Goal: Transaction & Acquisition: Subscribe to service/newsletter

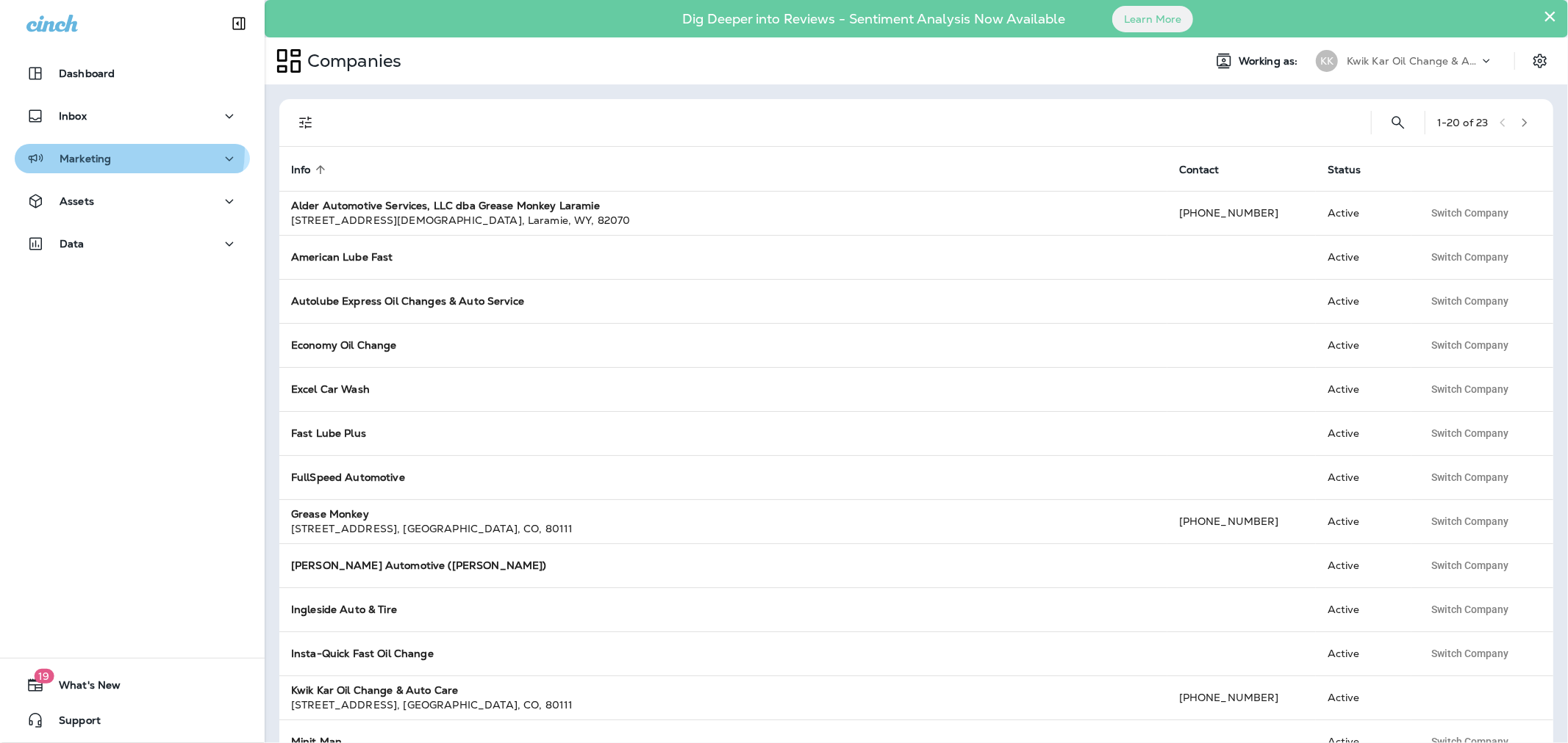
click at [125, 150] on div "Marketing" at bounding box center [132, 158] width 212 height 18
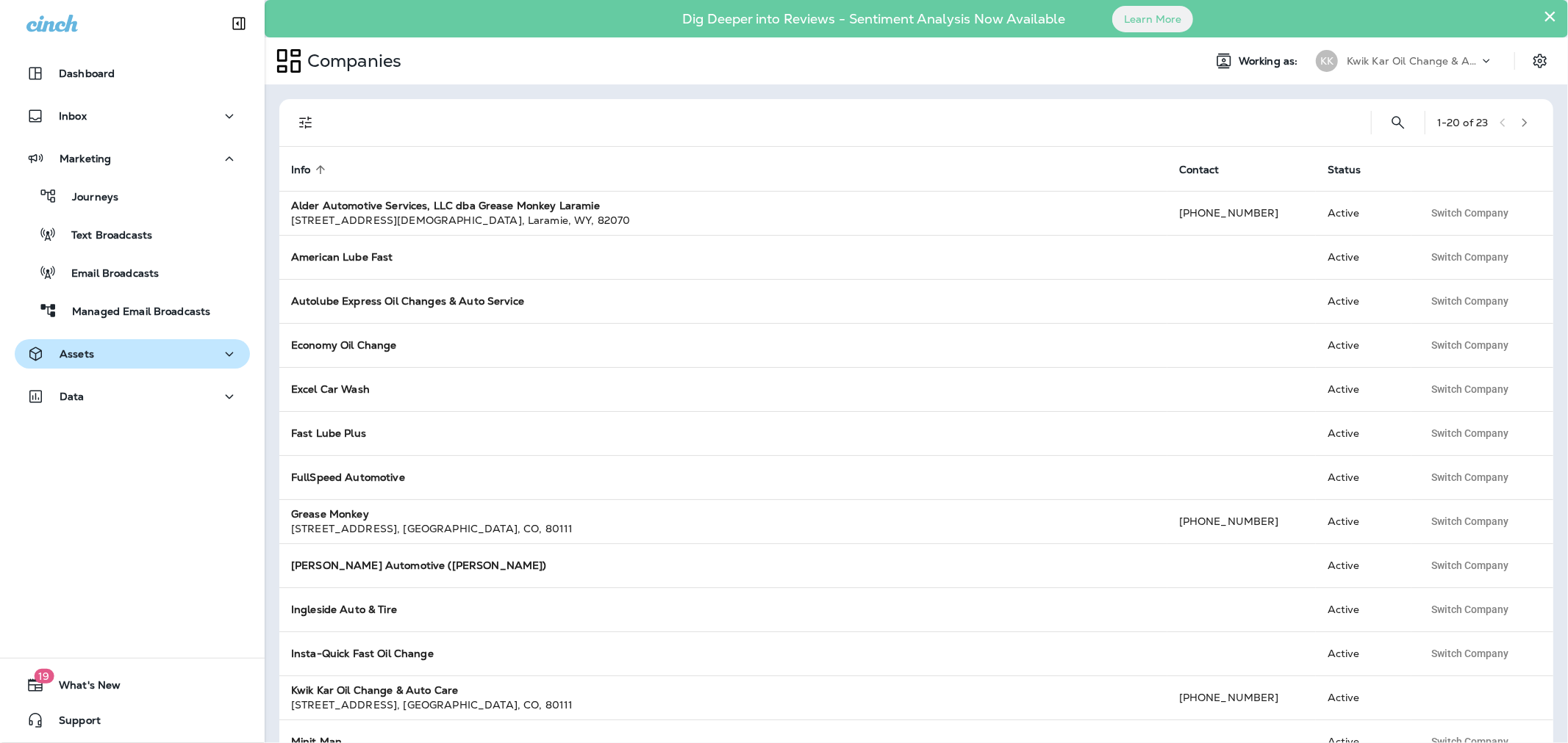
click at [108, 355] on div "Assets" at bounding box center [132, 354] width 212 height 18
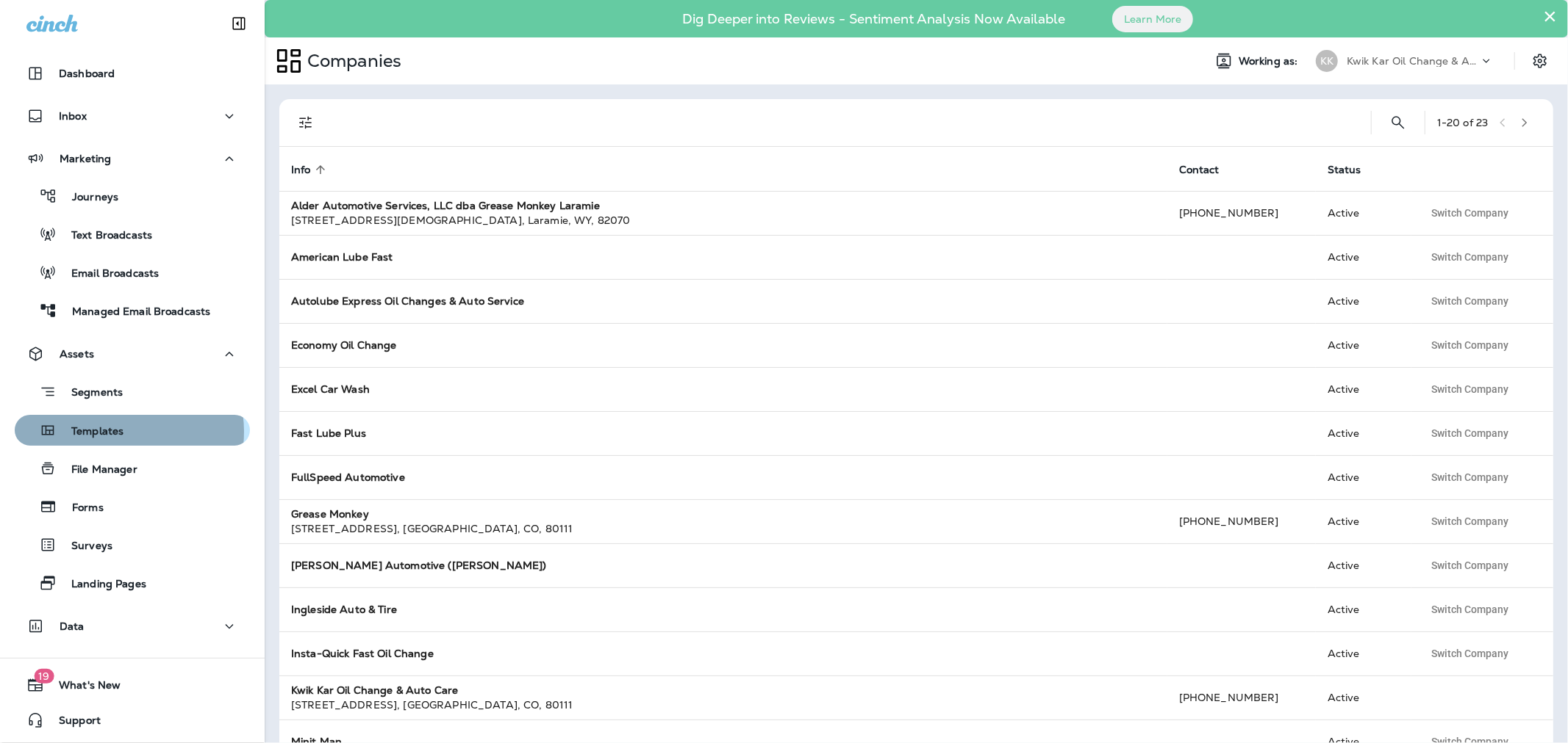
click at [120, 432] on p "Templates" at bounding box center [90, 432] width 67 height 13
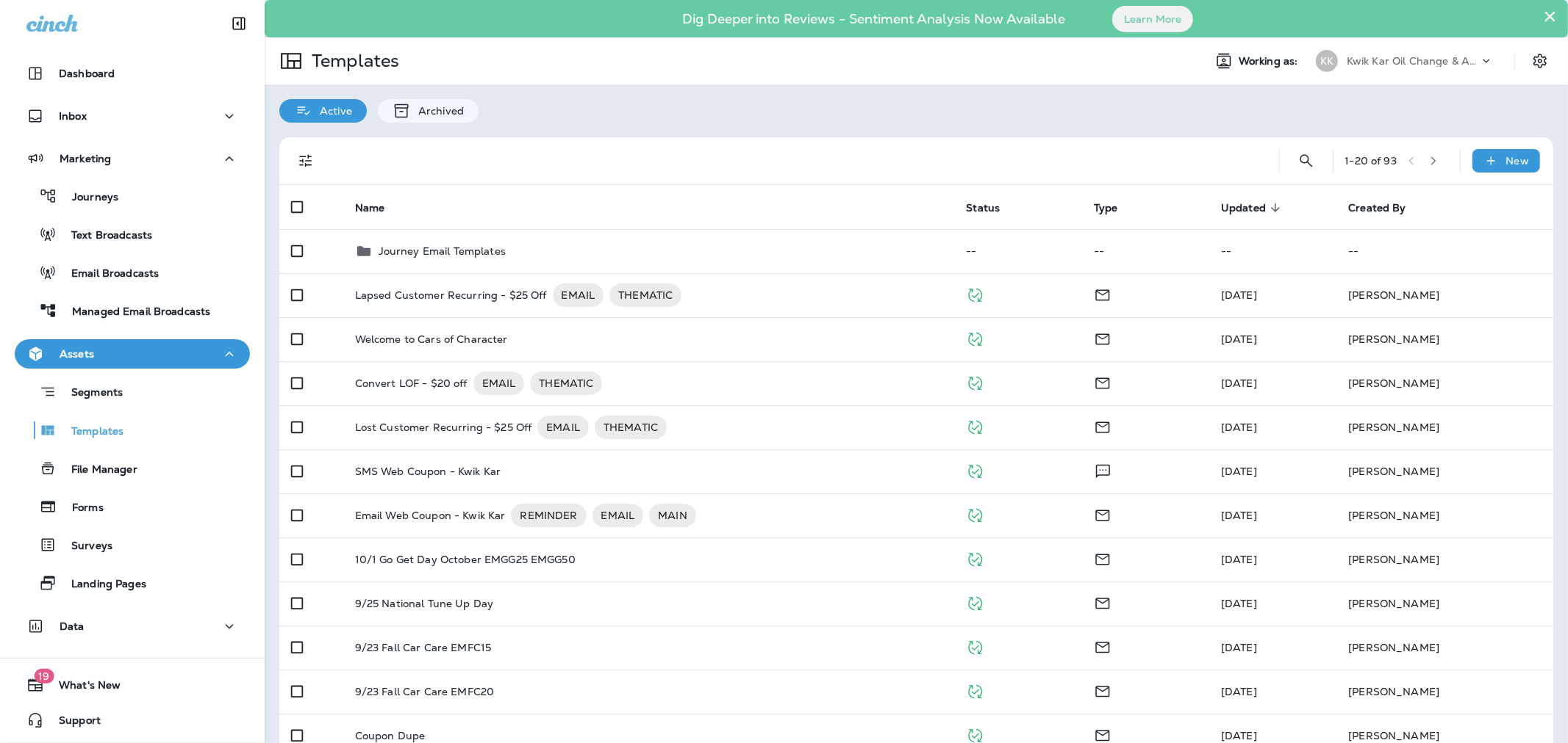
click at [1428, 63] on p "Kwik Kar Oil Change & Auto Care" at bounding box center [1412, 61] width 132 height 12
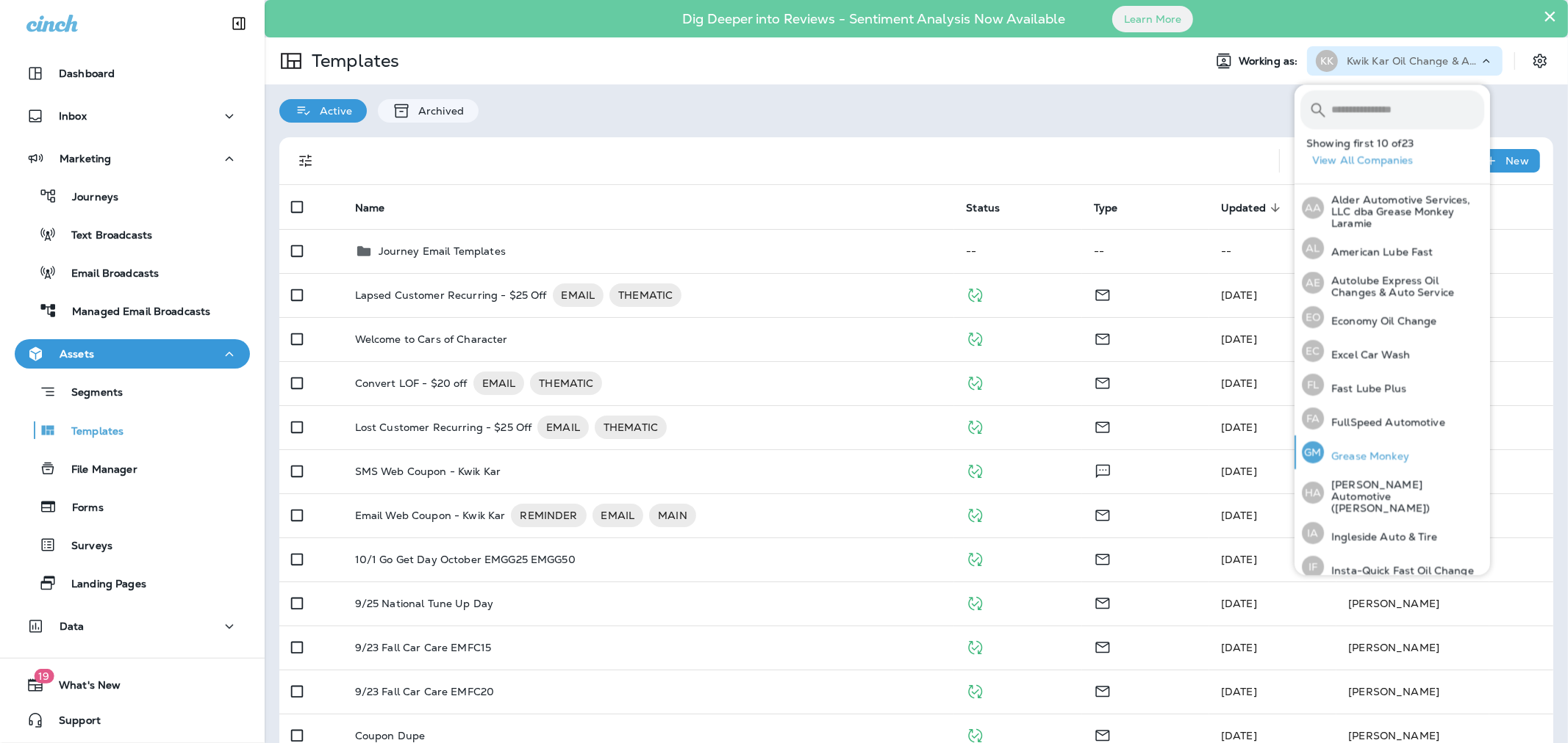
click at [1338, 459] on p "Grease Monkey" at bounding box center [1366, 456] width 85 height 12
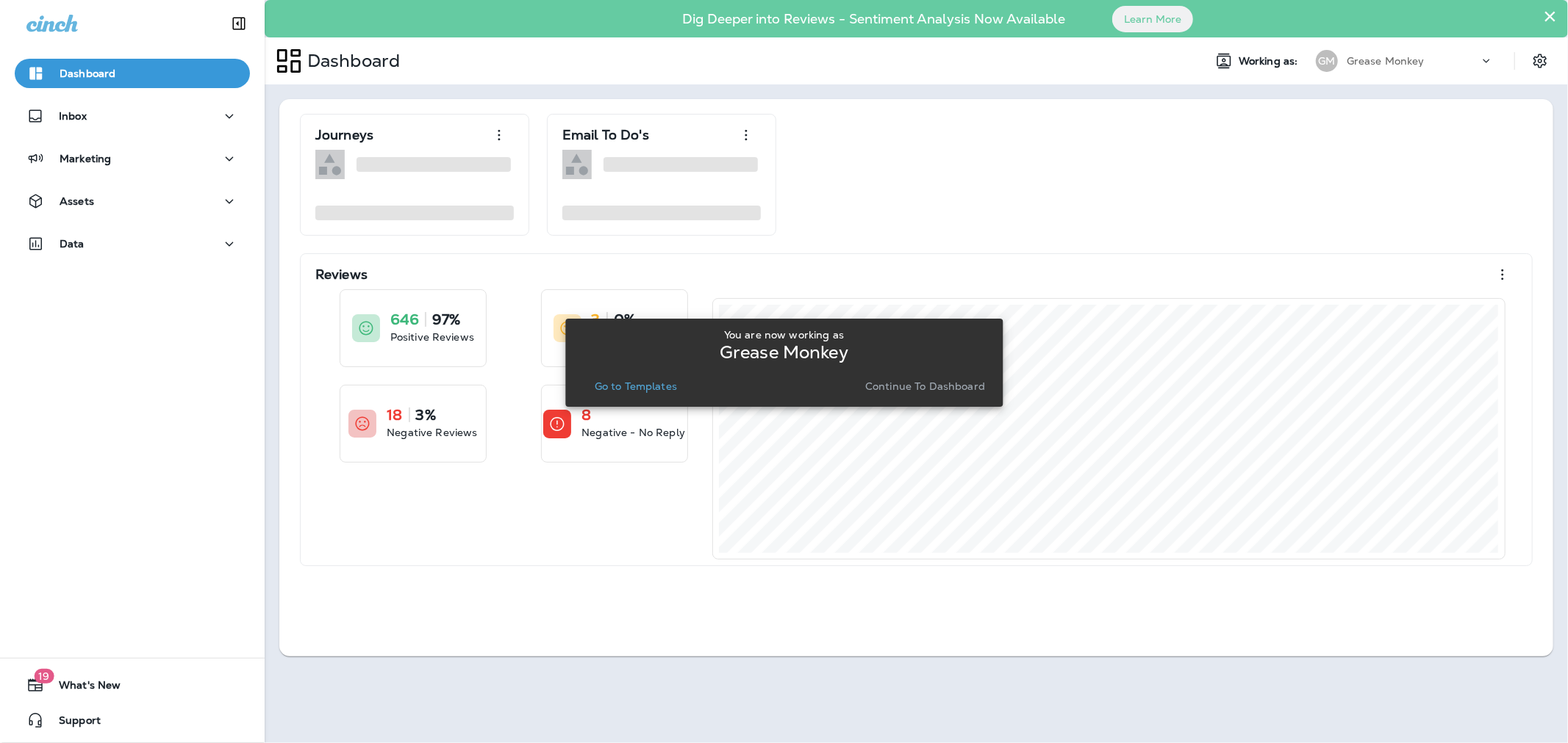
click at [901, 385] on p "Continue to Dashboard" at bounding box center [925, 386] width 120 height 12
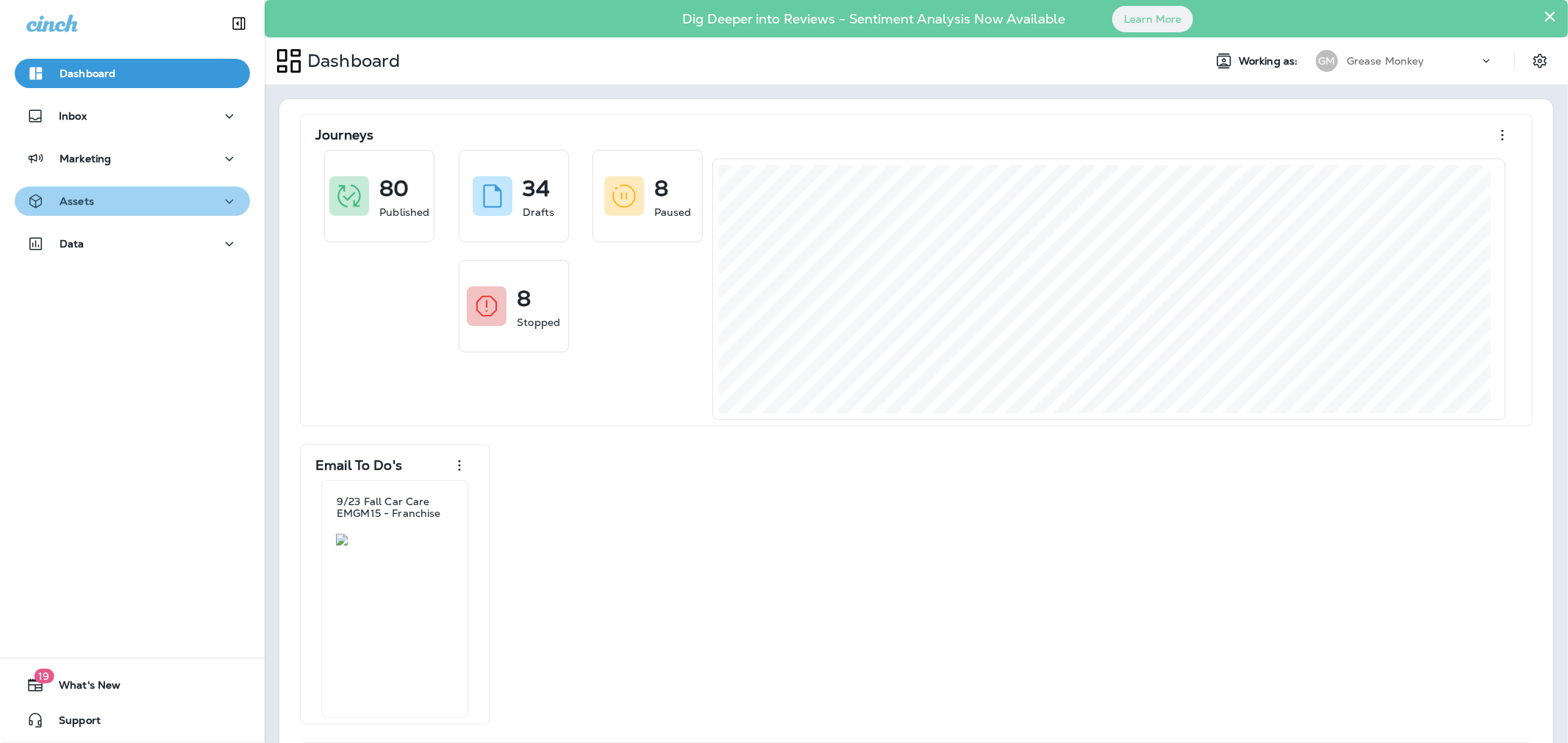
click at [167, 212] on button "Assets" at bounding box center [132, 201] width 235 height 29
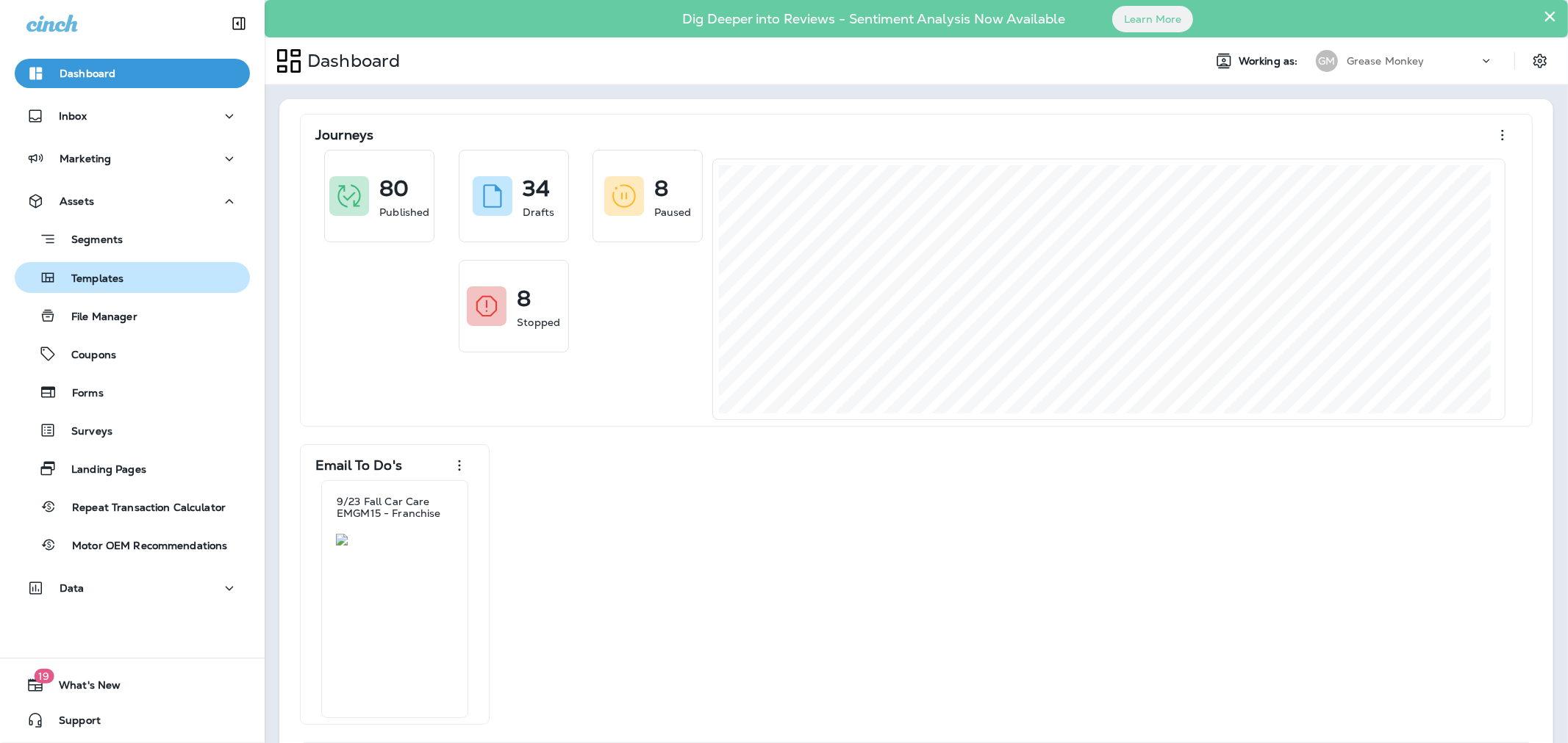
click at [159, 273] on div "Templates" at bounding box center [132, 278] width 224 height 22
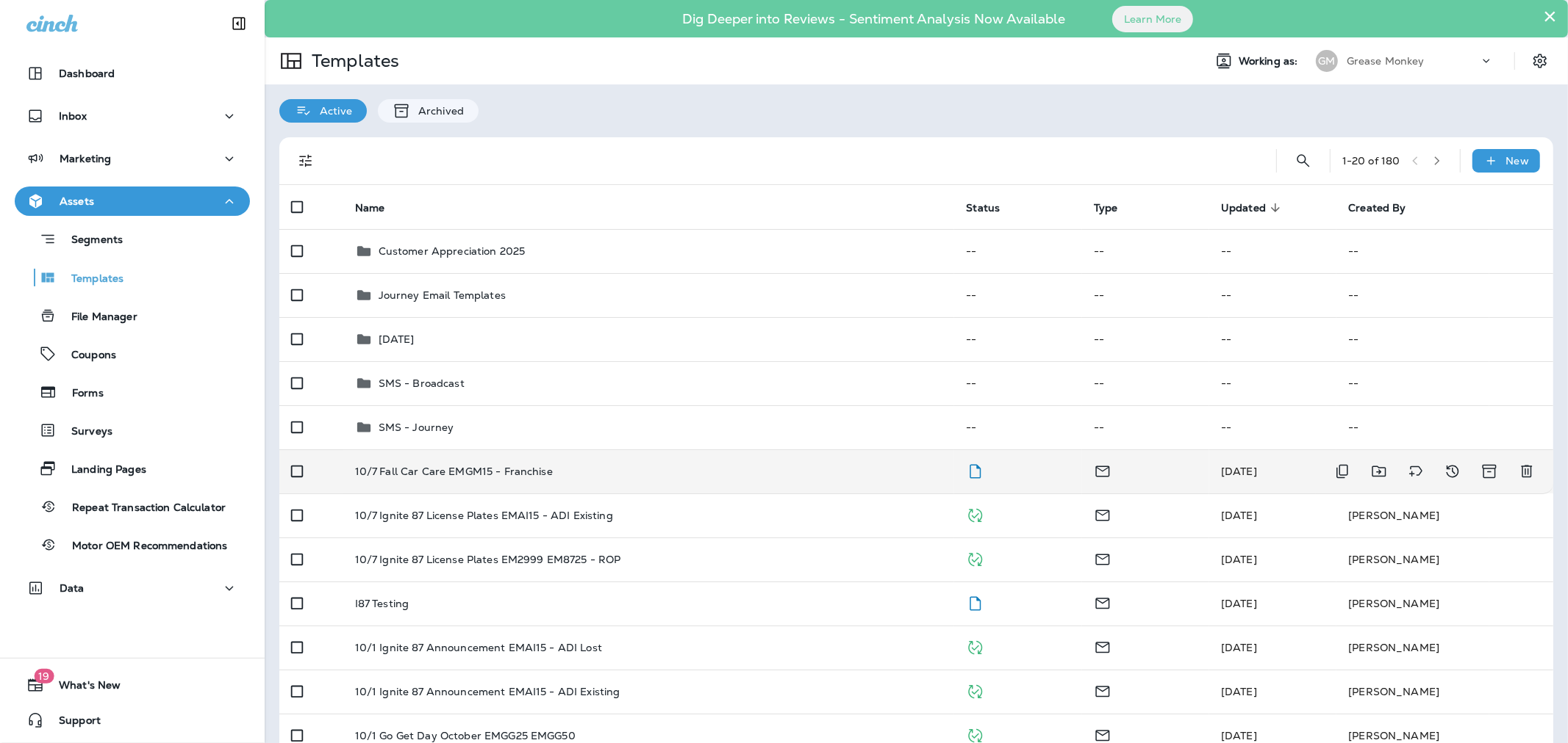
click at [546, 478] on td "10/7 Fall Car Care EMGM15 - Franchise" at bounding box center [649, 471] width 611 height 44
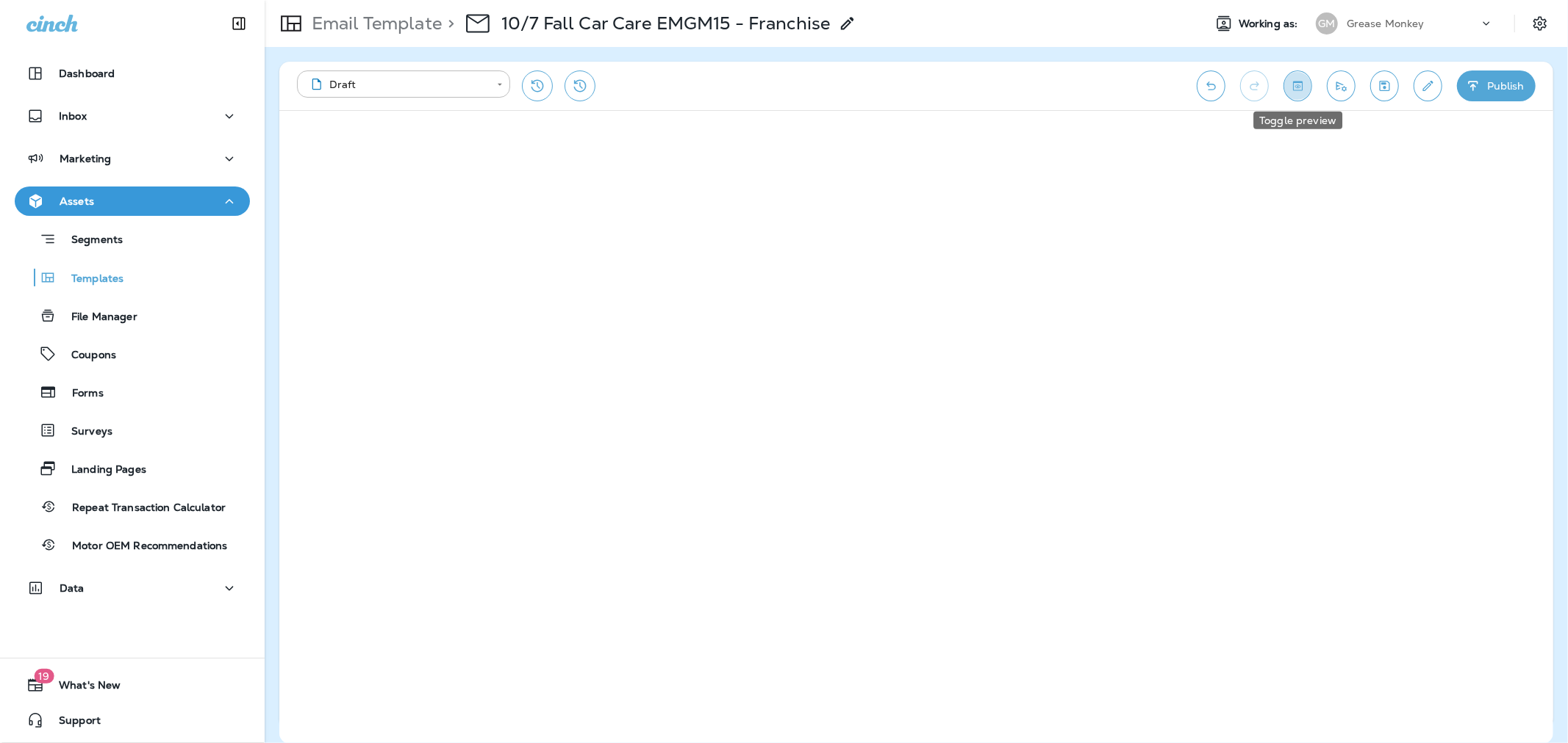
click at [1302, 90] on icon "Toggle preview" at bounding box center [1298, 86] width 10 height 10
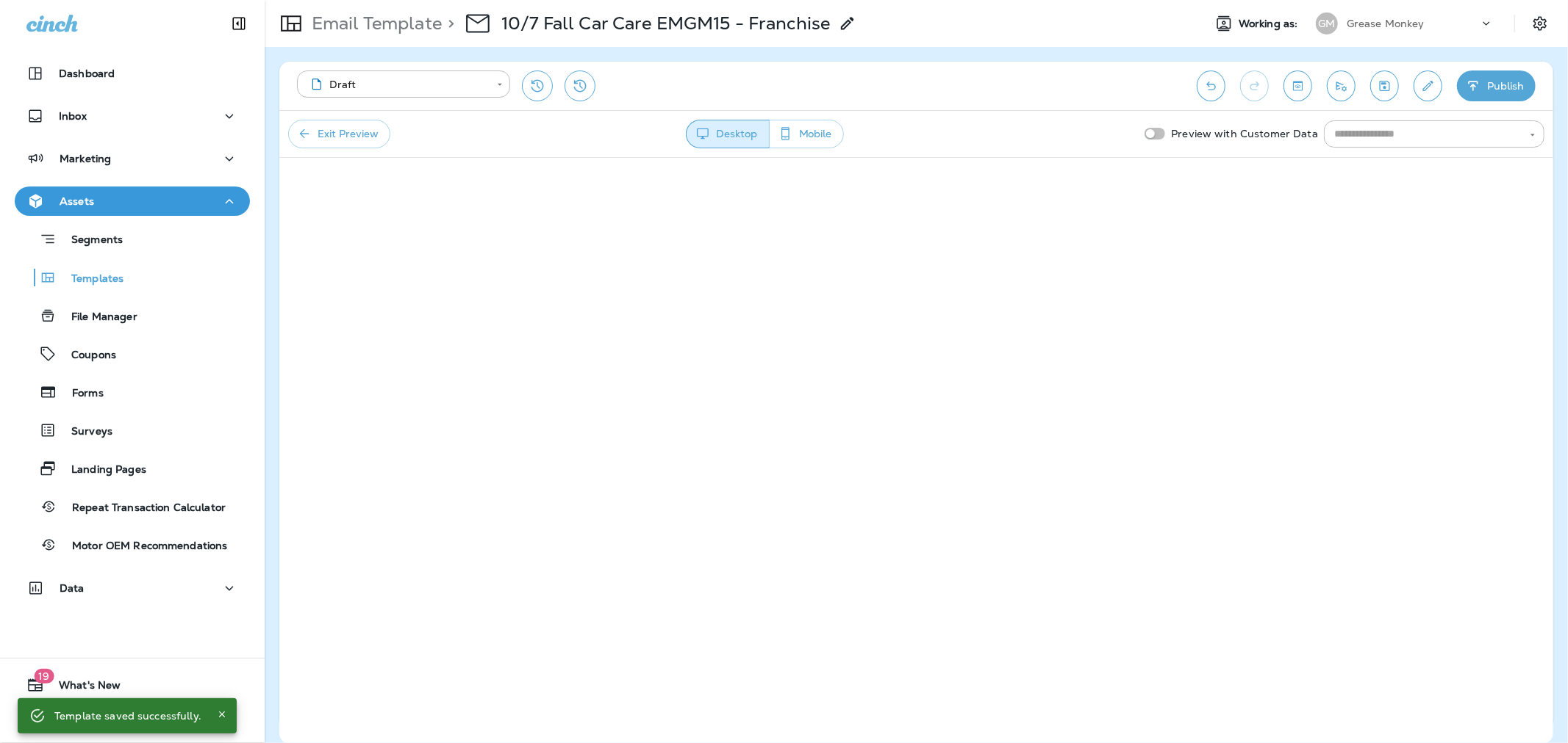
click at [343, 141] on button "Exit Preview" at bounding box center [339, 134] width 102 height 29
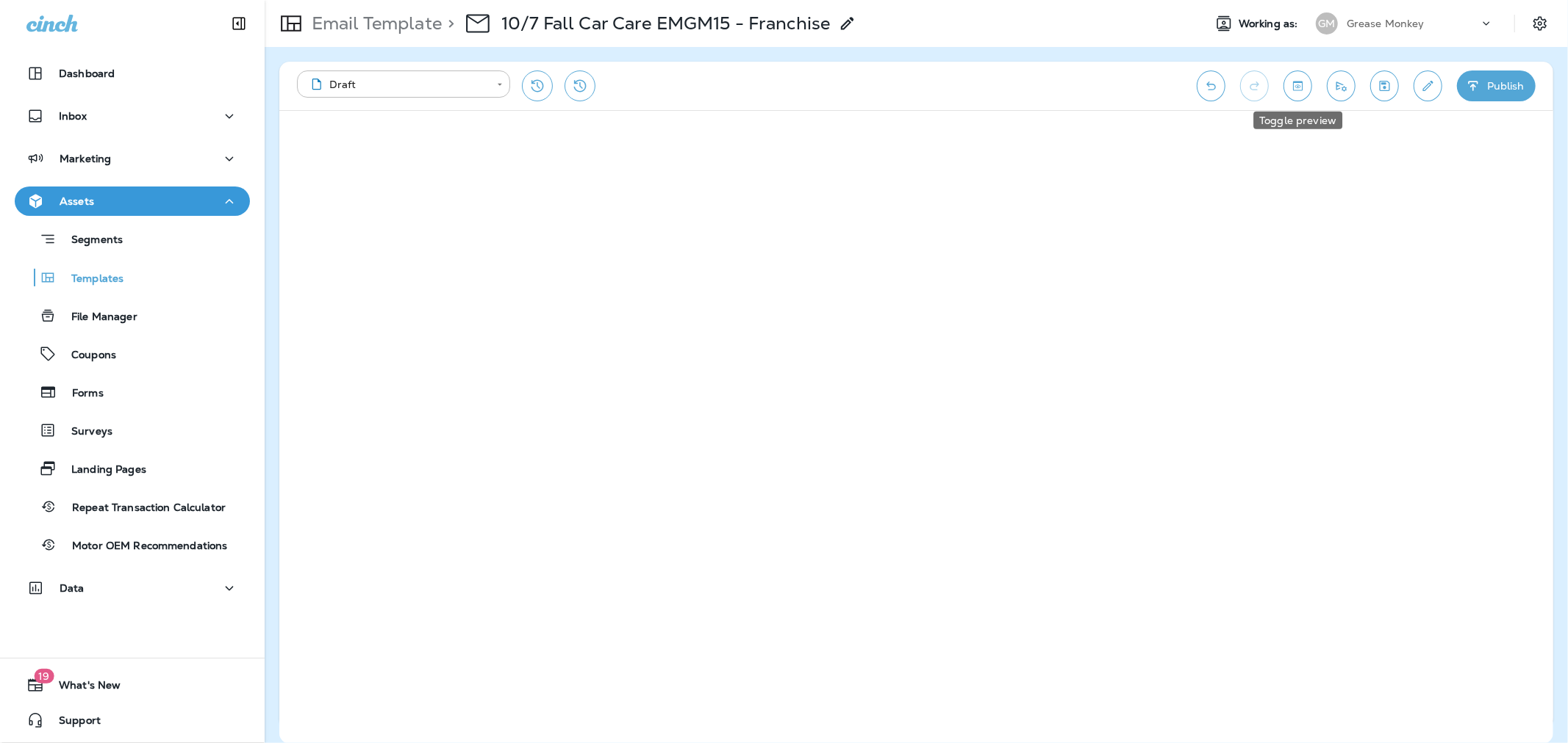
click at [1298, 84] on icon "Toggle preview" at bounding box center [1298, 86] width 15 height 14
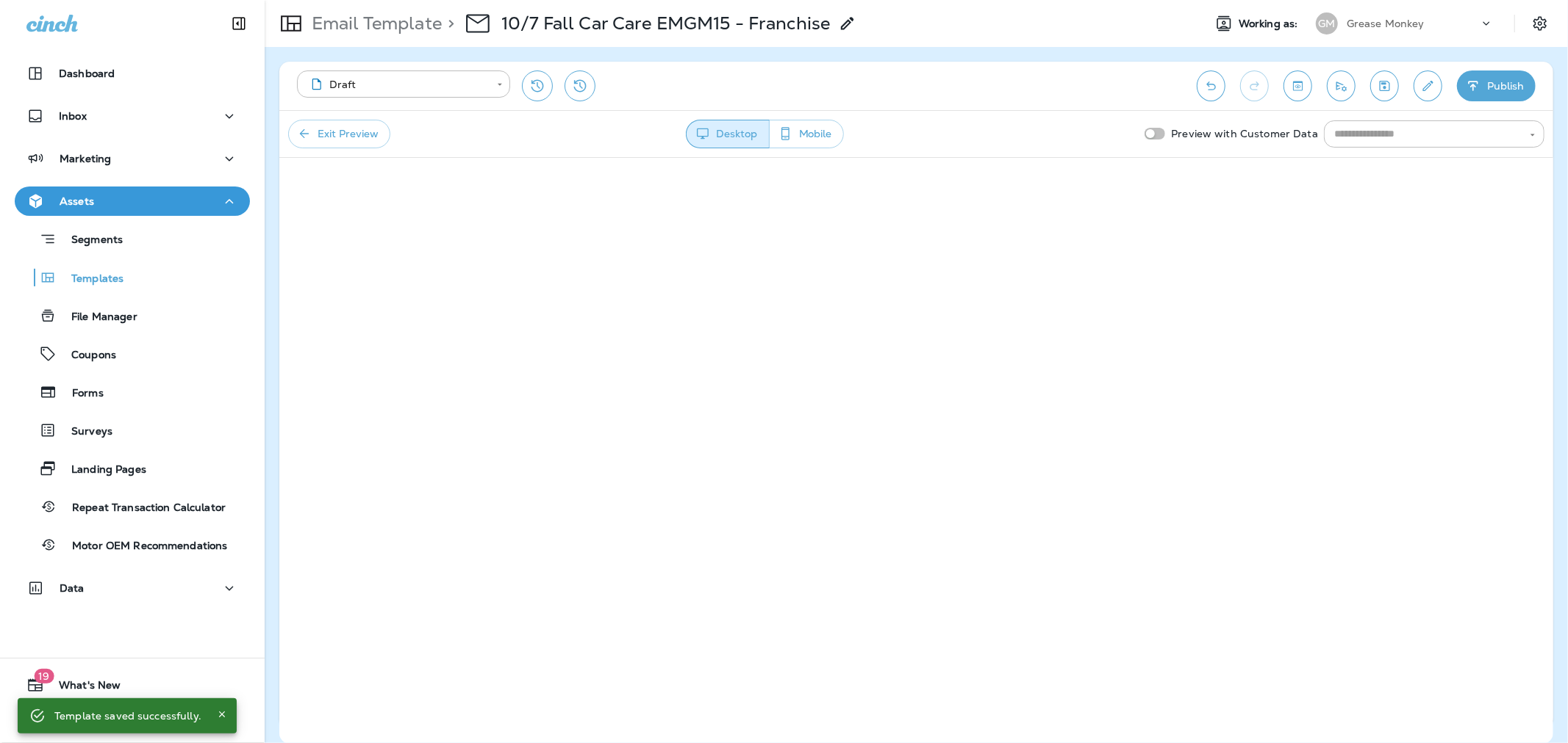
click at [333, 134] on button "Exit Preview" at bounding box center [339, 134] width 102 height 29
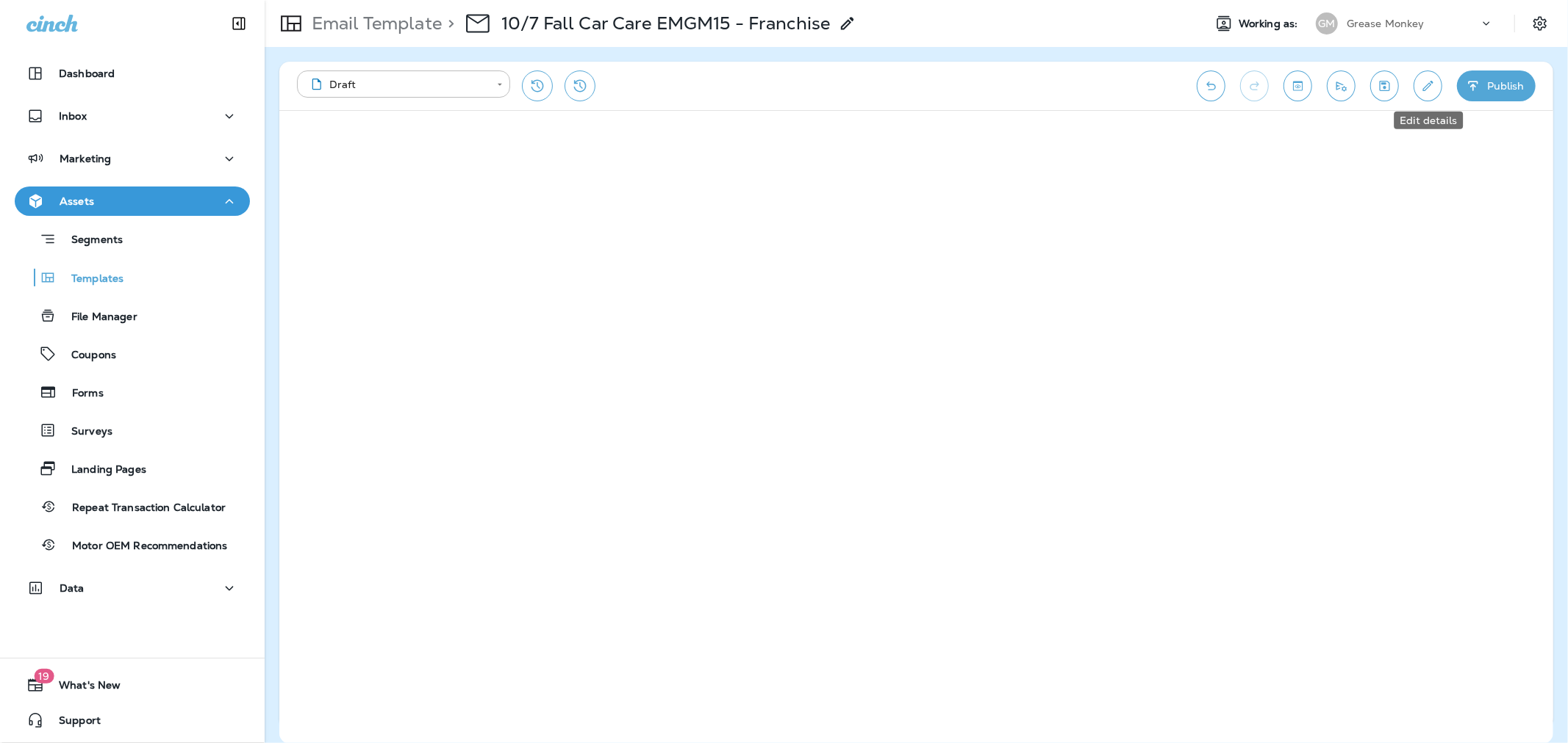
click at [1418, 86] on button "Edit details" at bounding box center [1428, 86] width 29 height 31
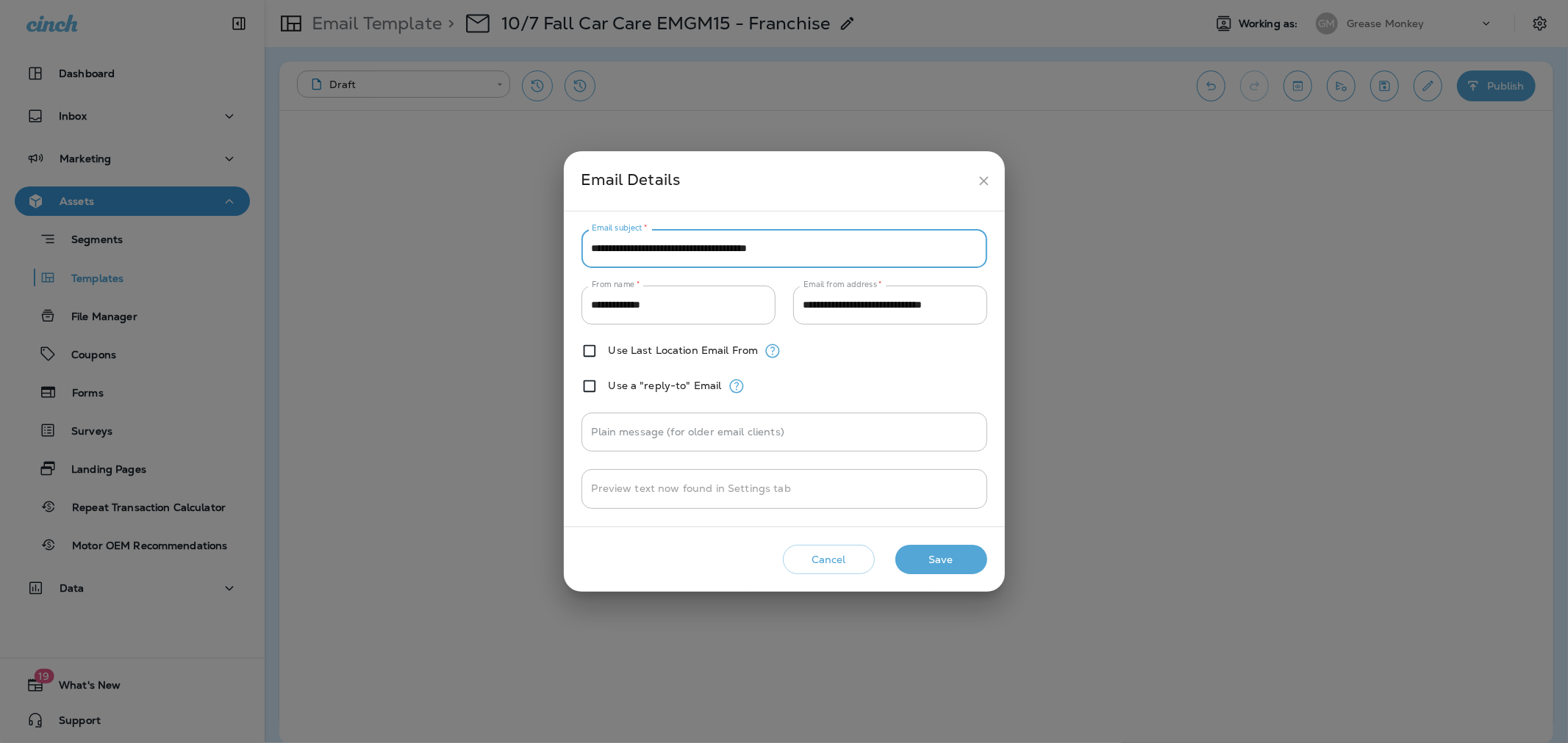
click at [841, 253] on input "**********" at bounding box center [784, 249] width 406 height 39
drag, startPoint x: 832, startPoint y: 249, endPoint x: 610, endPoint y: 251, distance: 222.0
click at [610, 251] on input "**********" at bounding box center [784, 249] width 406 height 39
click at [744, 254] on input "**********" at bounding box center [784, 249] width 406 height 39
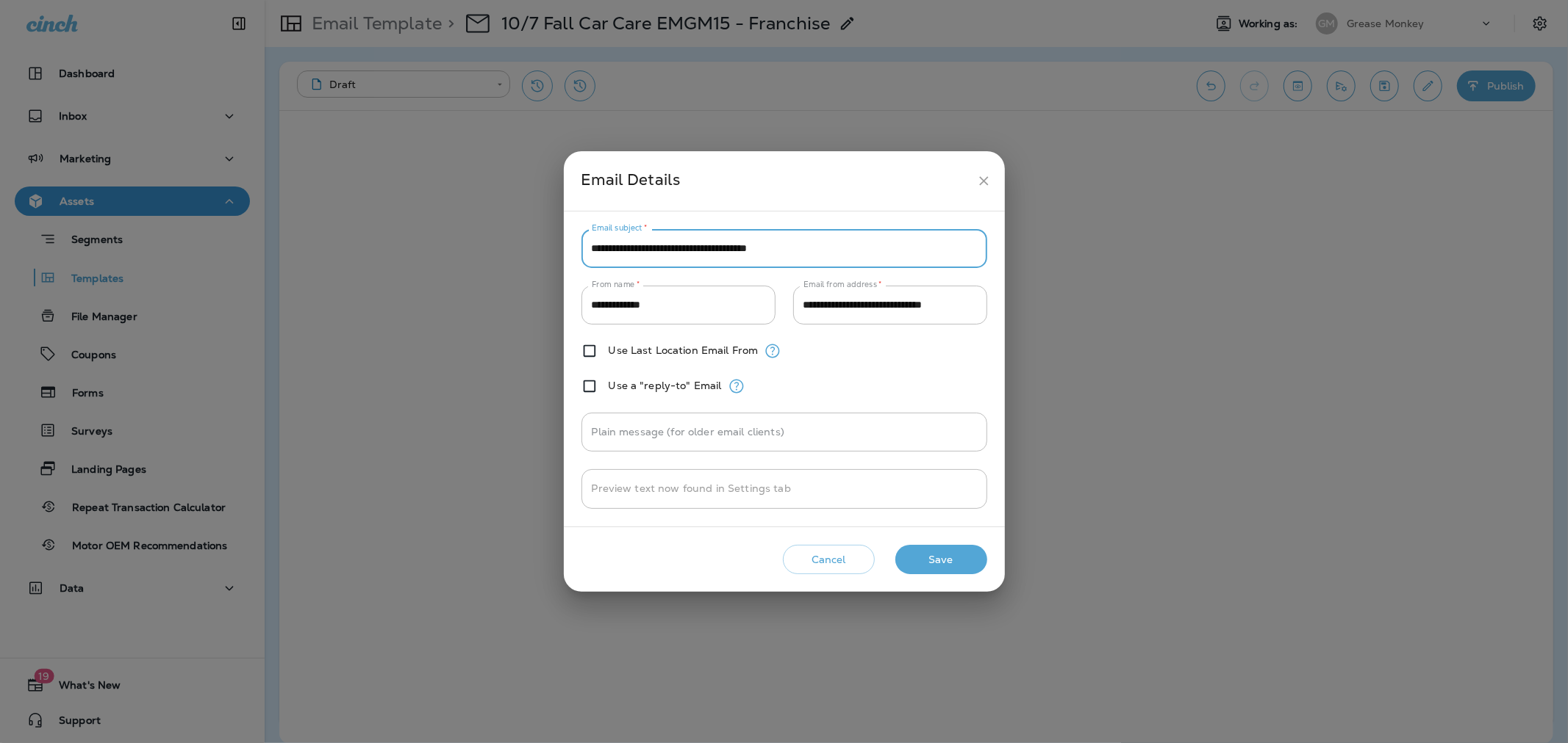
click at [744, 254] on input "**********" at bounding box center [784, 249] width 406 height 39
drag, startPoint x: 822, startPoint y: 249, endPoint x: 610, endPoint y: 253, distance: 212.0
click at [610, 253] on input "**********" at bounding box center [784, 249] width 406 height 39
paste input "*"
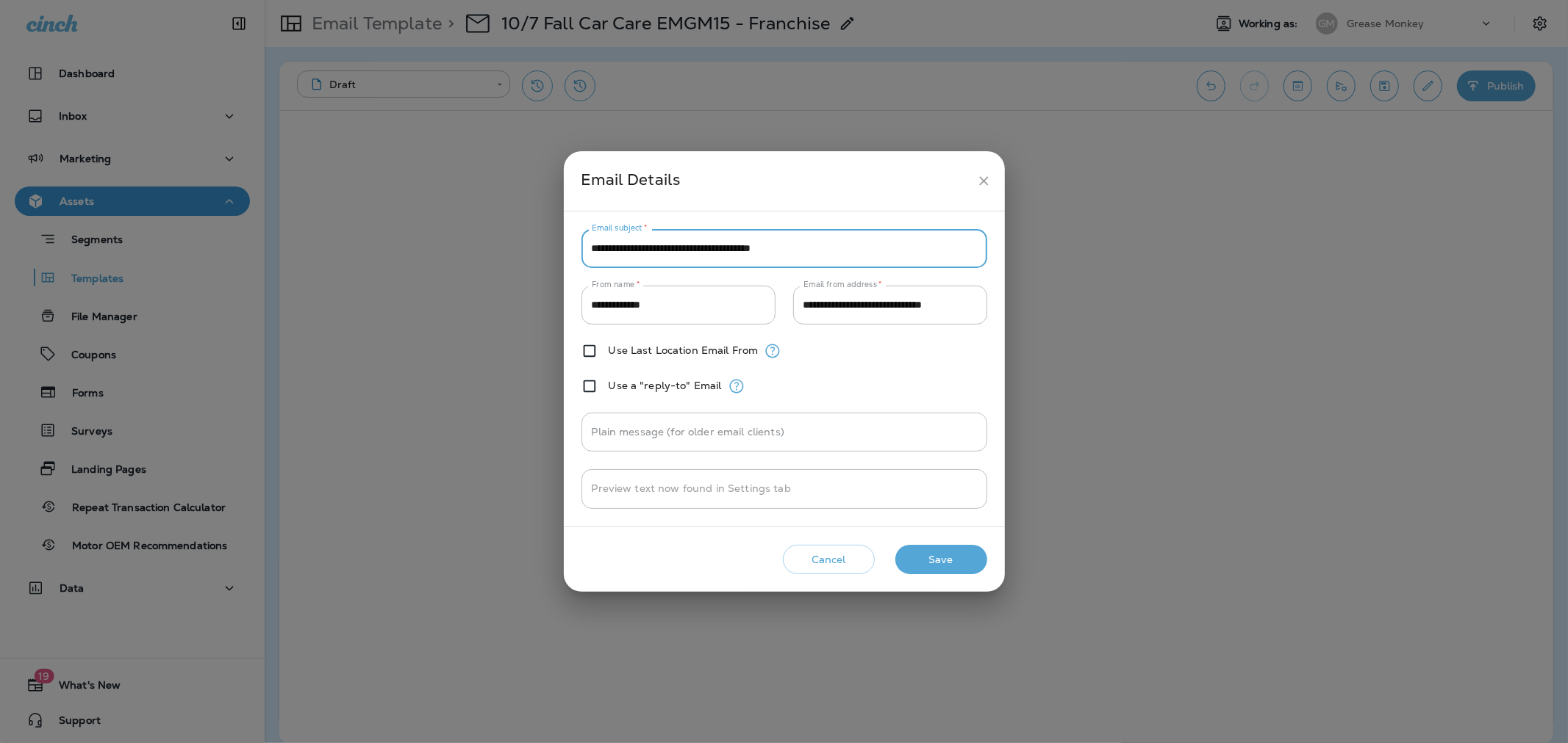
click at [607, 252] on input "**********" at bounding box center [784, 249] width 406 height 39
type input "**********"
click at [984, 555] on button "Save" at bounding box center [940, 560] width 92 height 30
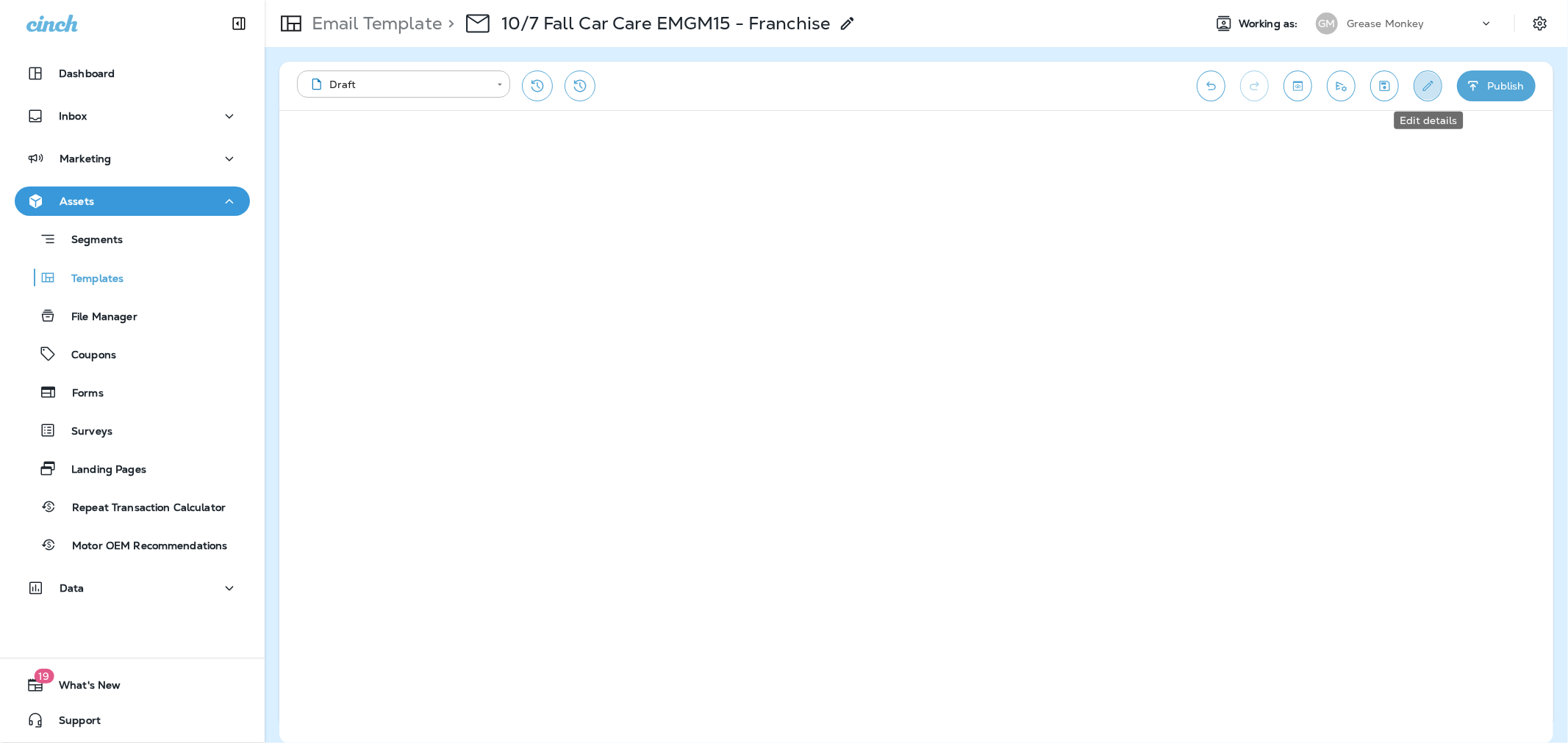
click at [1431, 87] on icon "Edit details" at bounding box center [1428, 86] width 15 height 14
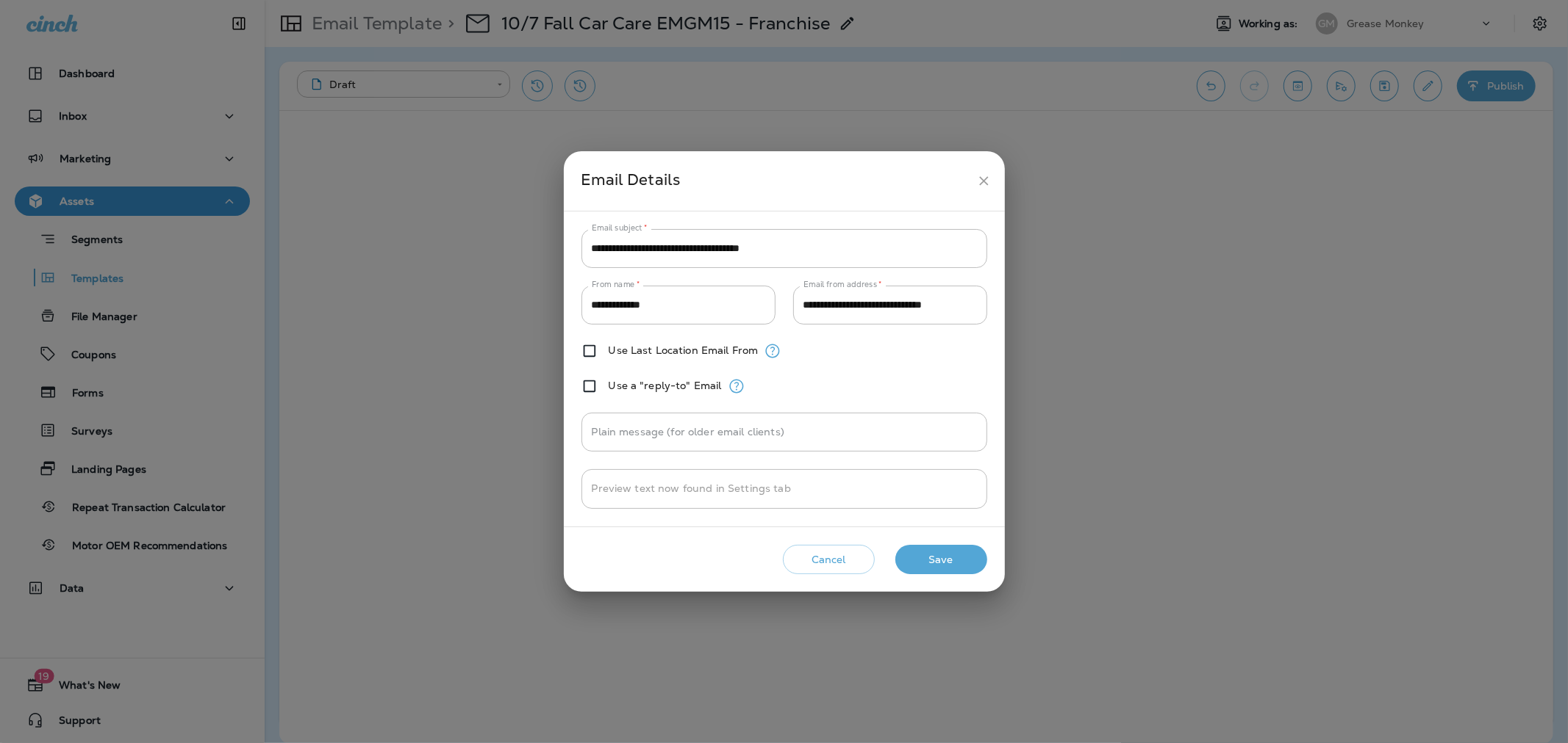
click at [976, 176] on icon "close" at bounding box center [984, 181] width 15 height 15
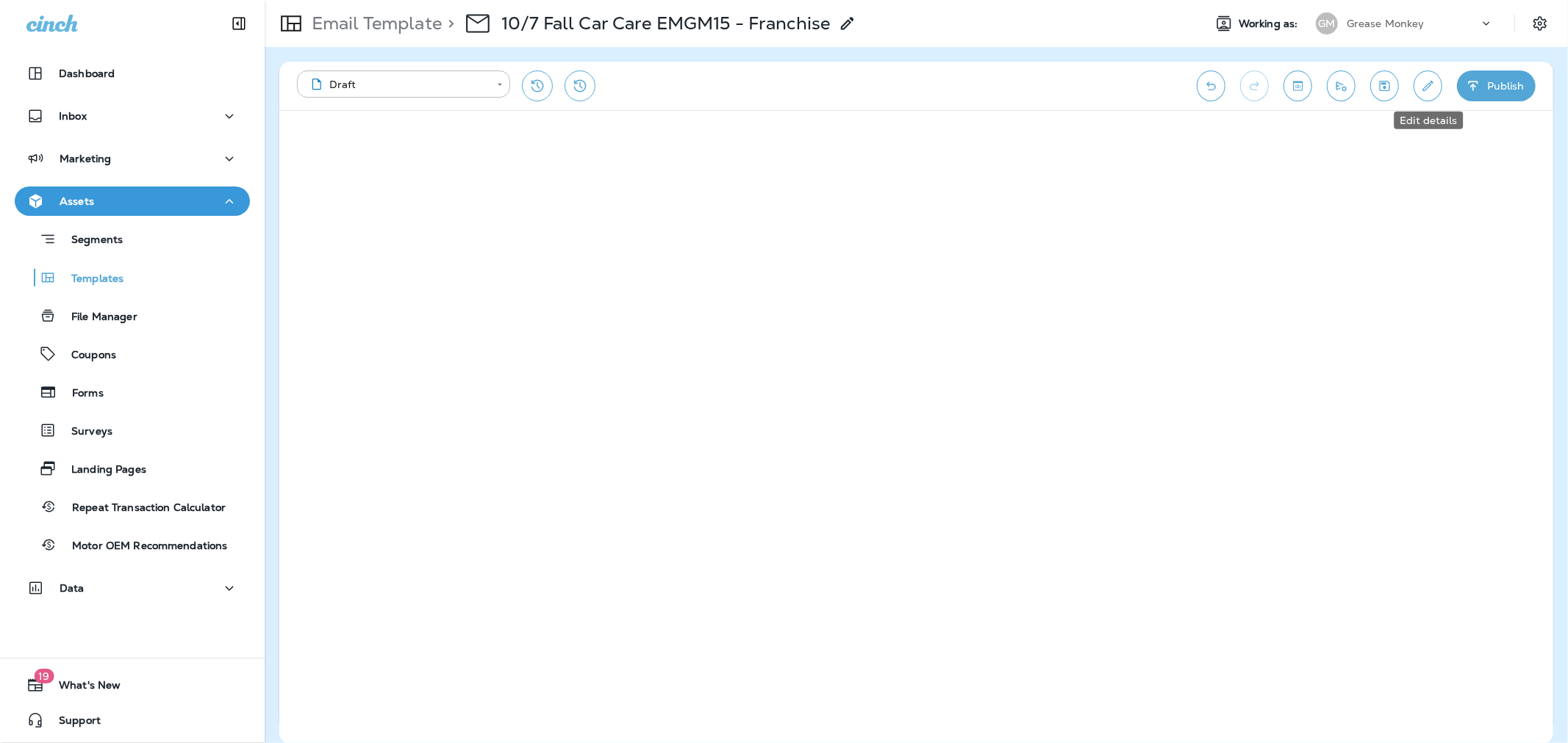
click at [1420, 82] on icon "Edit details" at bounding box center [1428, 86] width 15 height 14
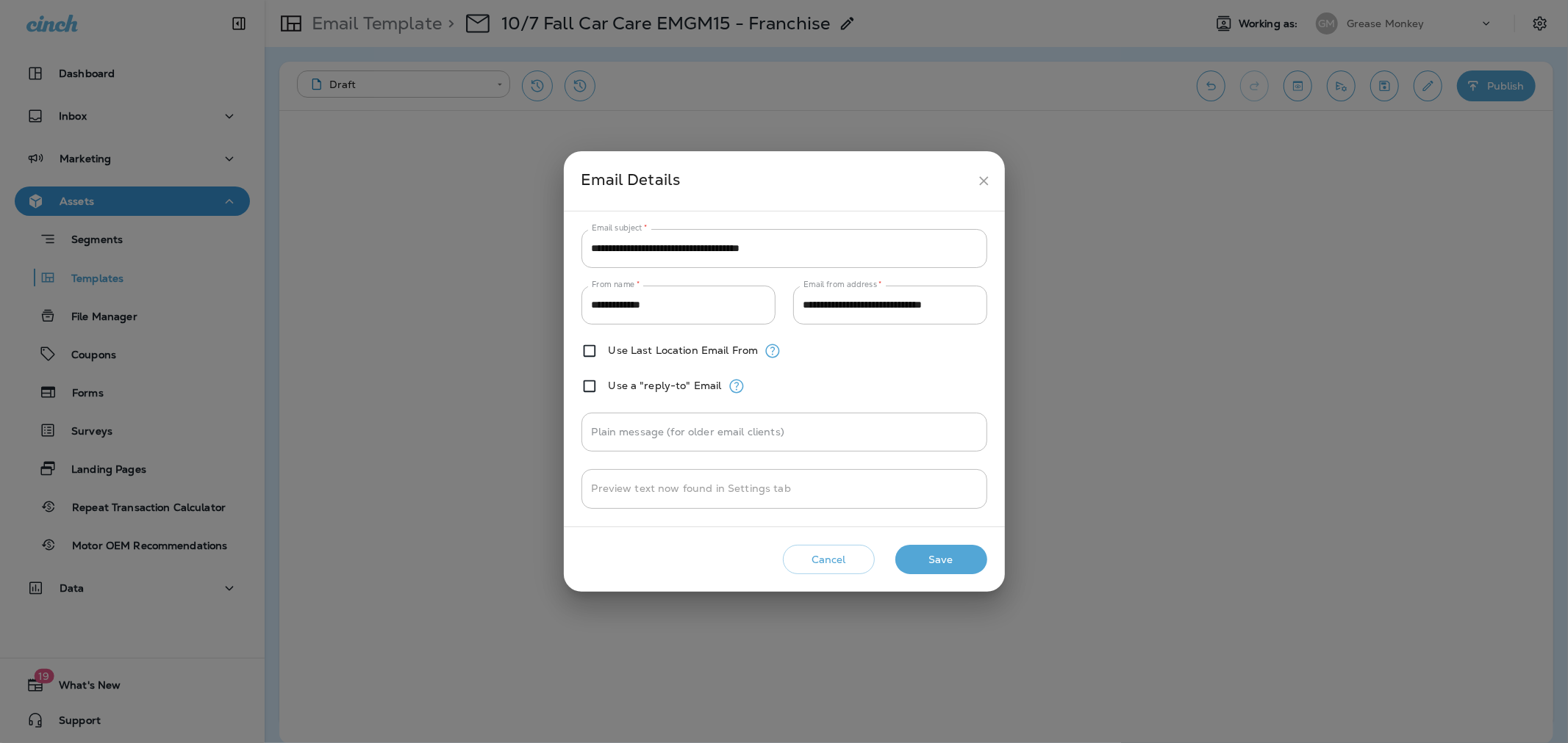
click at [984, 178] on icon "close" at bounding box center [984, 181] width 15 height 15
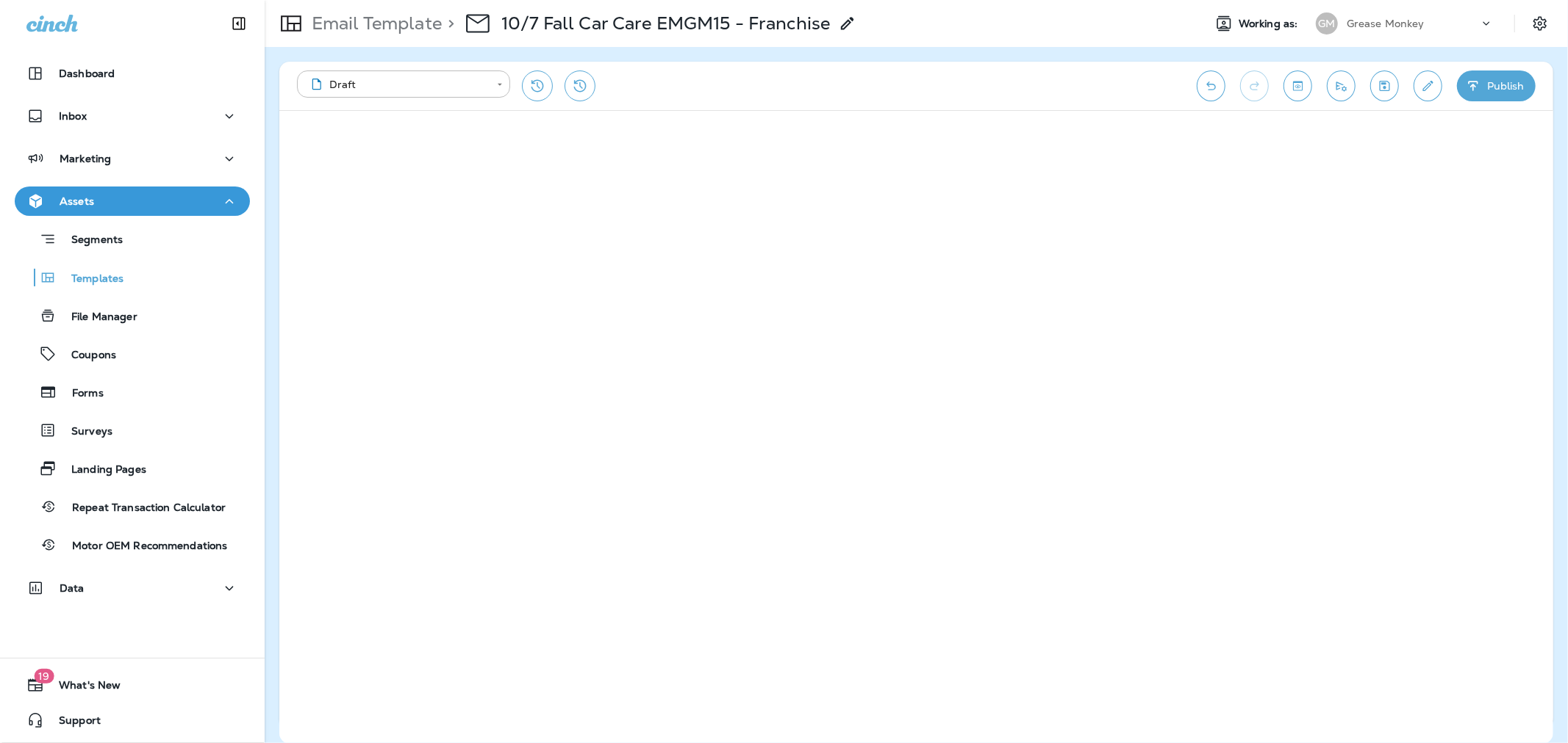
click at [1468, 92] on icon "button" at bounding box center [1473, 86] width 15 height 14
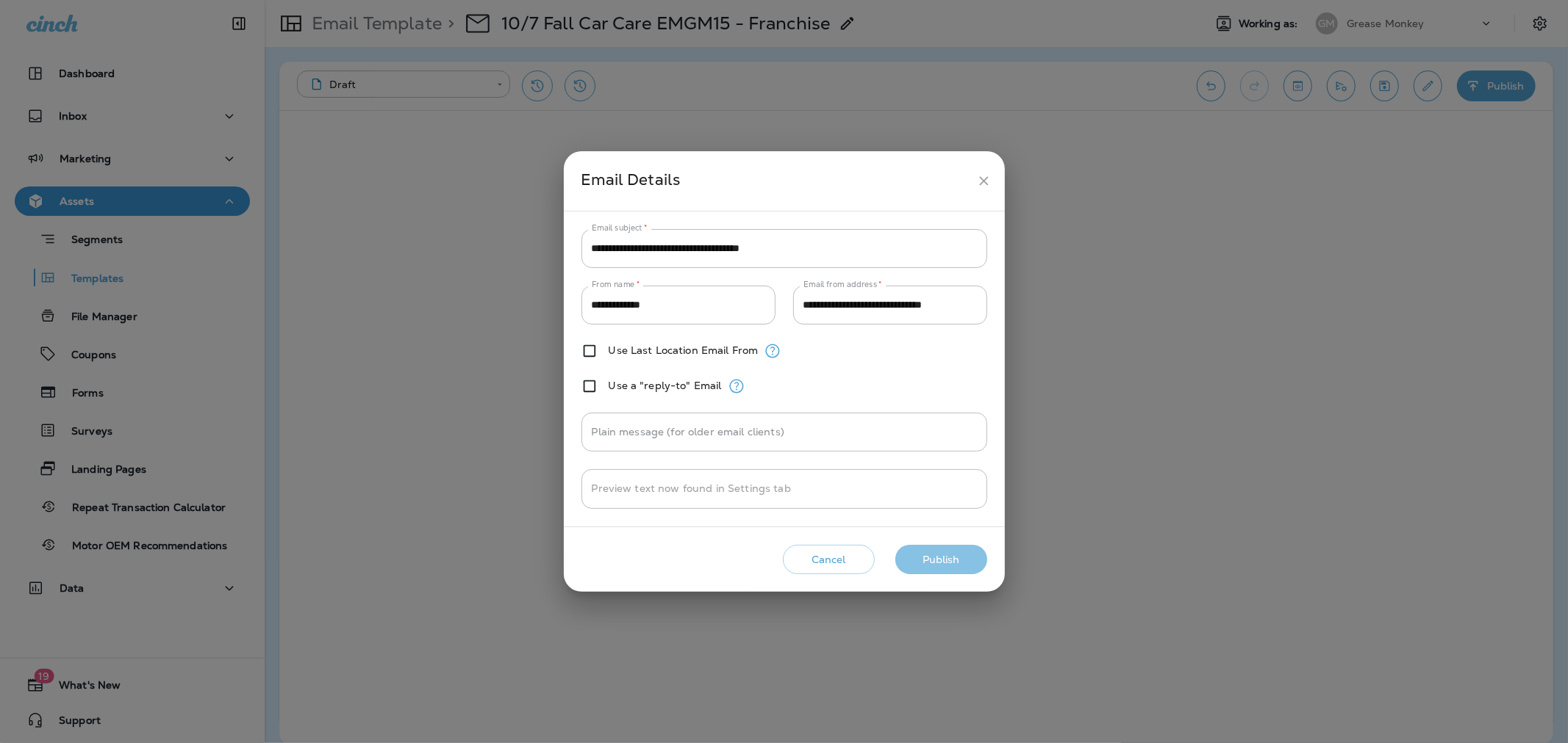
click at [953, 563] on button "Publish" at bounding box center [940, 560] width 92 height 30
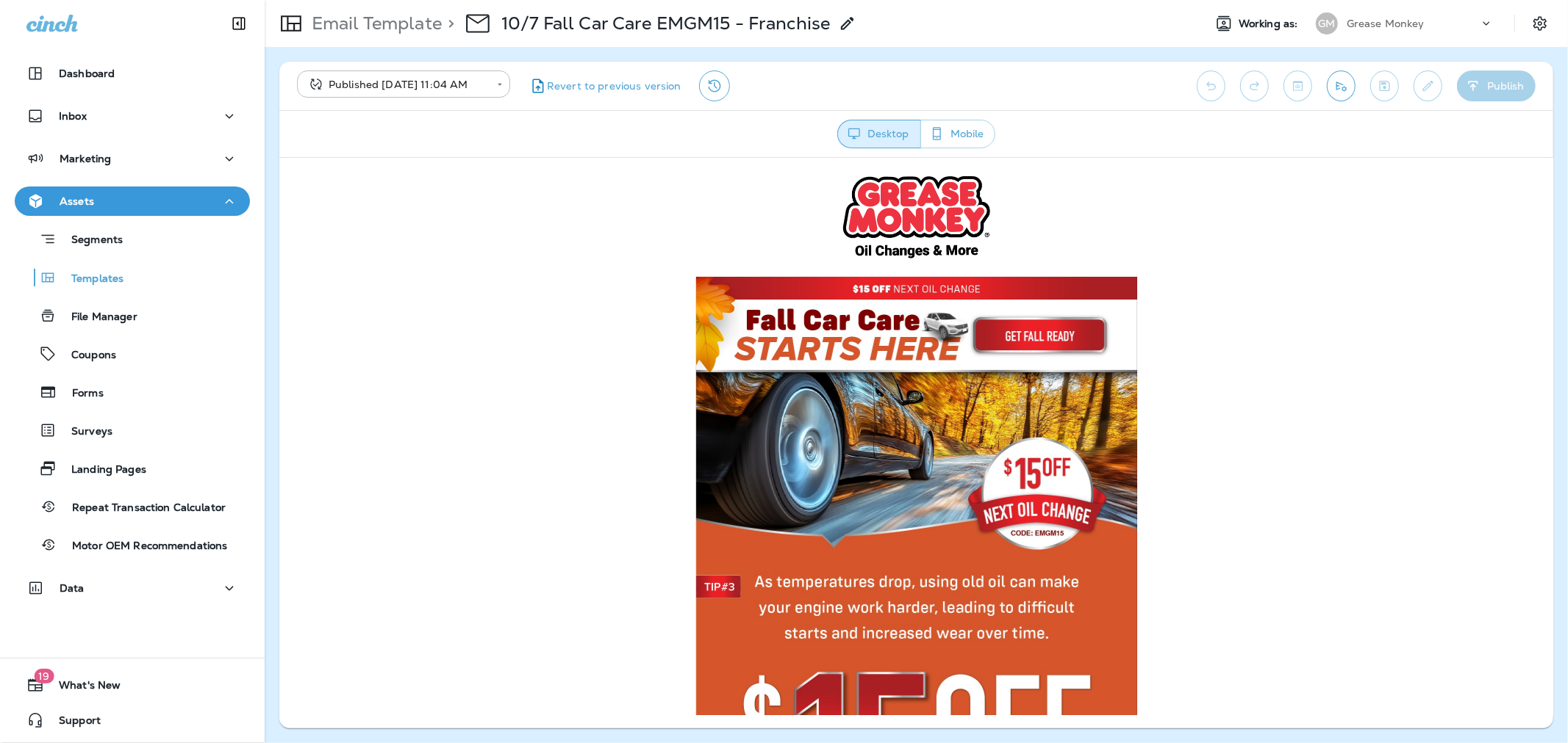
click at [165, 212] on button "Assets" at bounding box center [132, 201] width 235 height 29
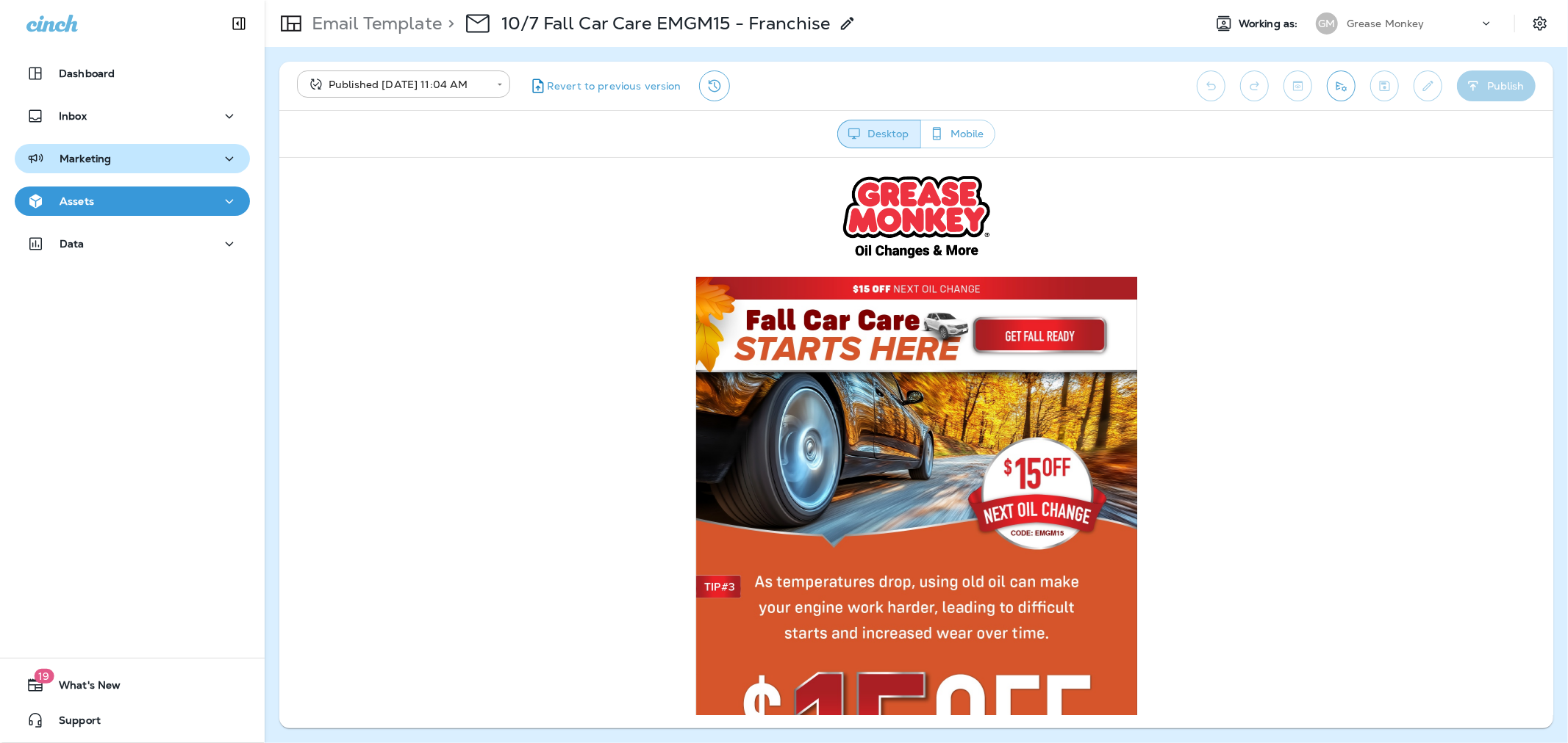
click at [162, 165] on div "Marketing" at bounding box center [132, 158] width 212 height 18
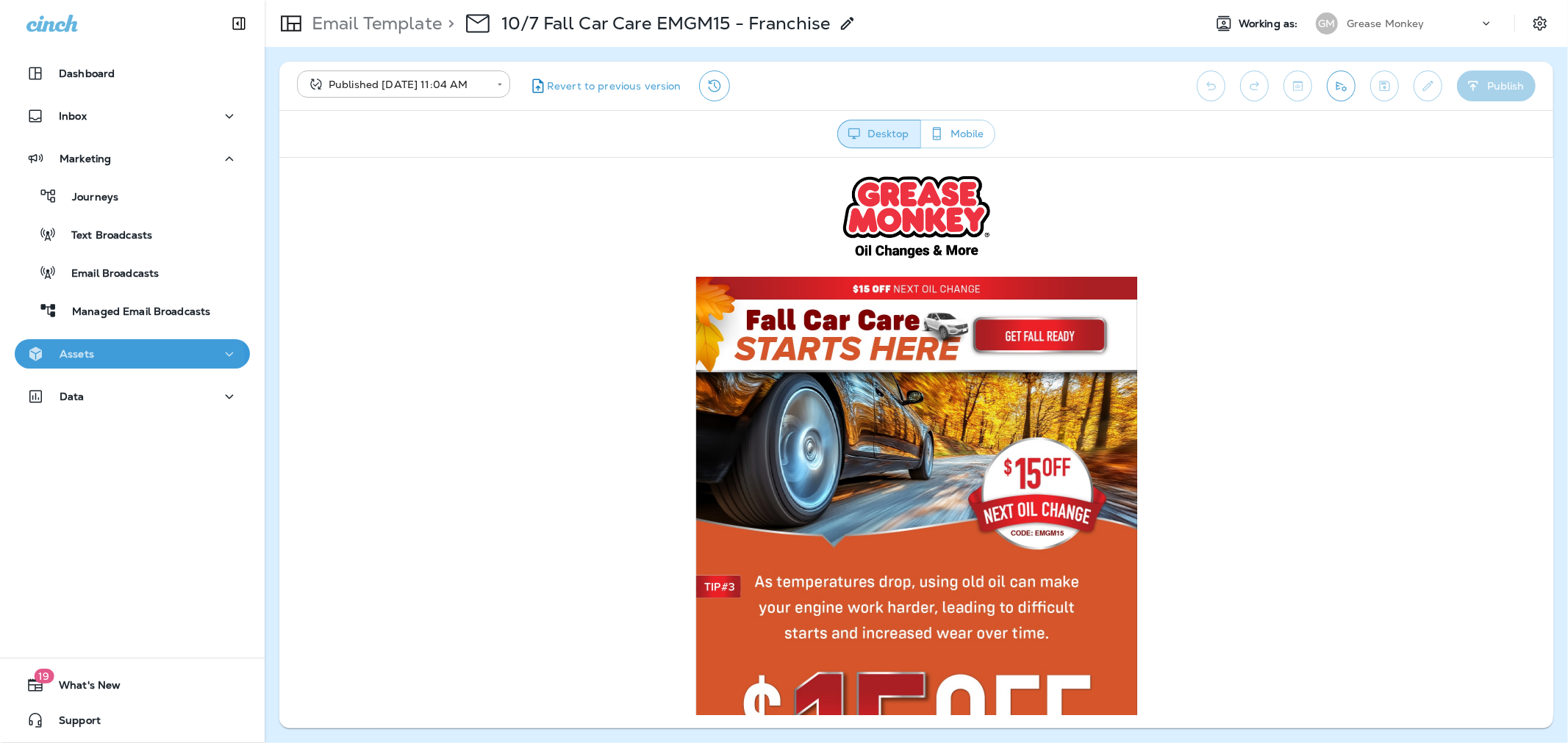
click at [119, 362] on div "Assets" at bounding box center [132, 354] width 212 height 18
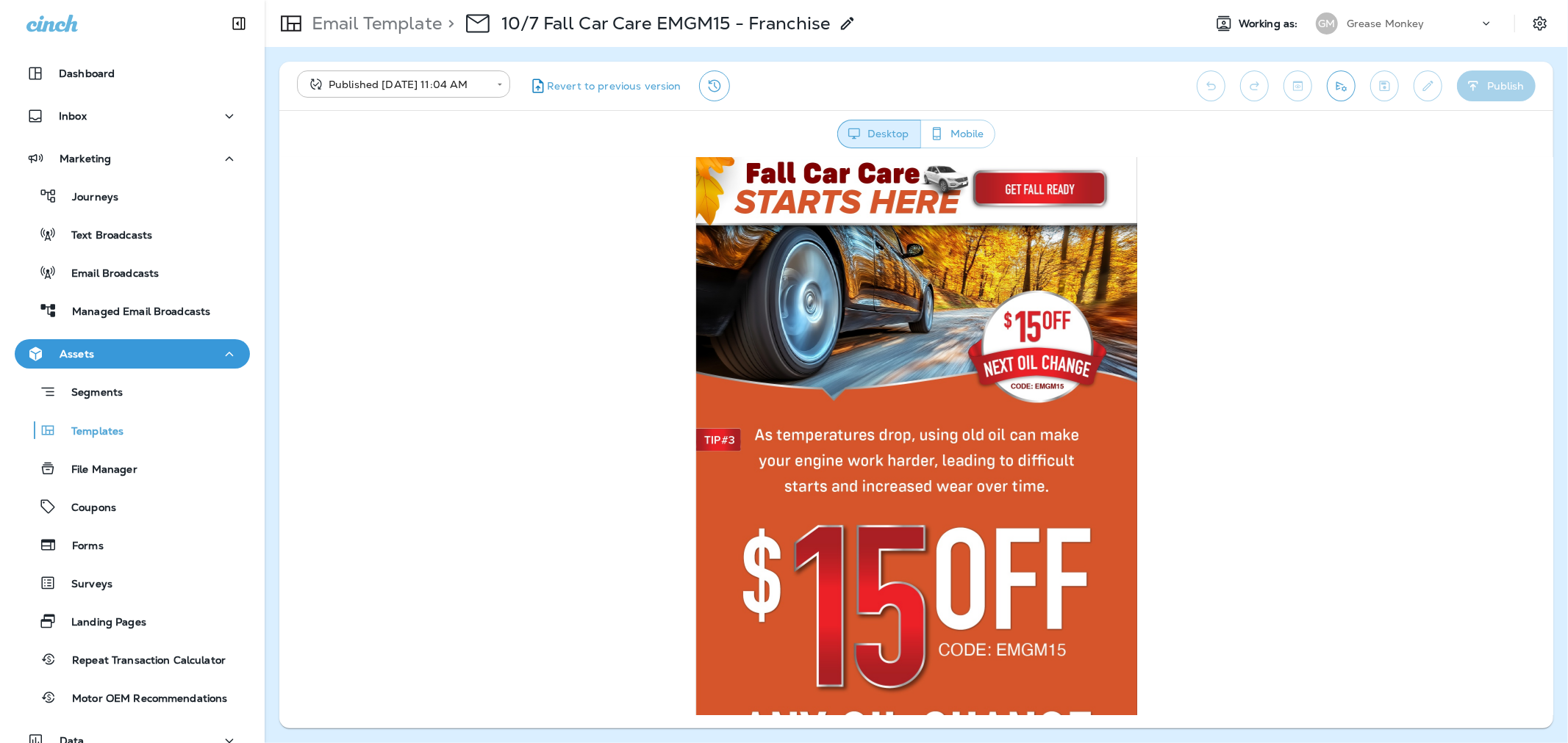
scroll to position [163, 0]
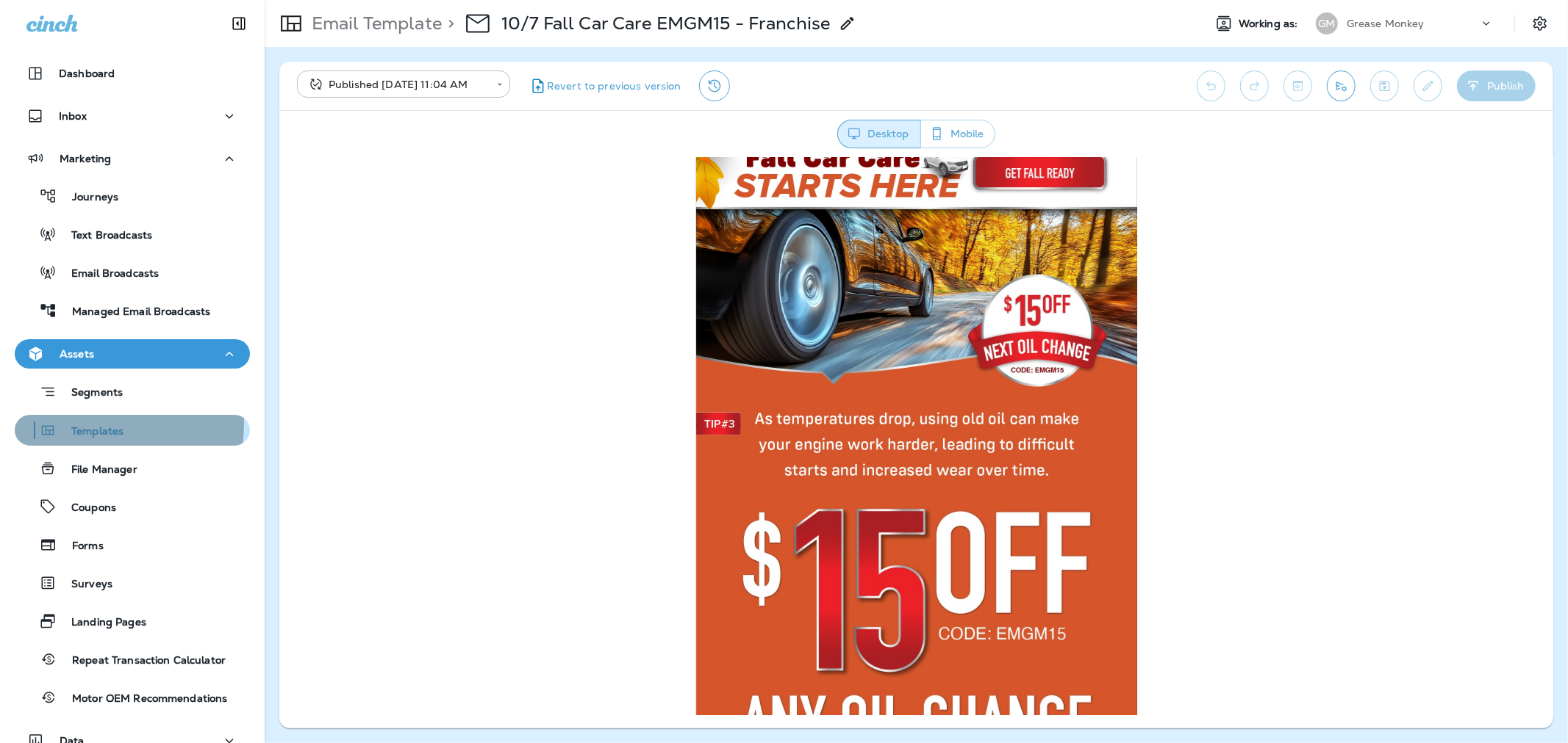
click at [85, 425] on p "Templates" at bounding box center [90, 432] width 67 height 13
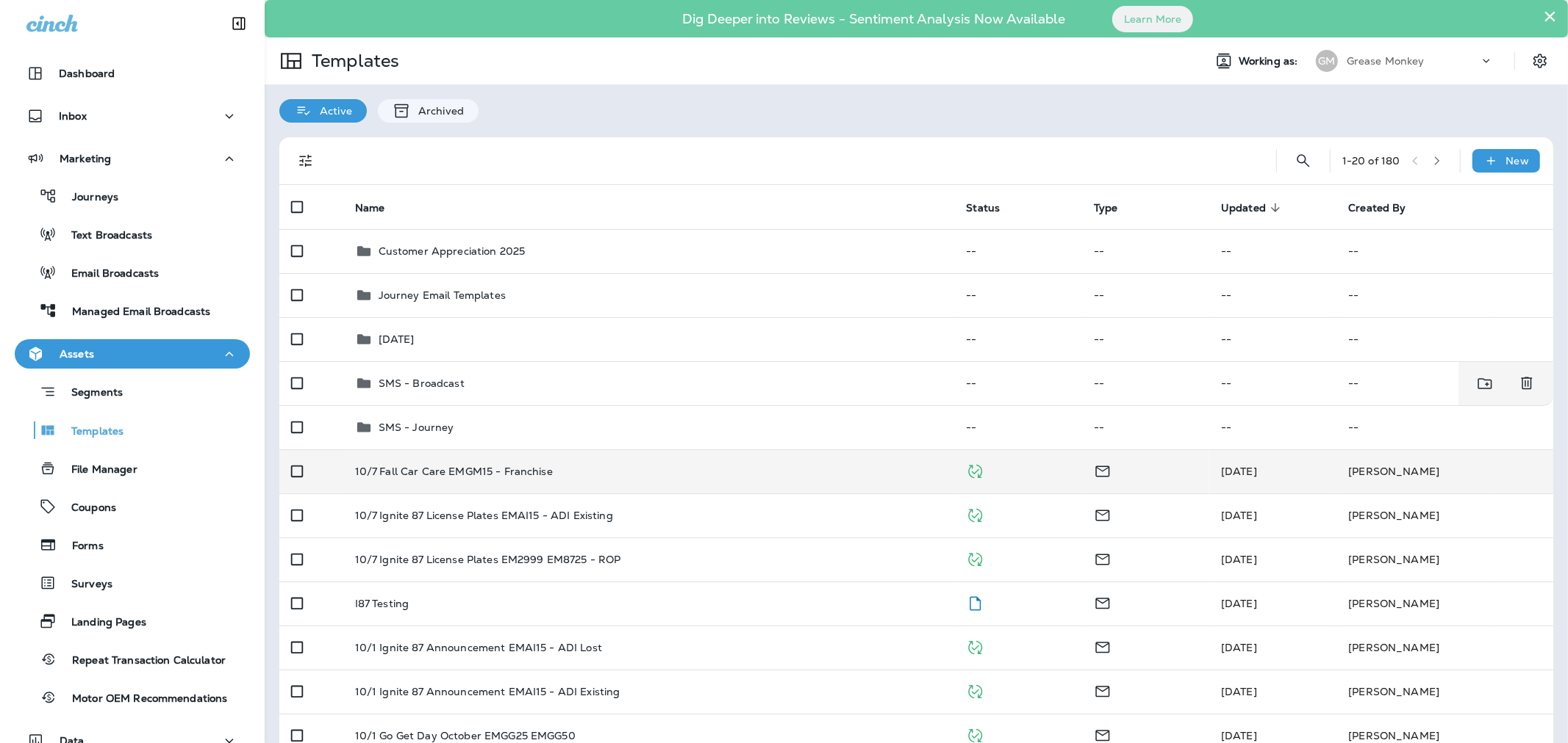
scroll to position [82, 0]
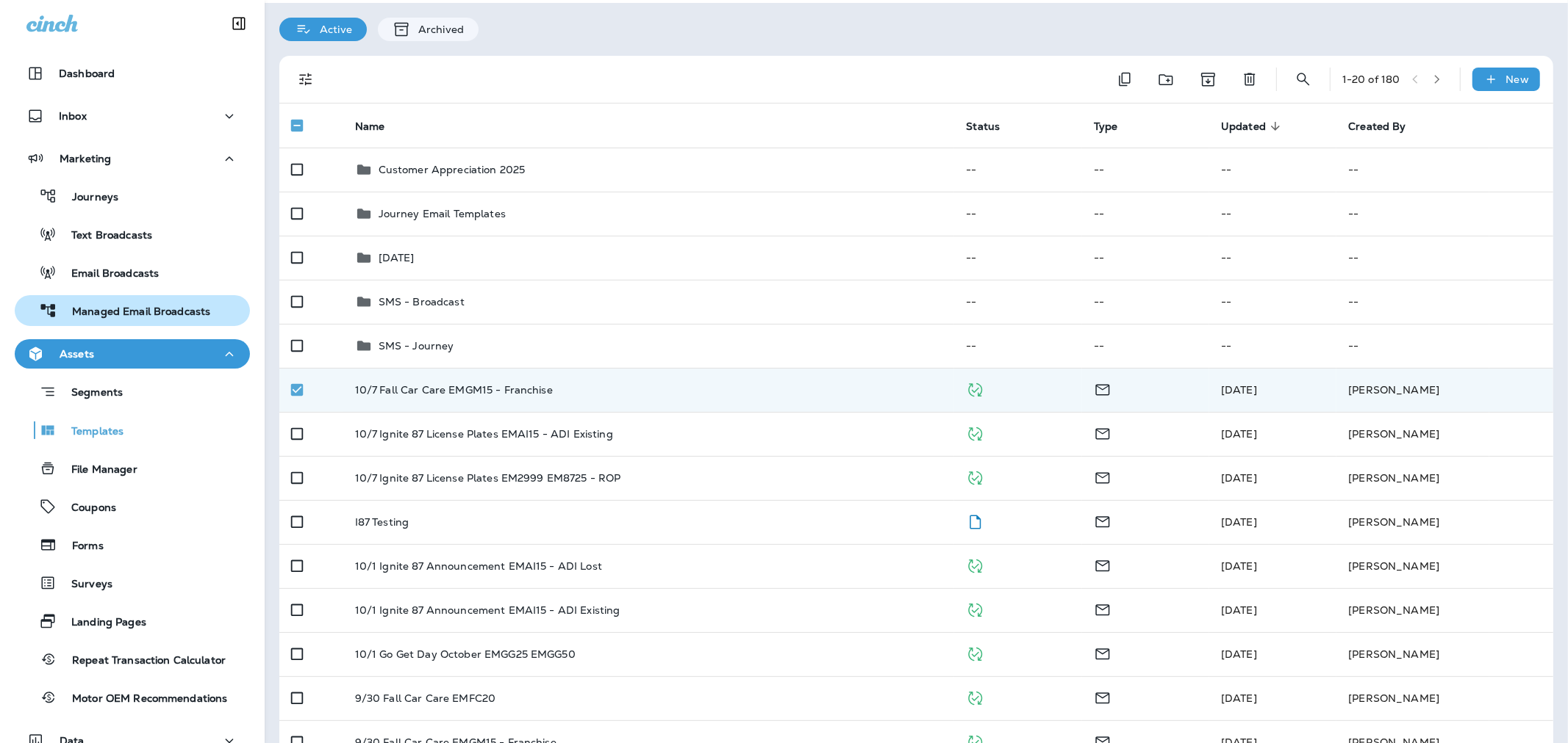
click at [95, 302] on div "Managed Email Broadcasts" at bounding box center [115, 310] width 190 height 22
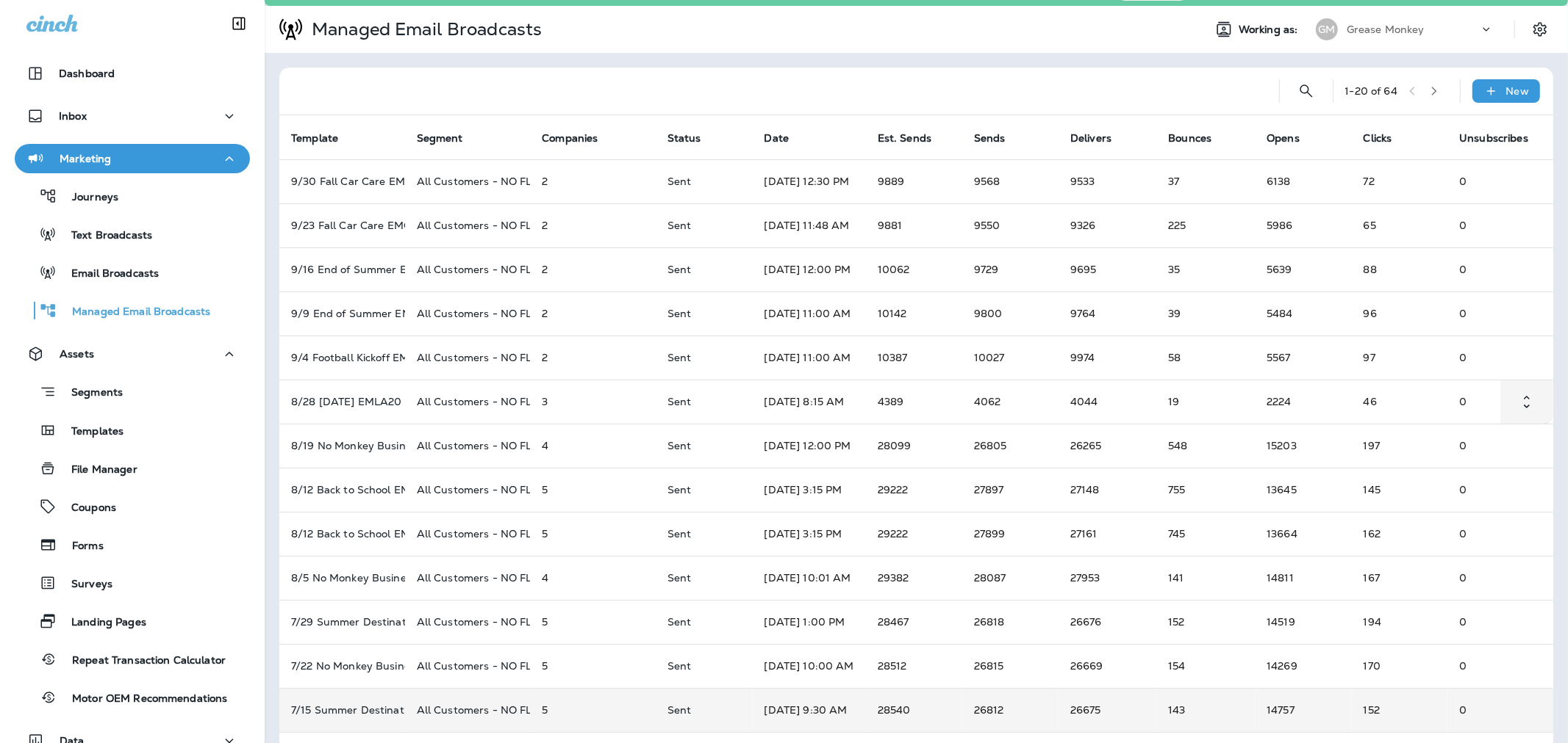
scroll to position [17, 0]
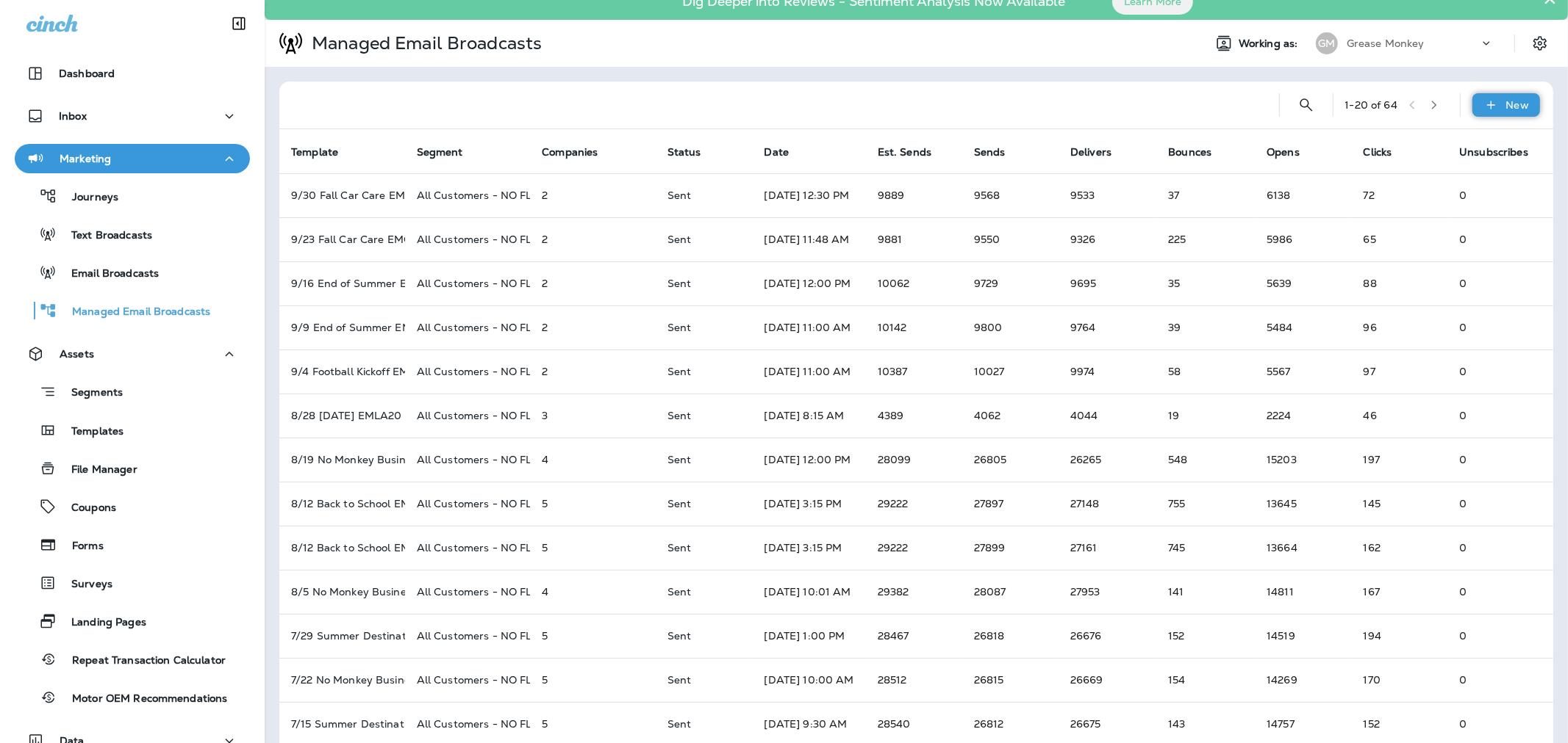
click at [1483, 112] on icon at bounding box center [1491, 104] width 15 height 14
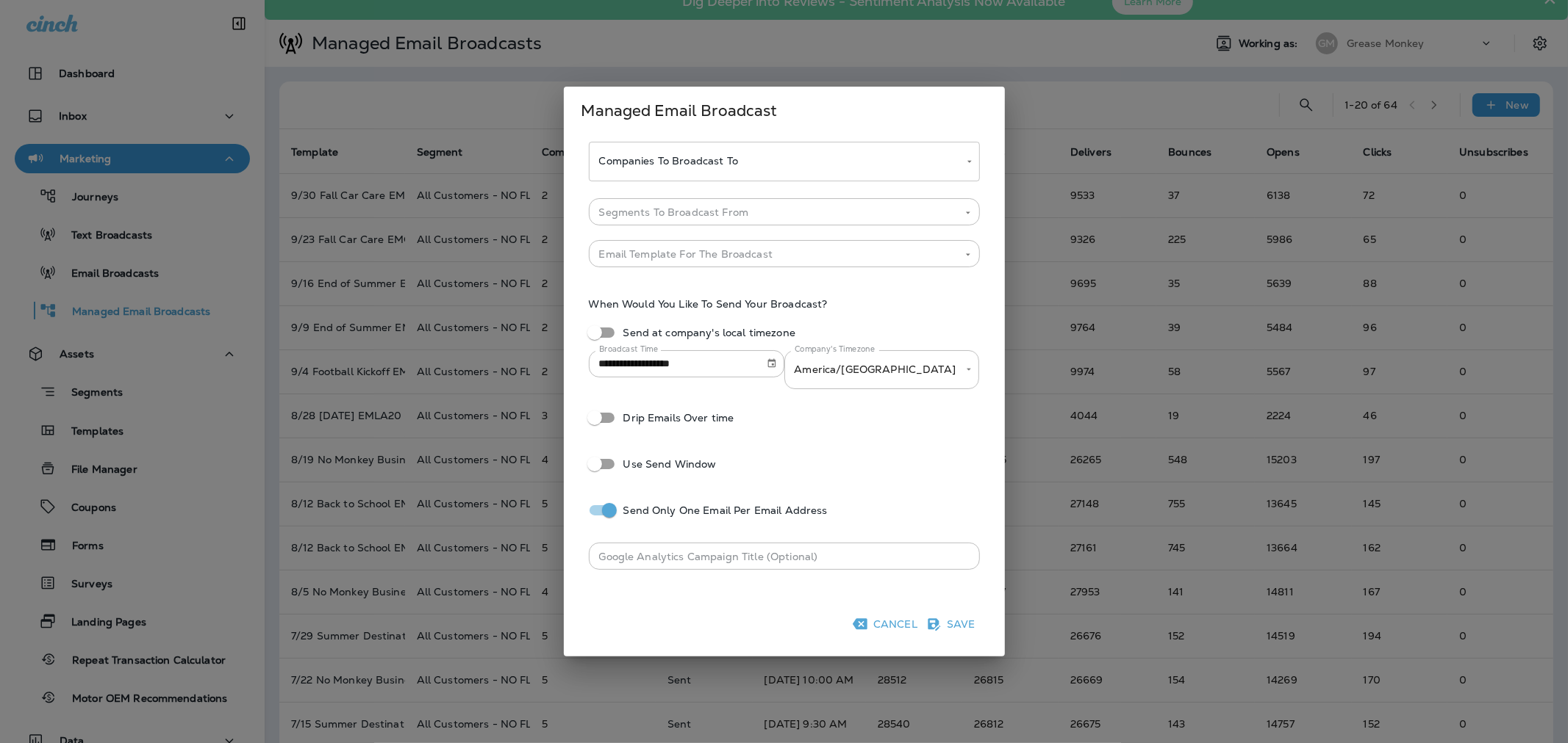
click at [735, 0] on body "Dashboard Inbox Marketing Journeys Text Broadcasts Email Broadcasts Managed Ema…" at bounding box center [784, 0] width 1568 height 0
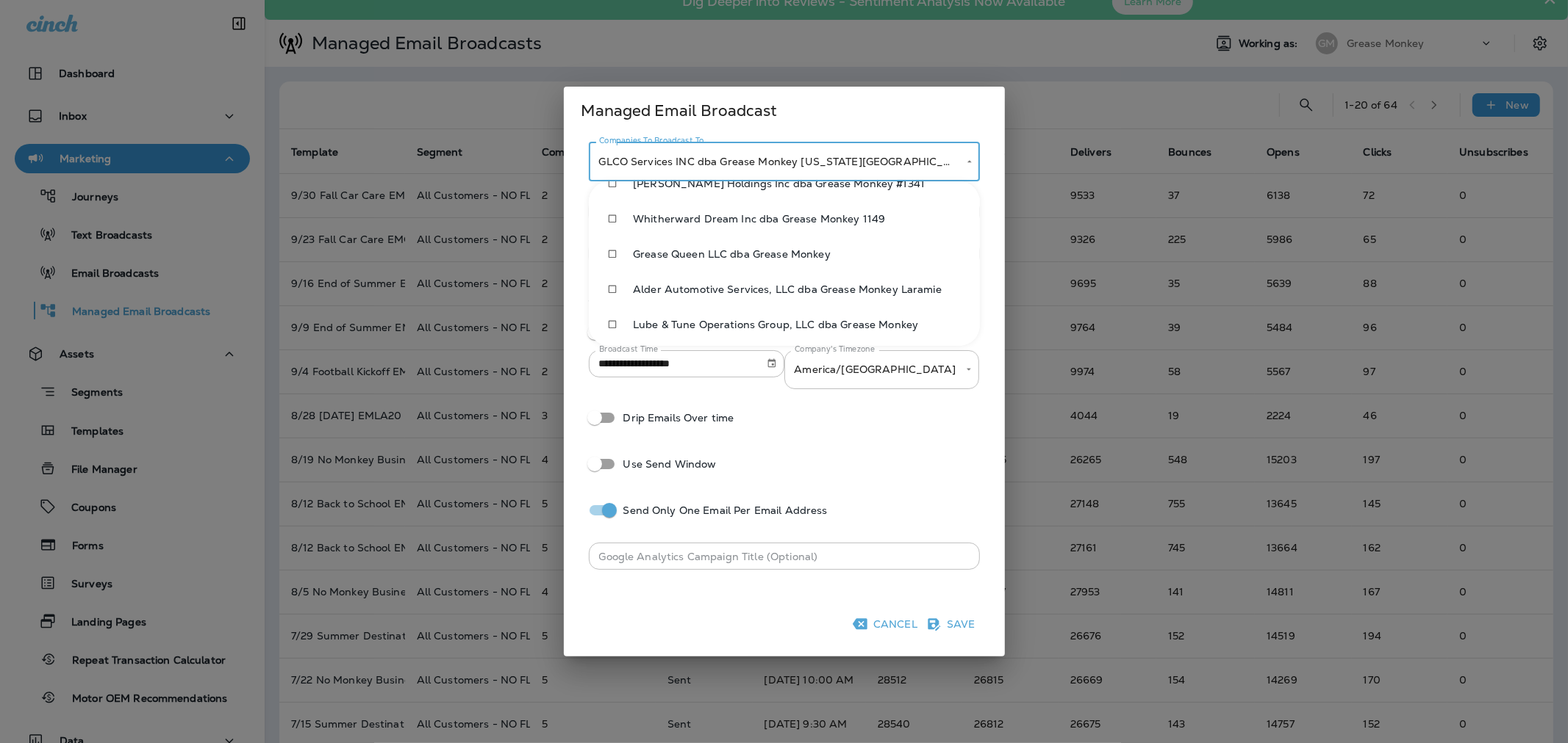
scroll to position [593, 0]
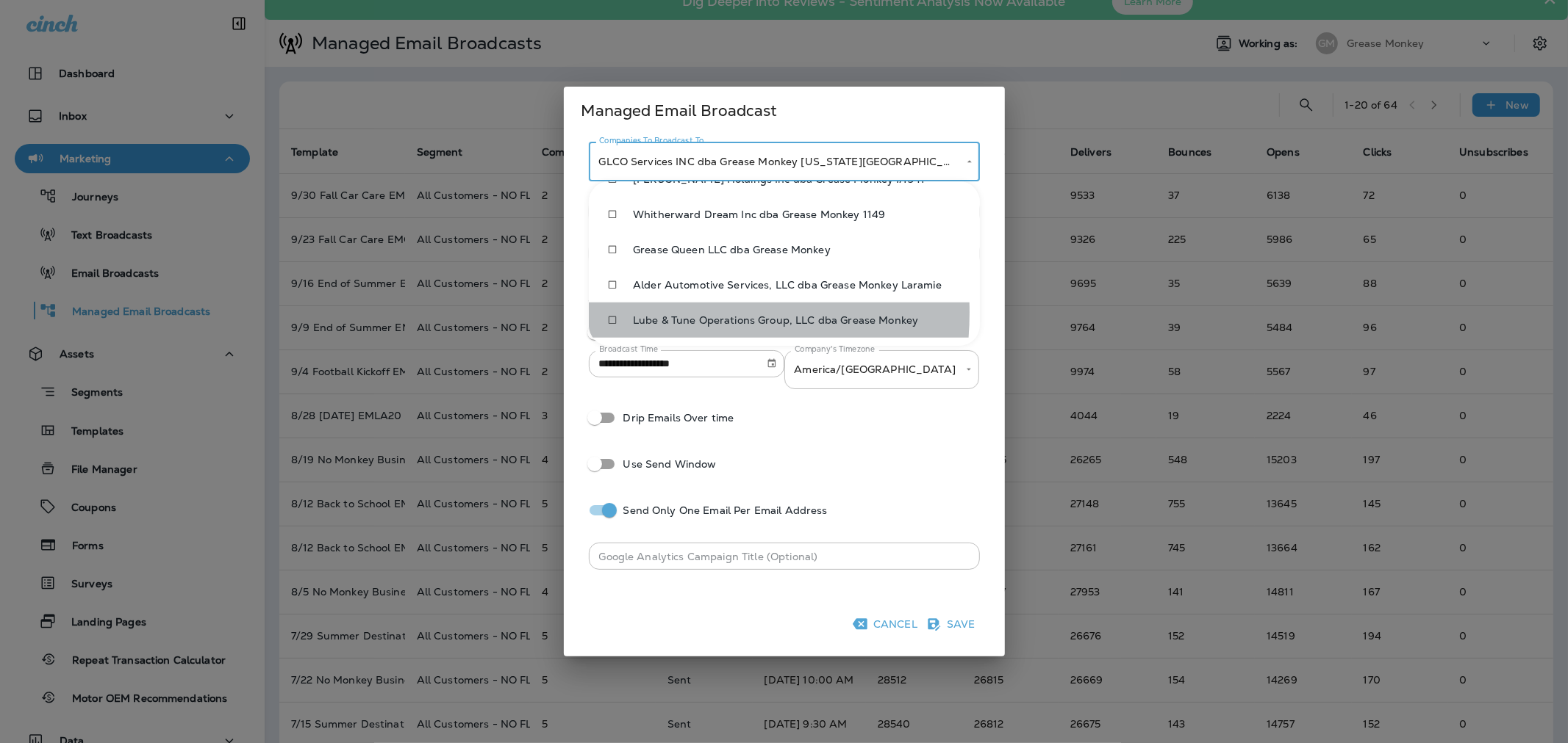
click at [650, 314] on span "Lube & Tune Operations Group, LLC dba Grease Monkey" at bounding box center [800, 320] width 336 height 12
type input "**********"
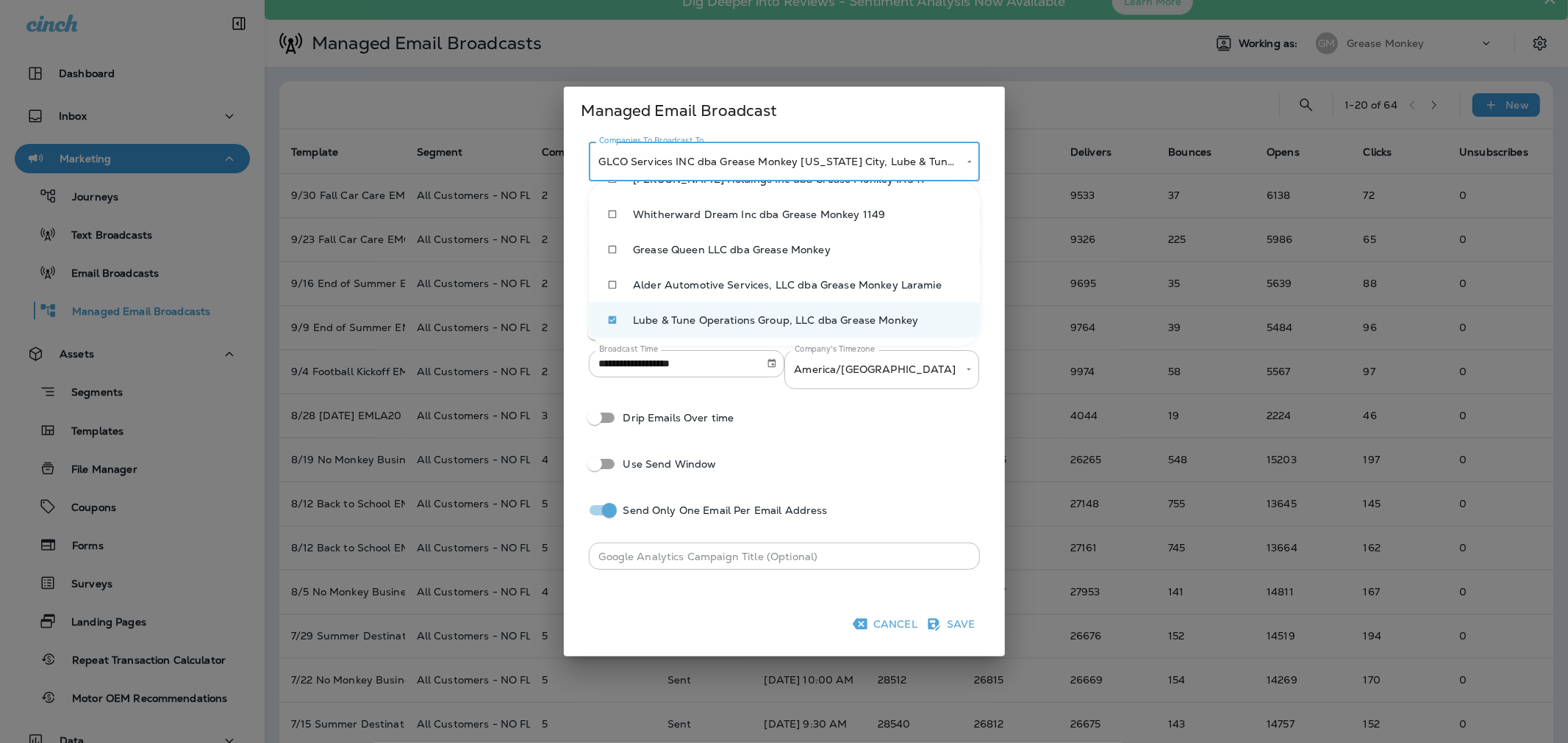
click at [941, 440] on div at bounding box center [784, 371] width 1568 height 743
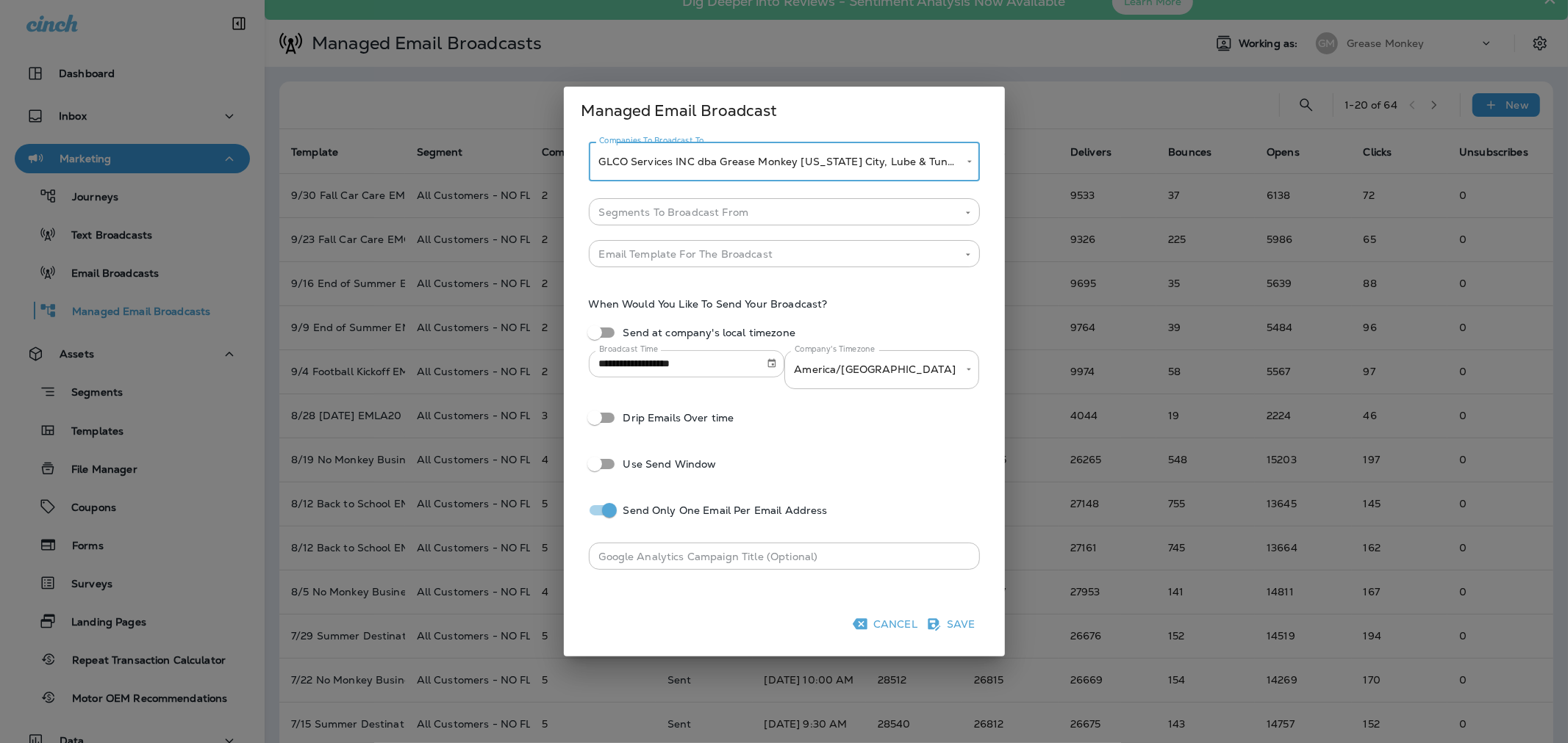
click at [773, 361] on icon "Choose date, selected date is Oct 7, 2025" at bounding box center [771, 363] width 8 height 9
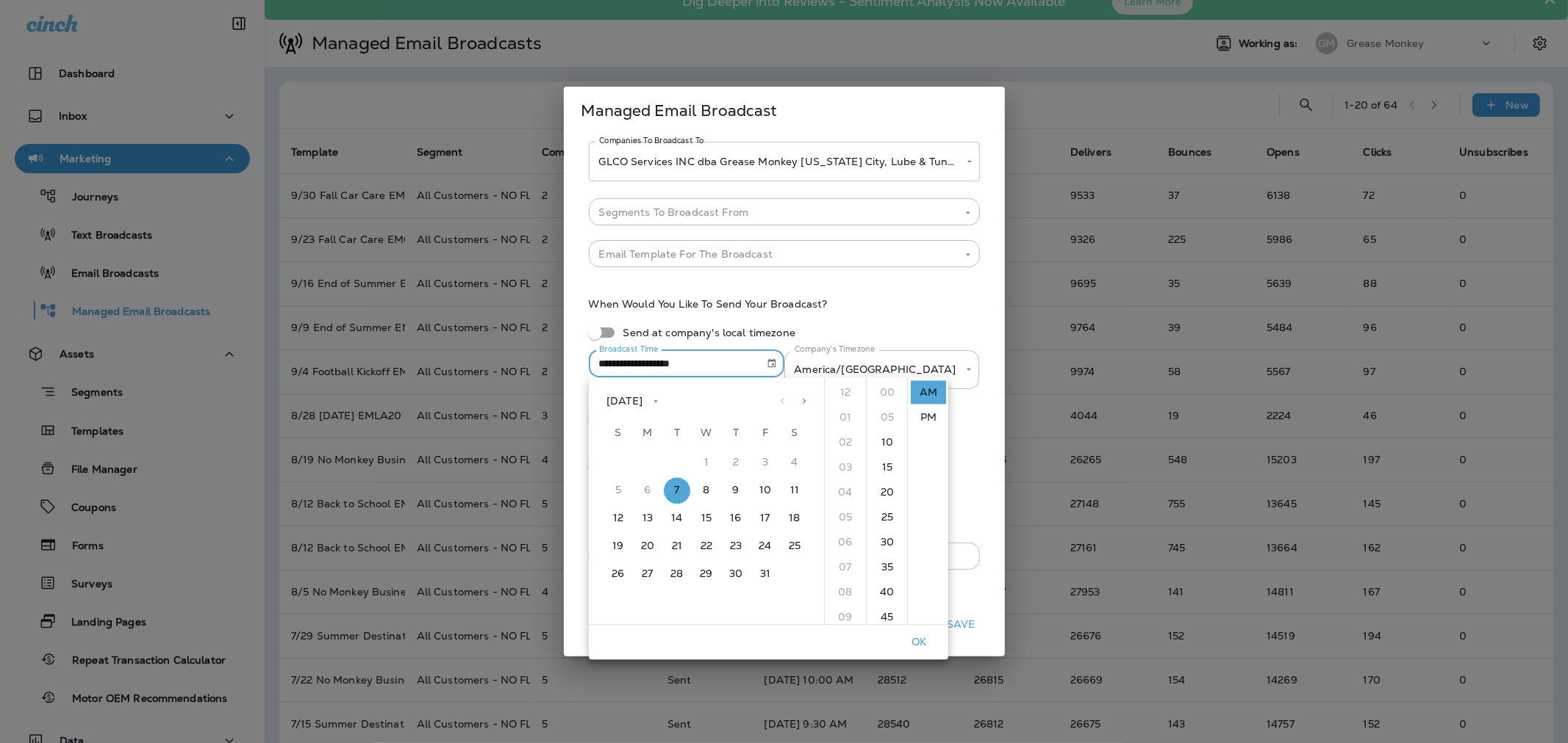
scroll to position [269, 0]
click at [901, 308] on label "When Would You Like To Send Your Broadcast?" at bounding box center [785, 304] width 392 height 14
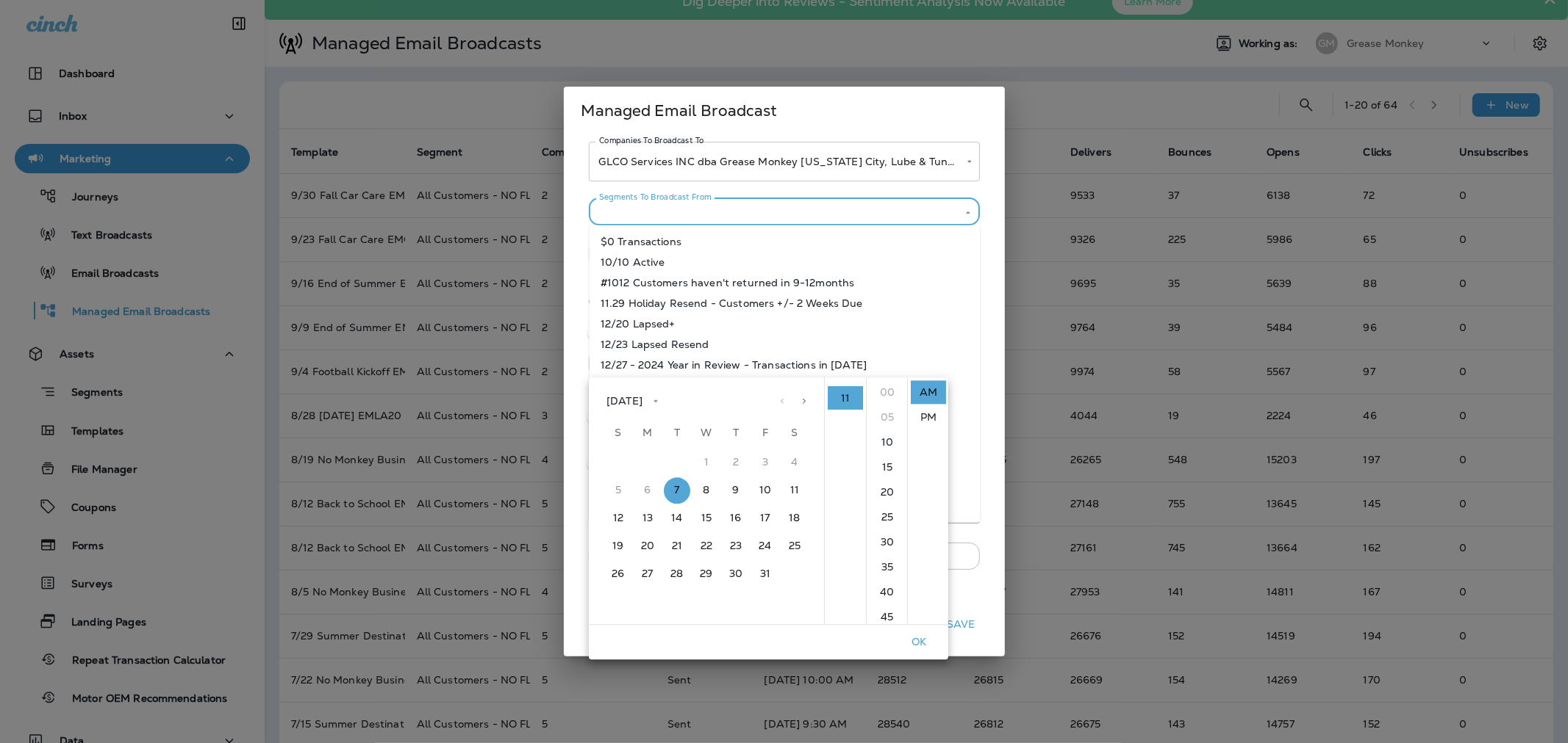
click at [781, 212] on input "Segments To Broadcast From" at bounding box center [771, 211] width 358 height 18
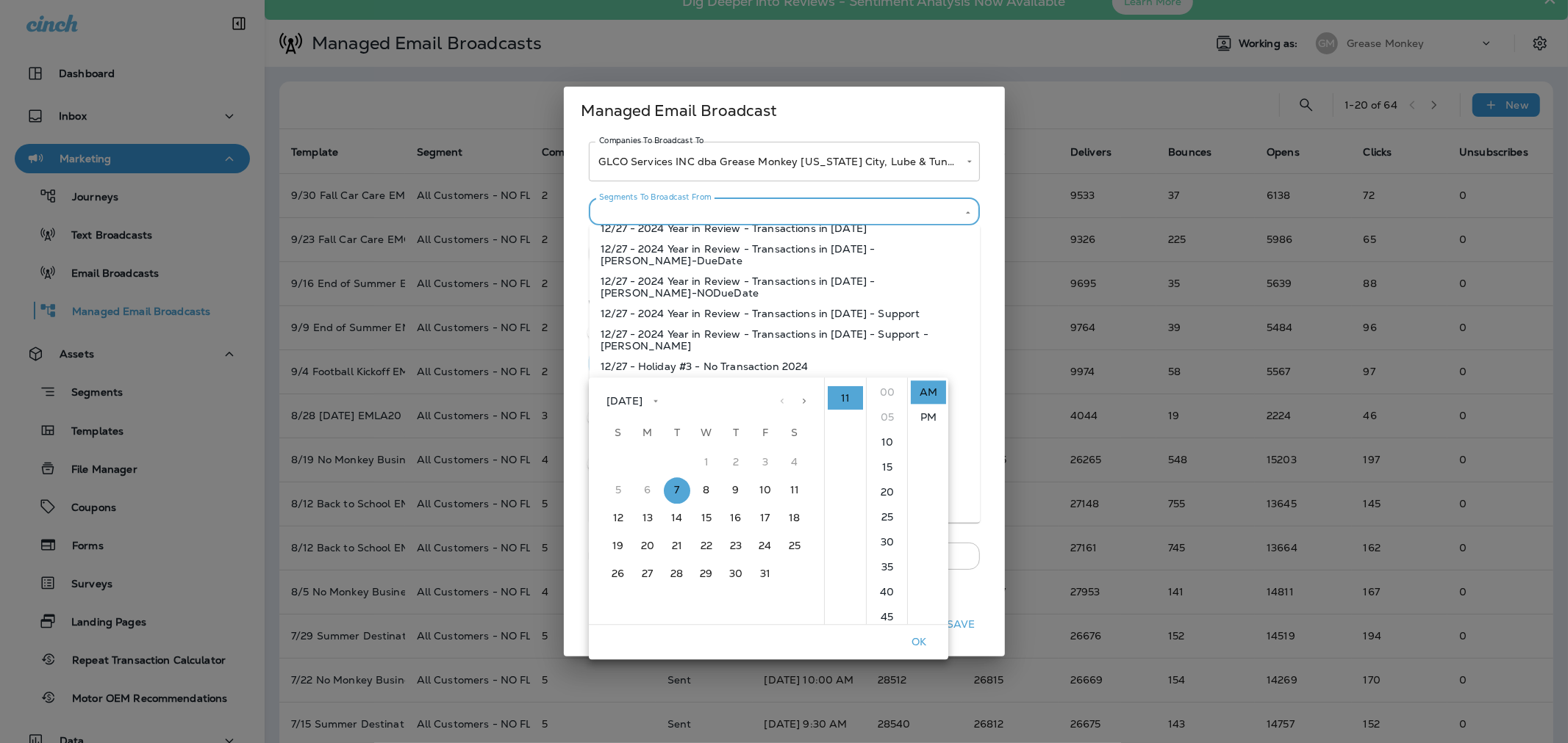
click at [944, 357] on li "12/27 - Holiday #3 - No Transaction 2024" at bounding box center [785, 366] width 392 height 20
type input "**********"
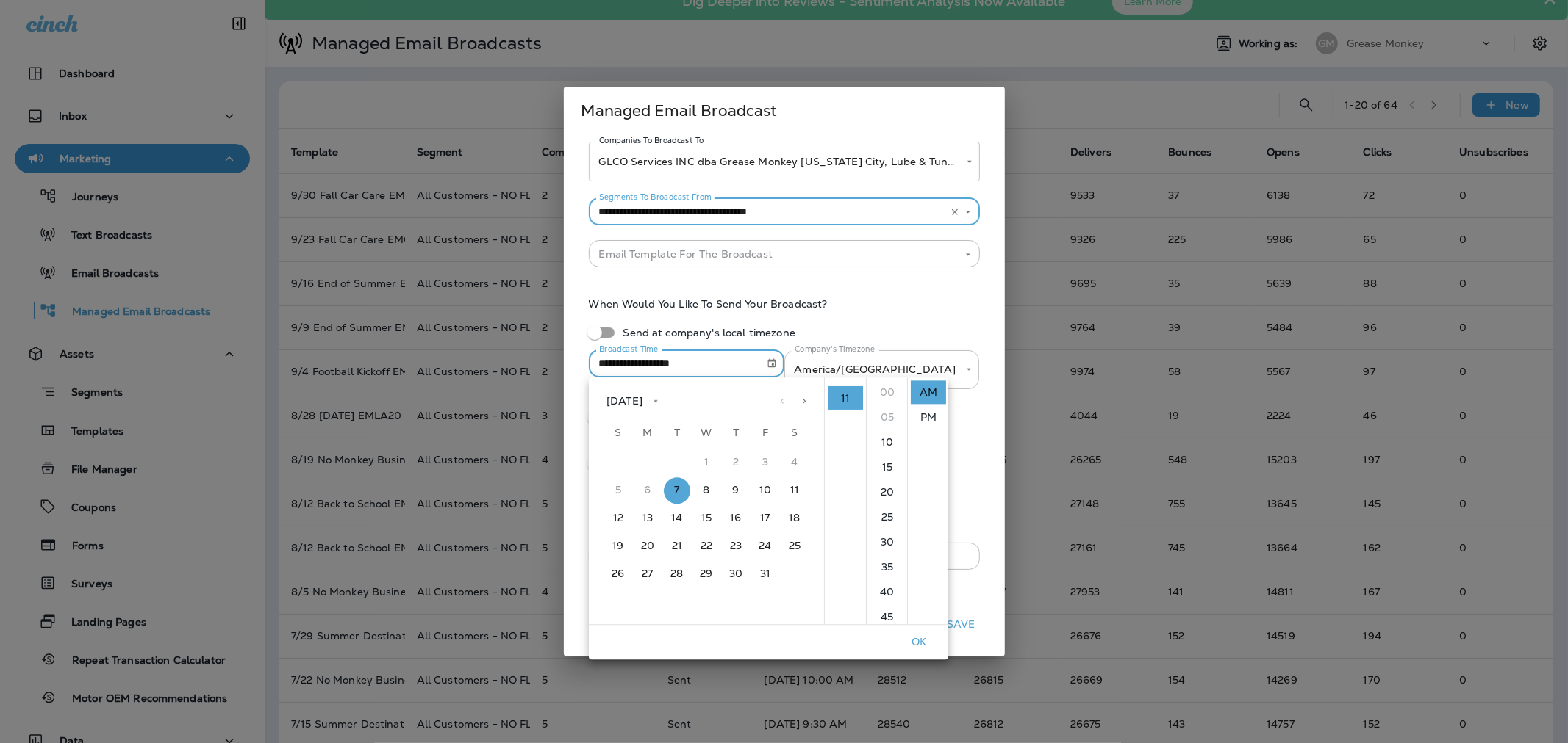
click at [919, 641] on button "OK" at bounding box center [918, 643] width 47 height 23
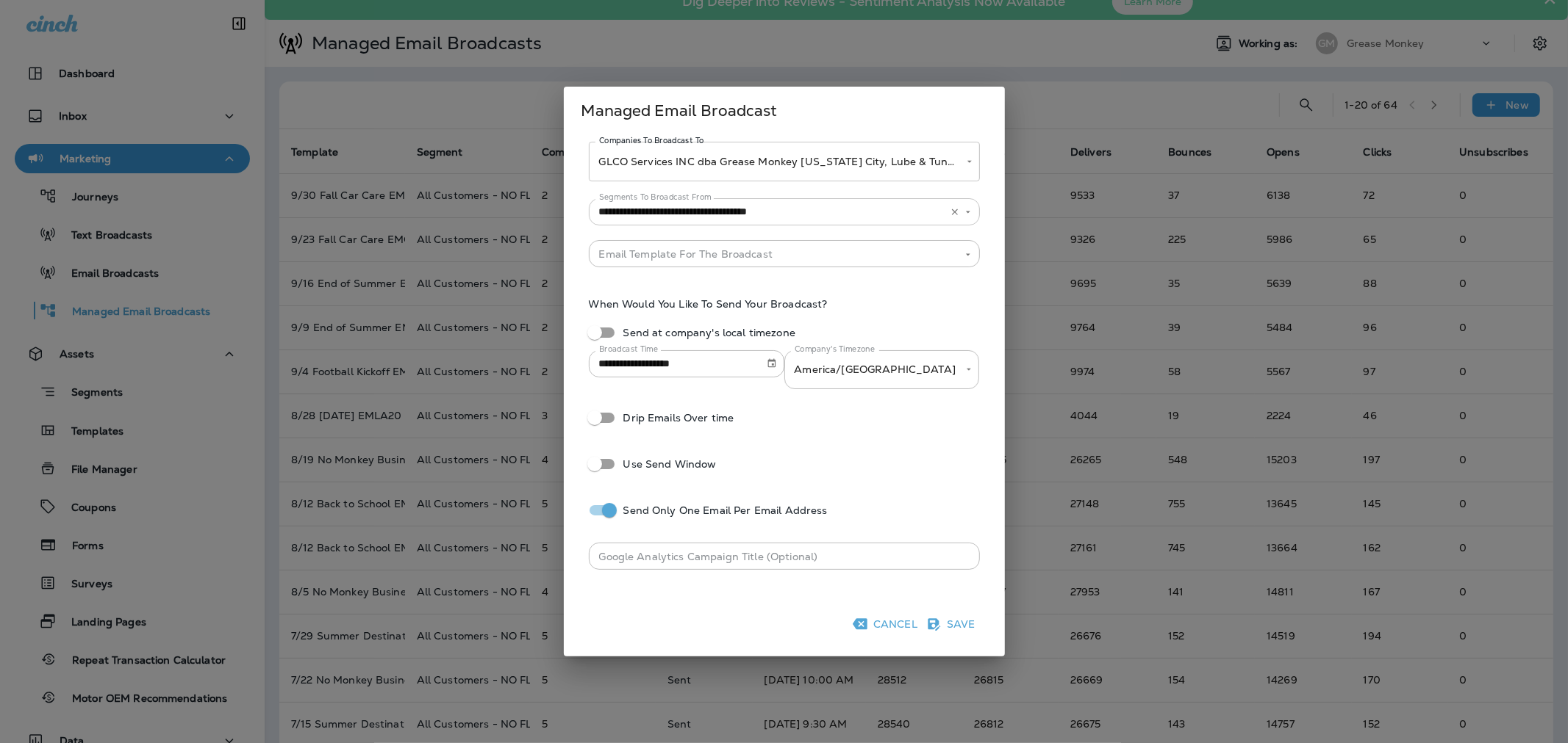
click at [827, 216] on input "**********" at bounding box center [762, 211] width 338 height 18
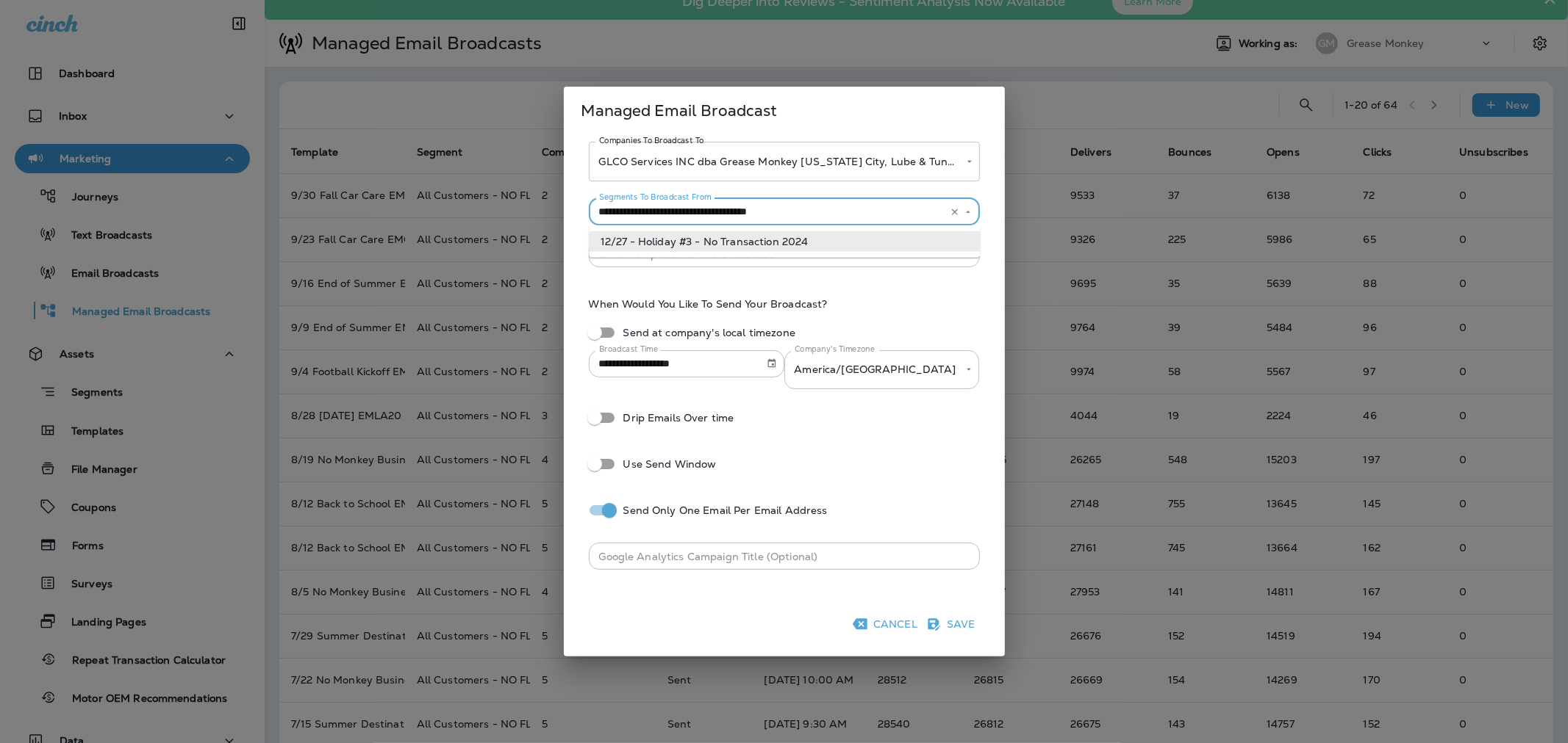
click at [957, 214] on icon "Clear" at bounding box center [954, 211] width 6 height 6
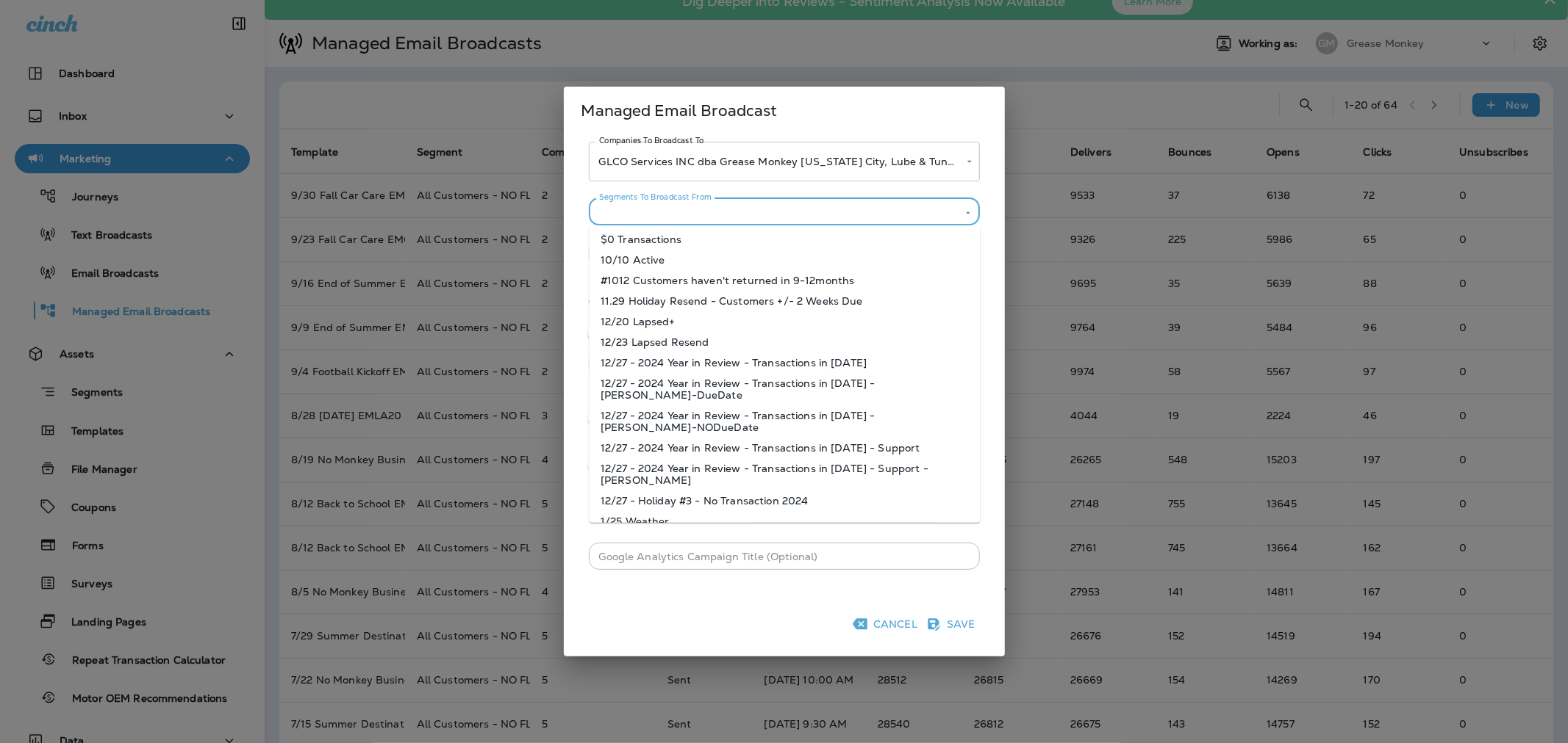
scroll to position [0, 0]
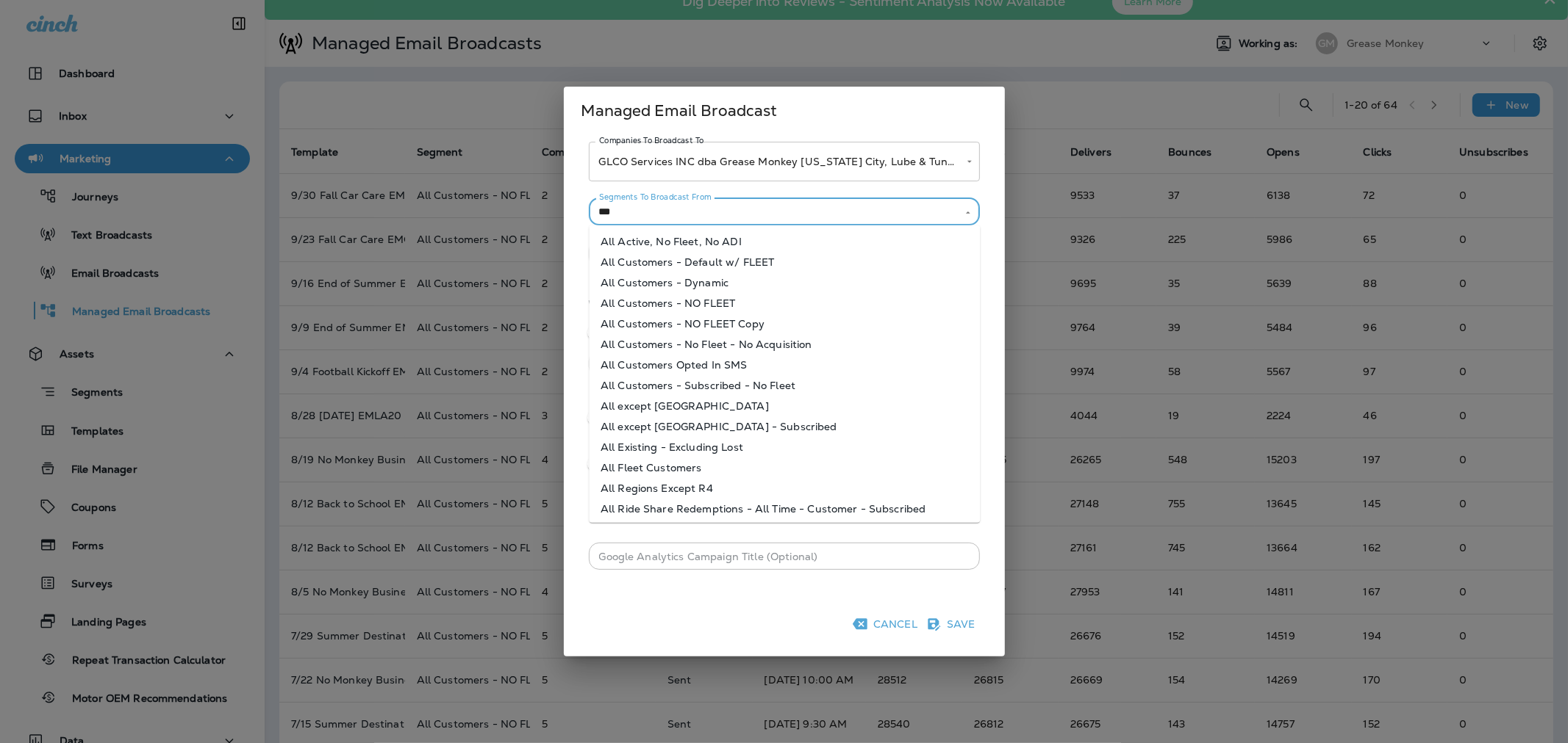
click at [752, 307] on li "All Customers - NO FLEET" at bounding box center [785, 303] width 392 height 20
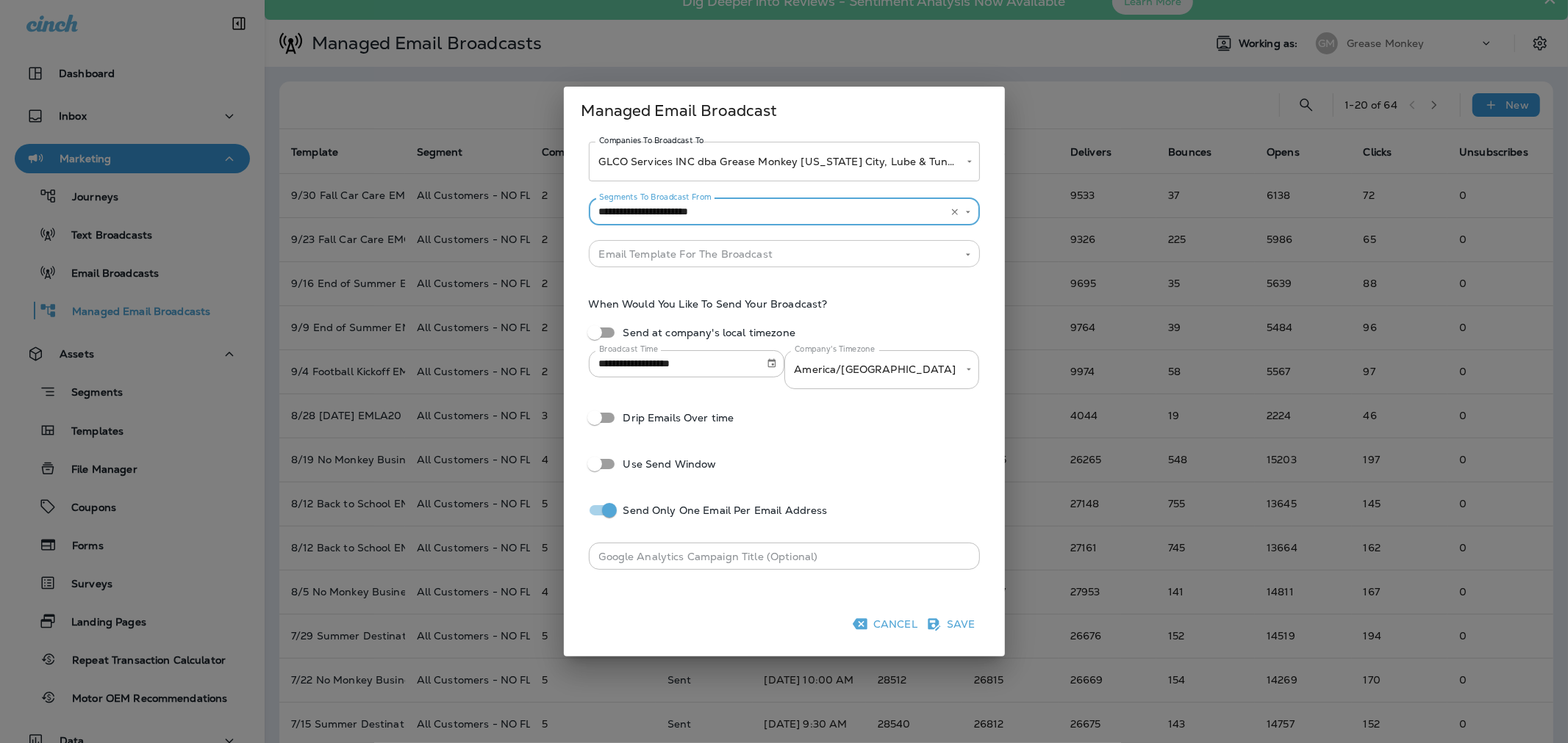
type input "**********"
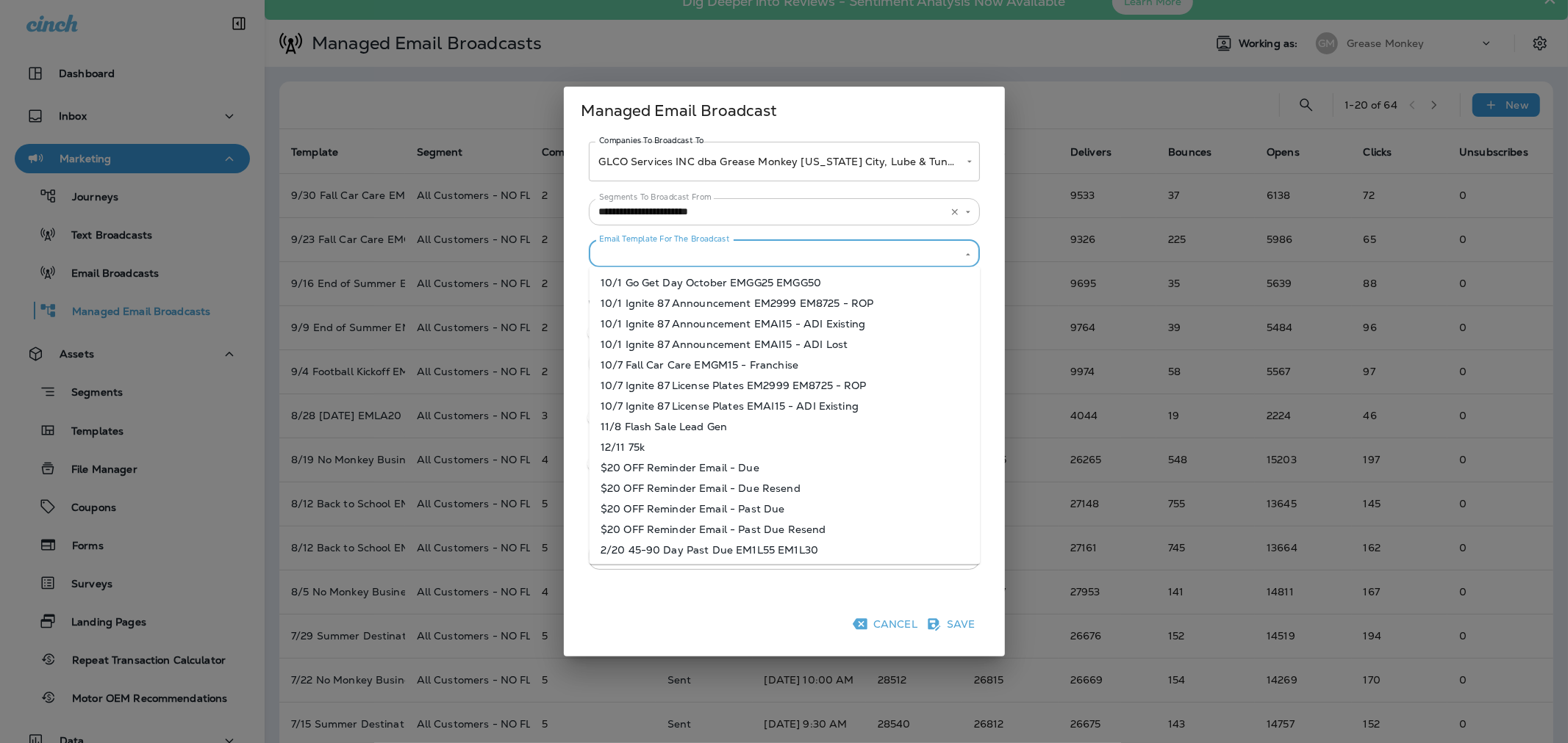
click at [721, 259] on input "Segments To Broadcast From" at bounding box center [771, 253] width 358 height 18
click at [707, 361] on li "10/7 Fall Car Care EMGM15 - Franchise" at bounding box center [785, 364] width 392 height 20
type input "**********"
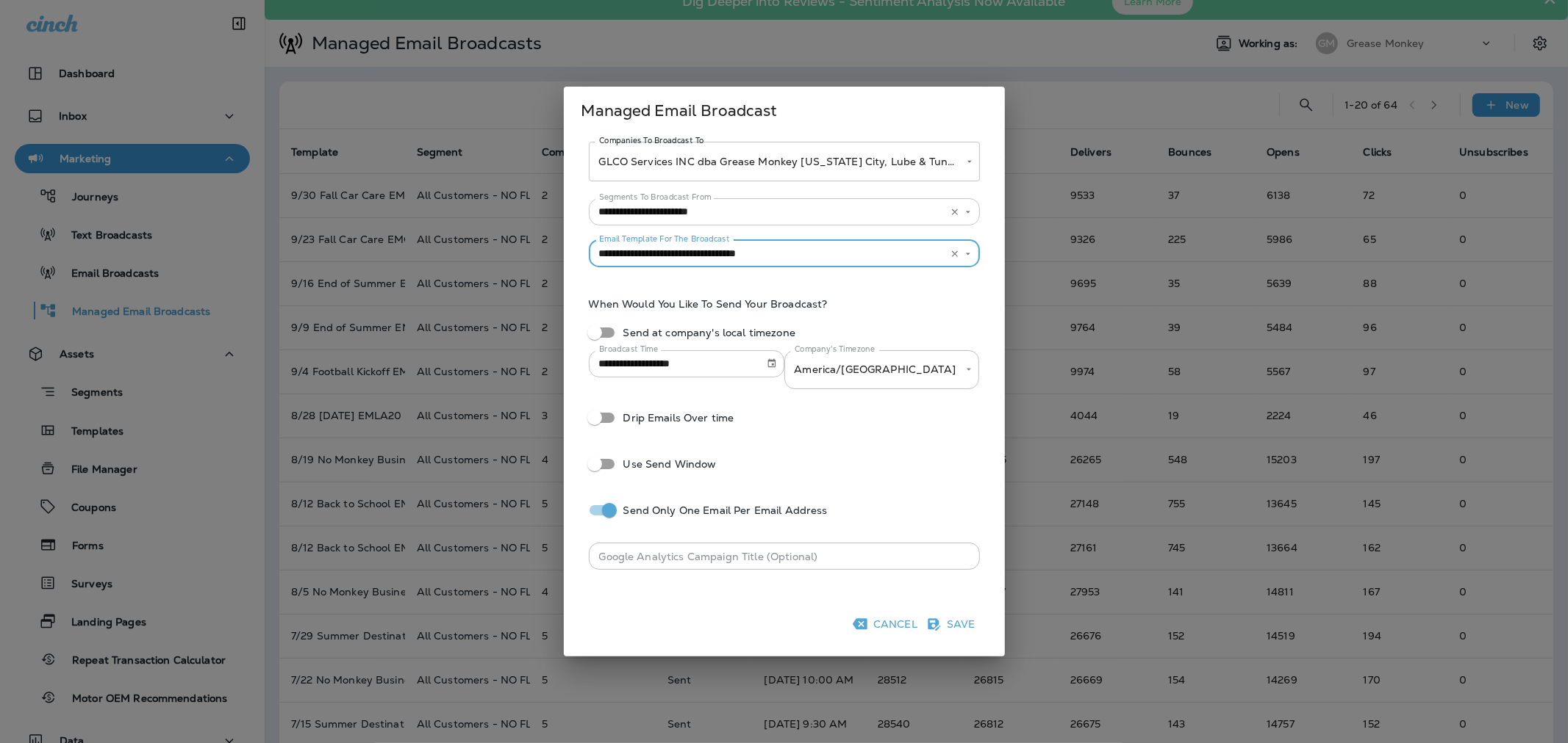
click at [707, 363] on input "**********" at bounding box center [672, 364] width 166 height 27
click at [770, 368] on icon "Choose date, selected date is Oct 7, 2025" at bounding box center [771, 363] width 11 height 11
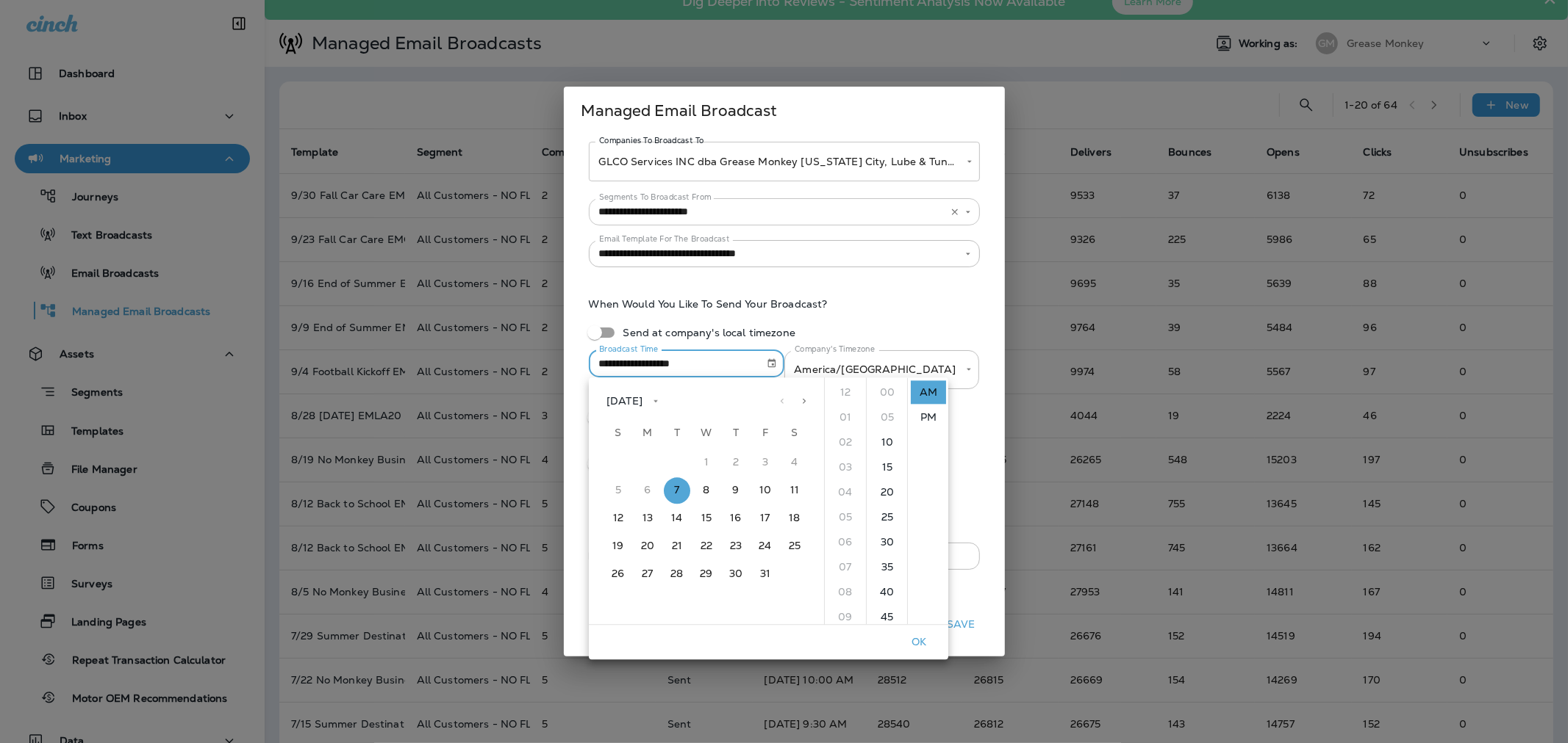
click at [846, 400] on ul "12 01 02 03 04 05 06 07 08 09 10 11" at bounding box center [845, 501] width 41 height 247
click at [844, 391] on ul "12 01 02 03 04 05 06 07 08 09 10 11" at bounding box center [845, 501] width 41 height 247
click at [931, 415] on li "PM" at bounding box center [928, 417] width 36 height 23
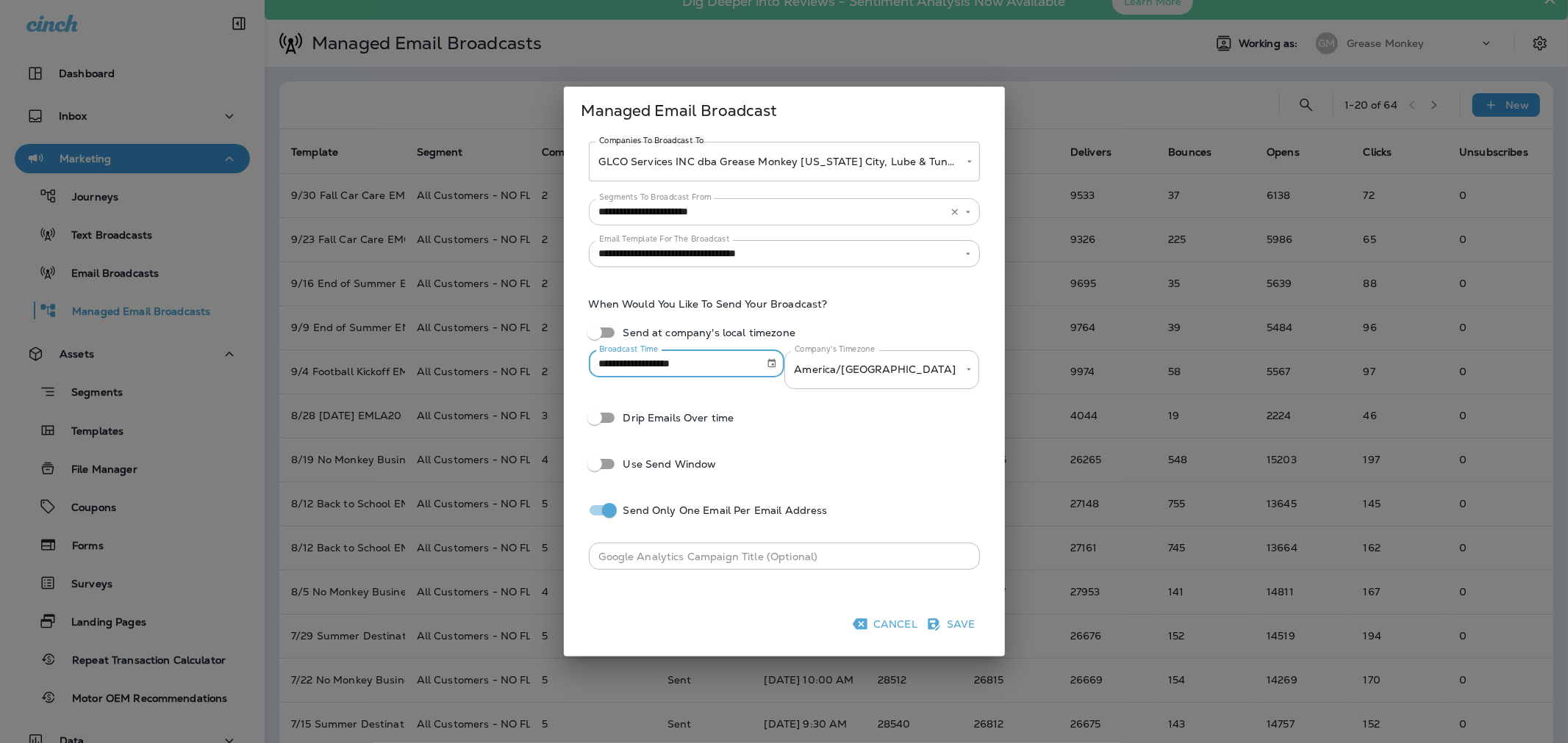
click at [747, 368] on input "**********" at bounding box center [672, 364] width 166 height 27
click at [770, 366] on icon "Choose date, selected date is Oct 7, 2025" at bounding box center [771, 363] width 11 height 11
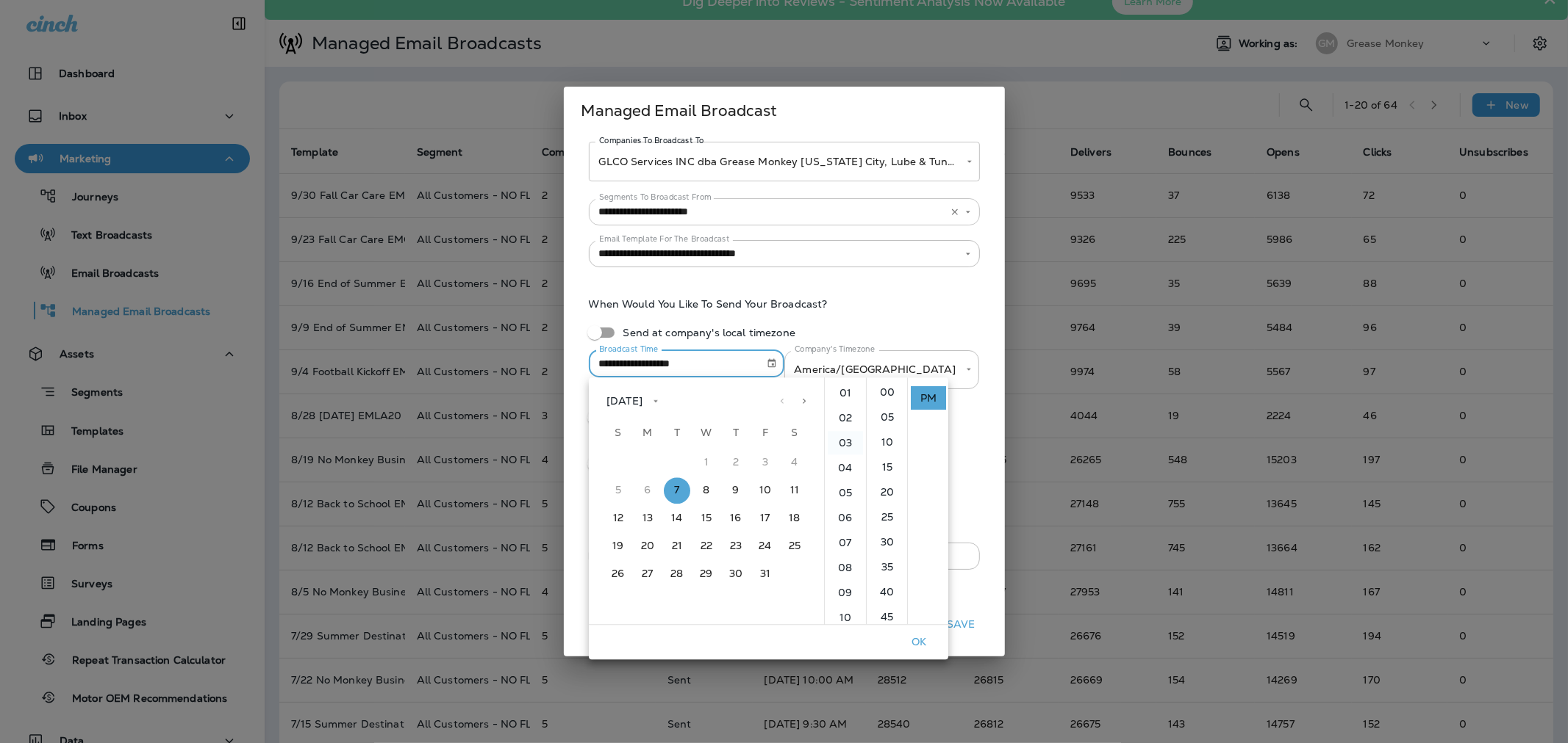
scroll to position [0, 0]
click at [839, 397] on li "12" at bounding box center [845, 392] width 36 height 23
type input "**********"
click at [923, 321] on div "**********" at bounding box center [784, 342] width 406 height 107
click at [927, 319] on div "**********" at bounding box center [784, 342] width 406 height 107
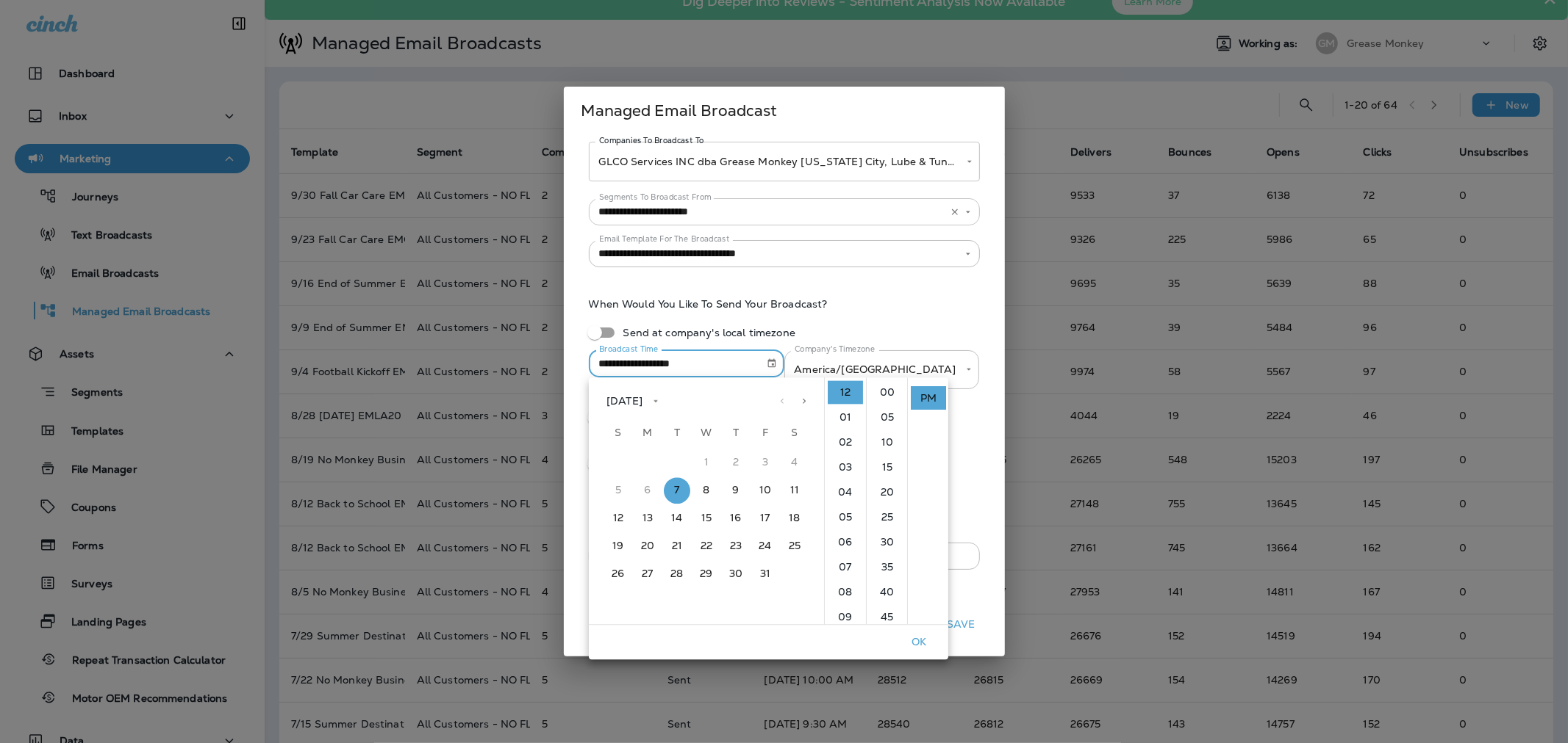
click at [925, 641] on button "OK" at bounding box center [918, 643] width 47 height 23
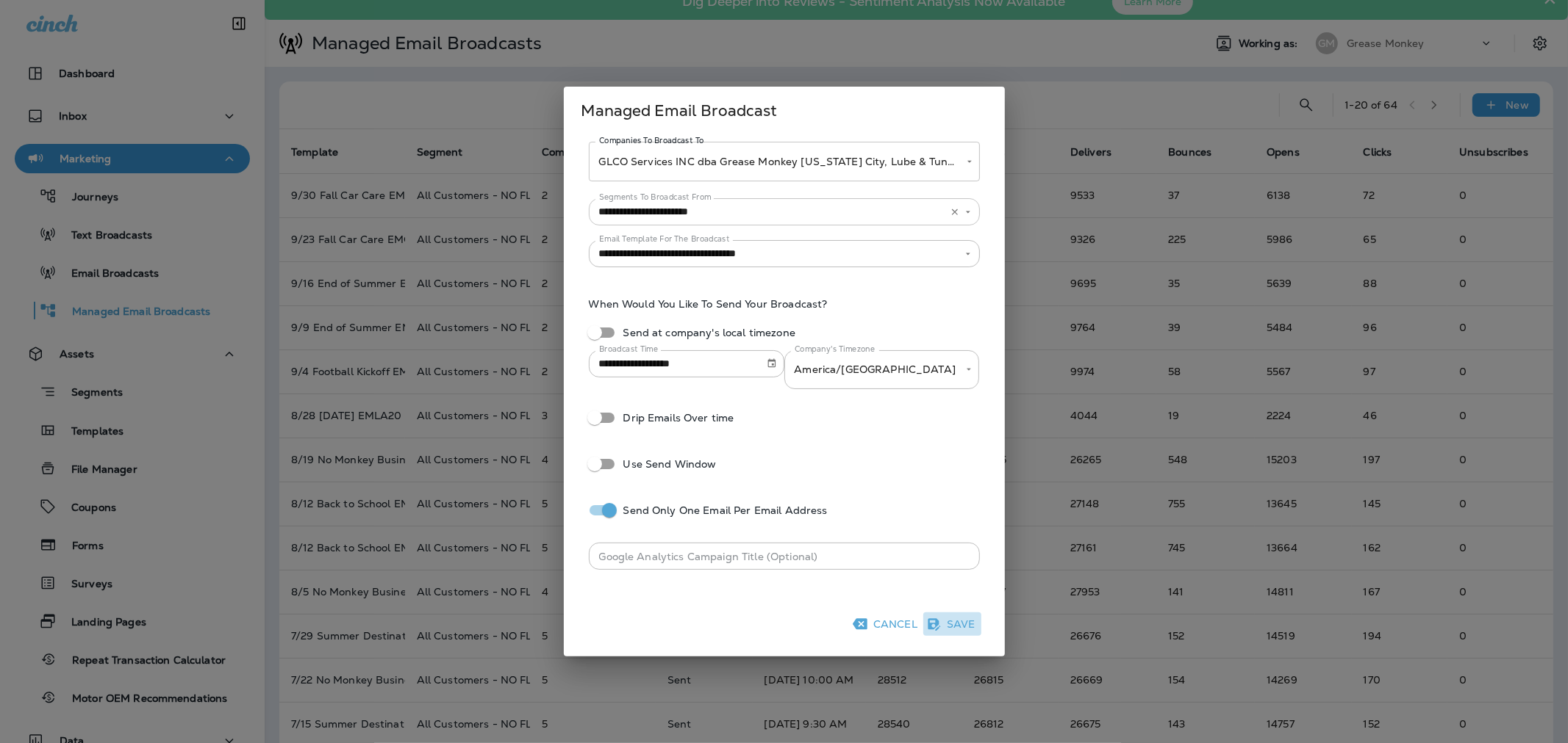
click at [939, 625] on icon "button" at bounding box center [933, 624] width 14 height 14
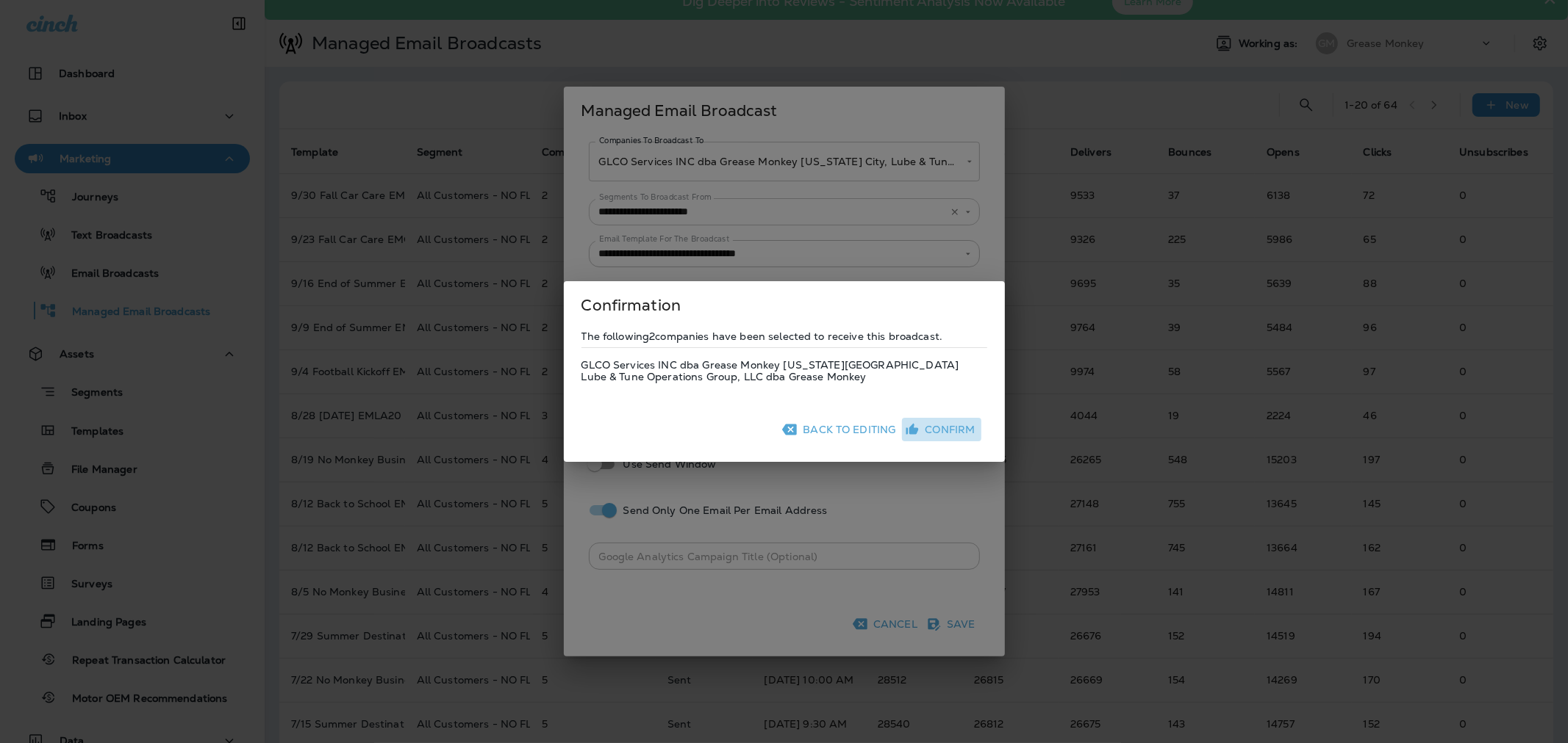
click at [935, 434] on button "Confirm" at bounding box center [941, 430] width 79 height 23
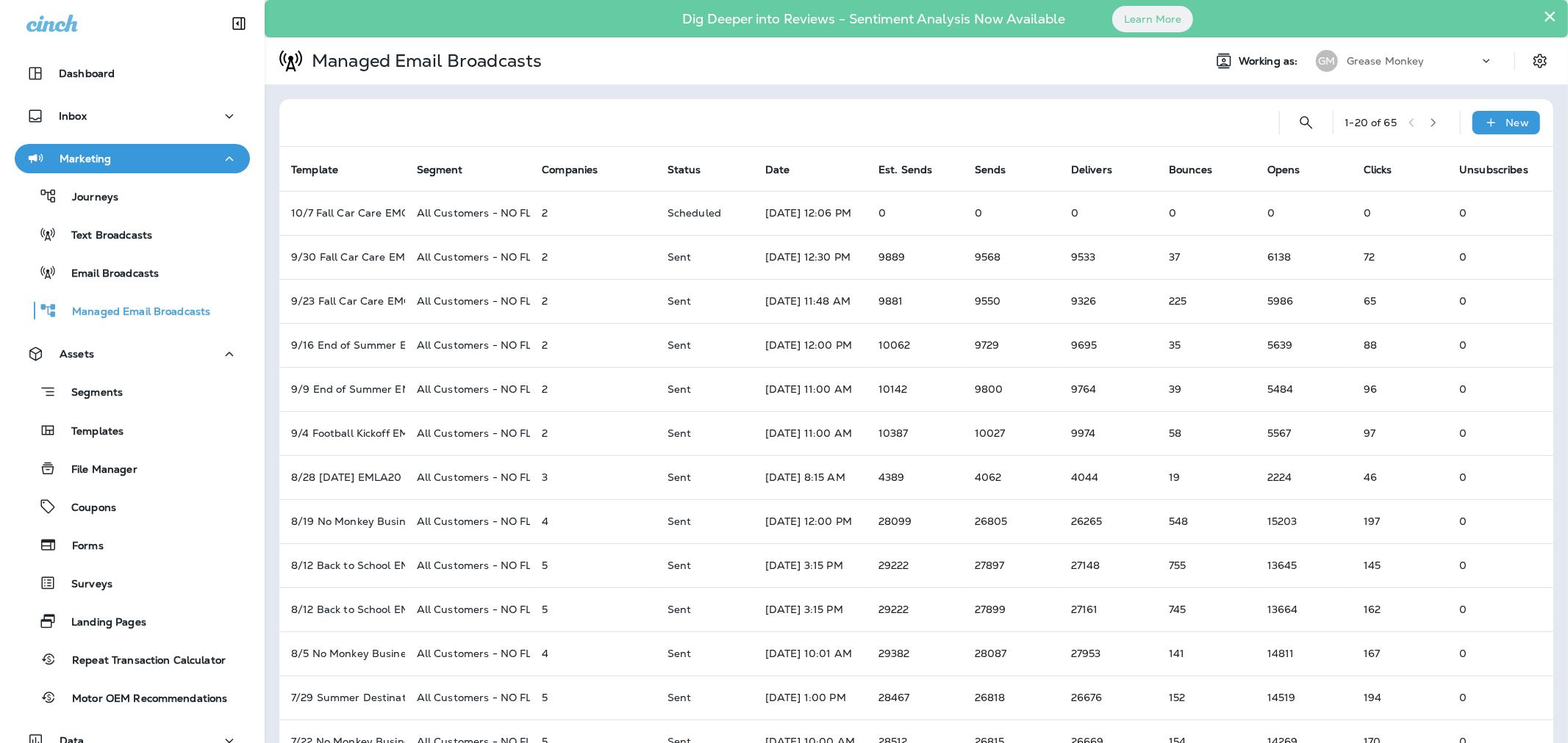
click at [1349, 56] on p "Grease Monkey" at bounding box center [1385, 61] width 78 height 12
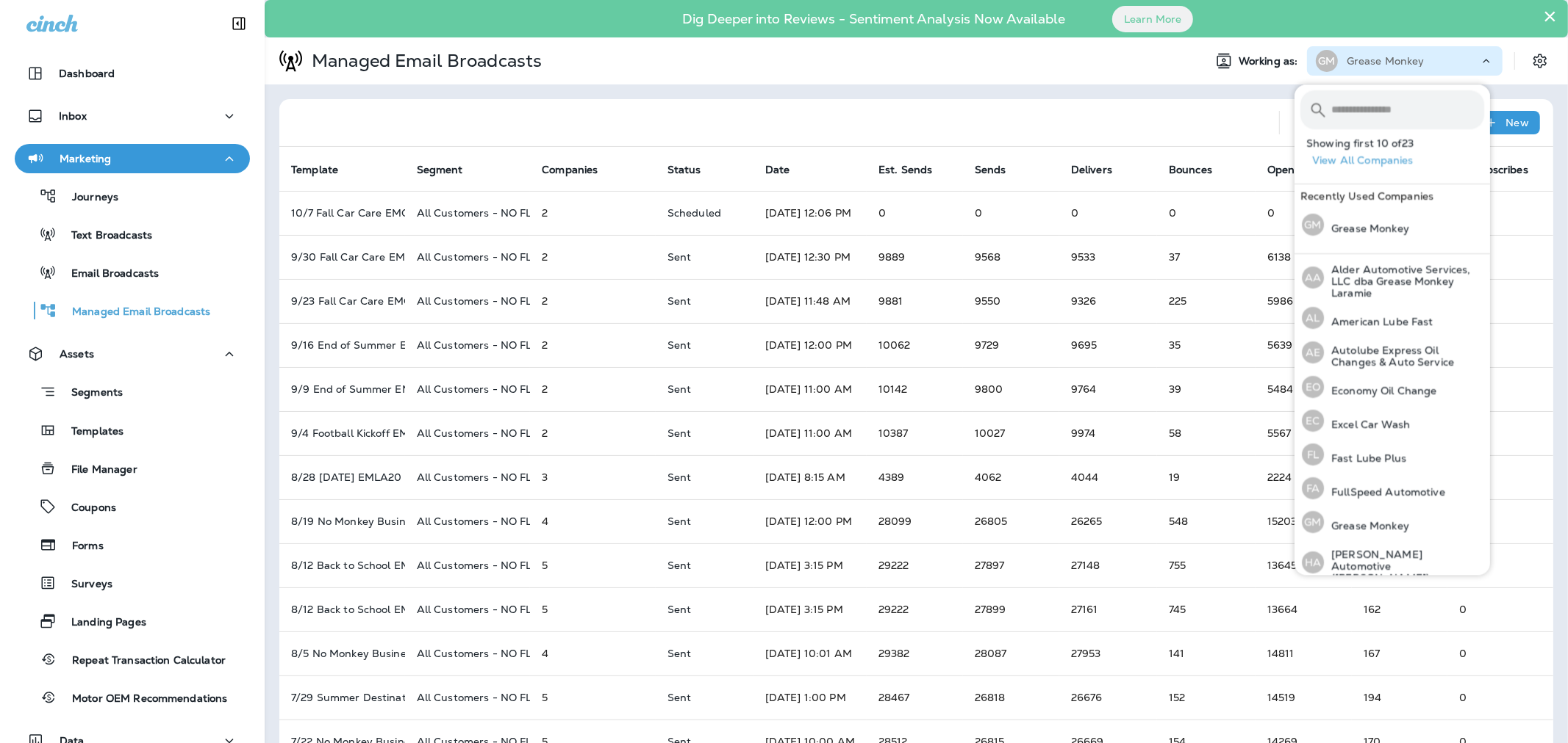
click at [1154, 119] on div at bounding box center [779, 122] width 976 height 47
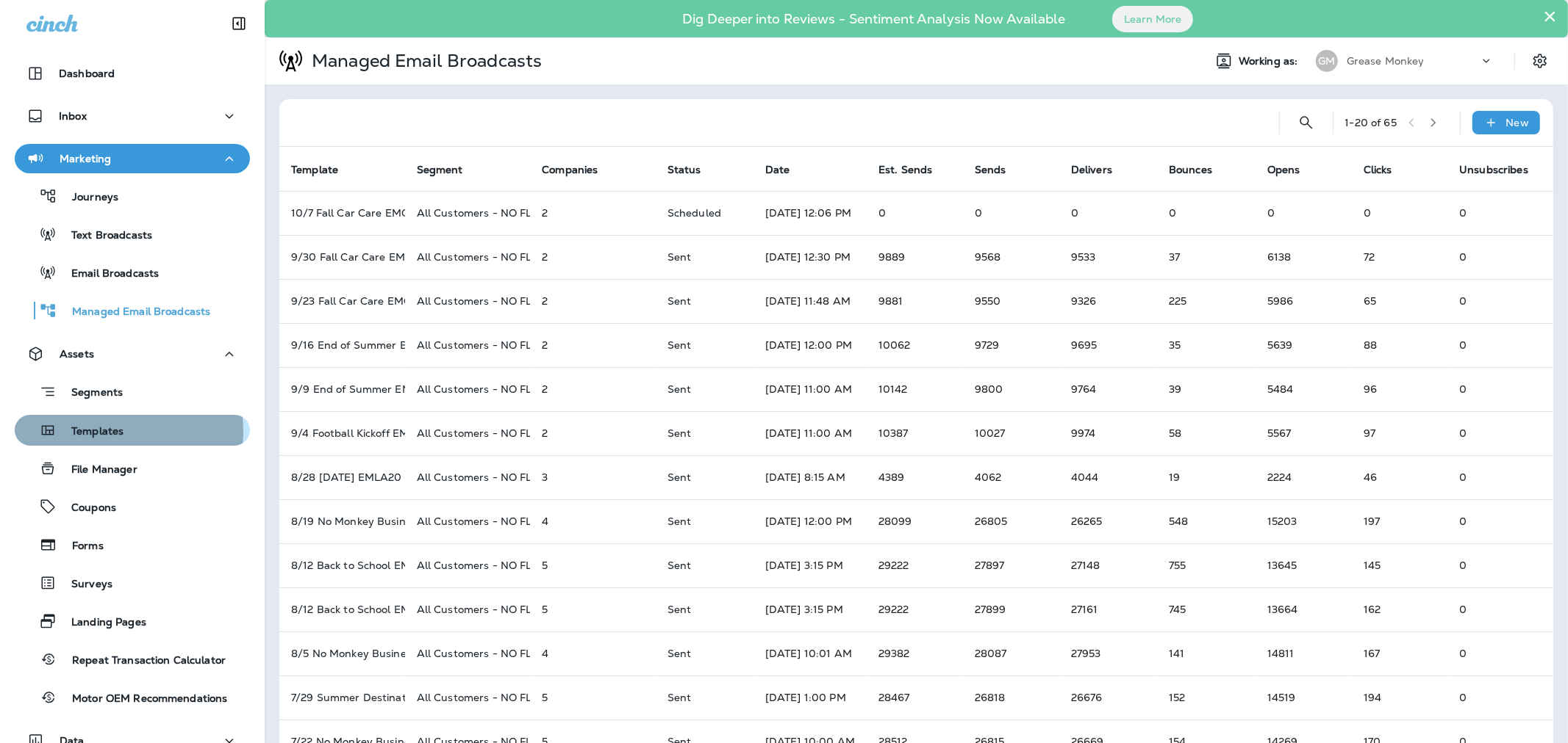
click at [99, 432] on p "Templates" at bounding box center [90, 432] width 67 height 13
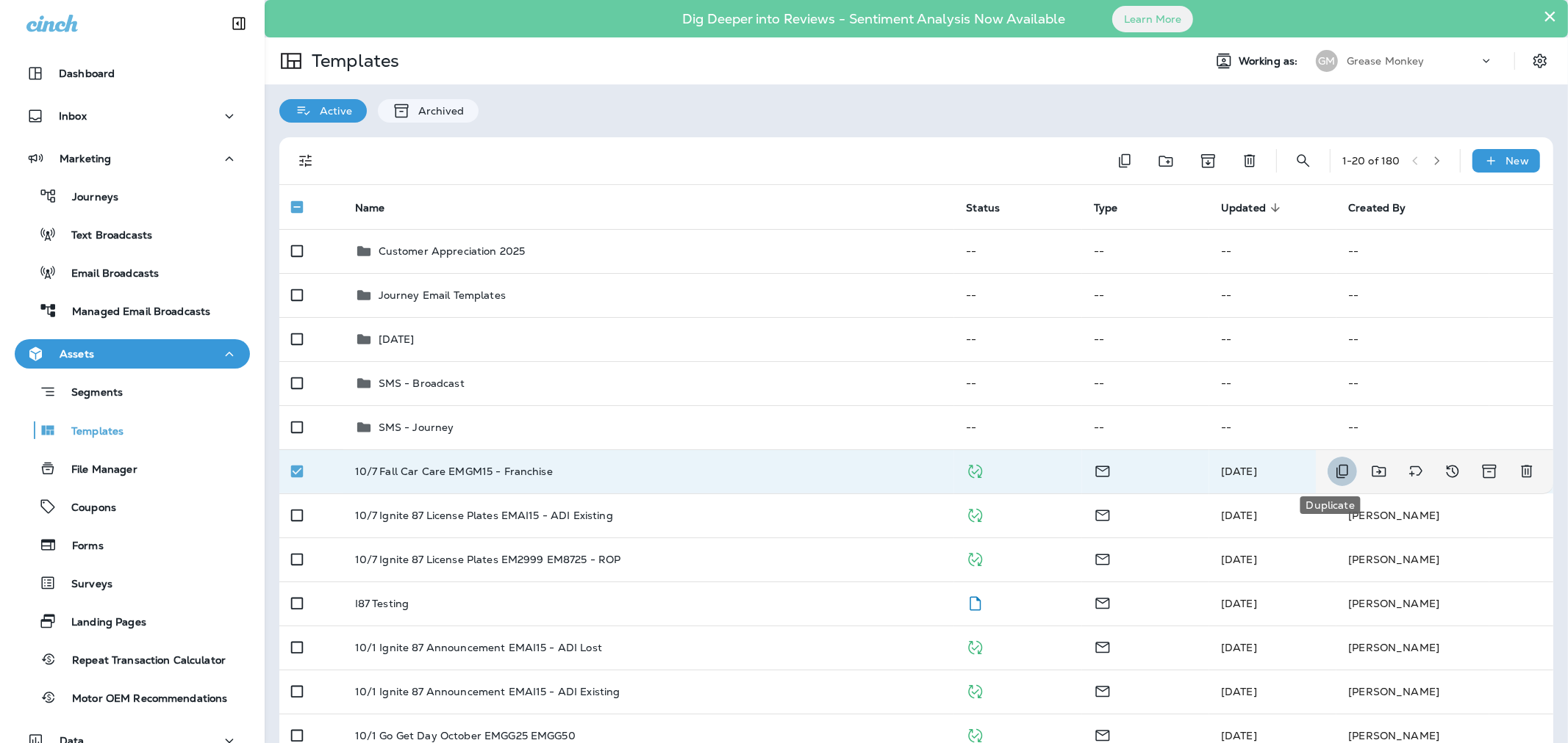
click at [1334, 468] on icon "Duplicate" at bounding box center [1342, 471] width 17 height 17
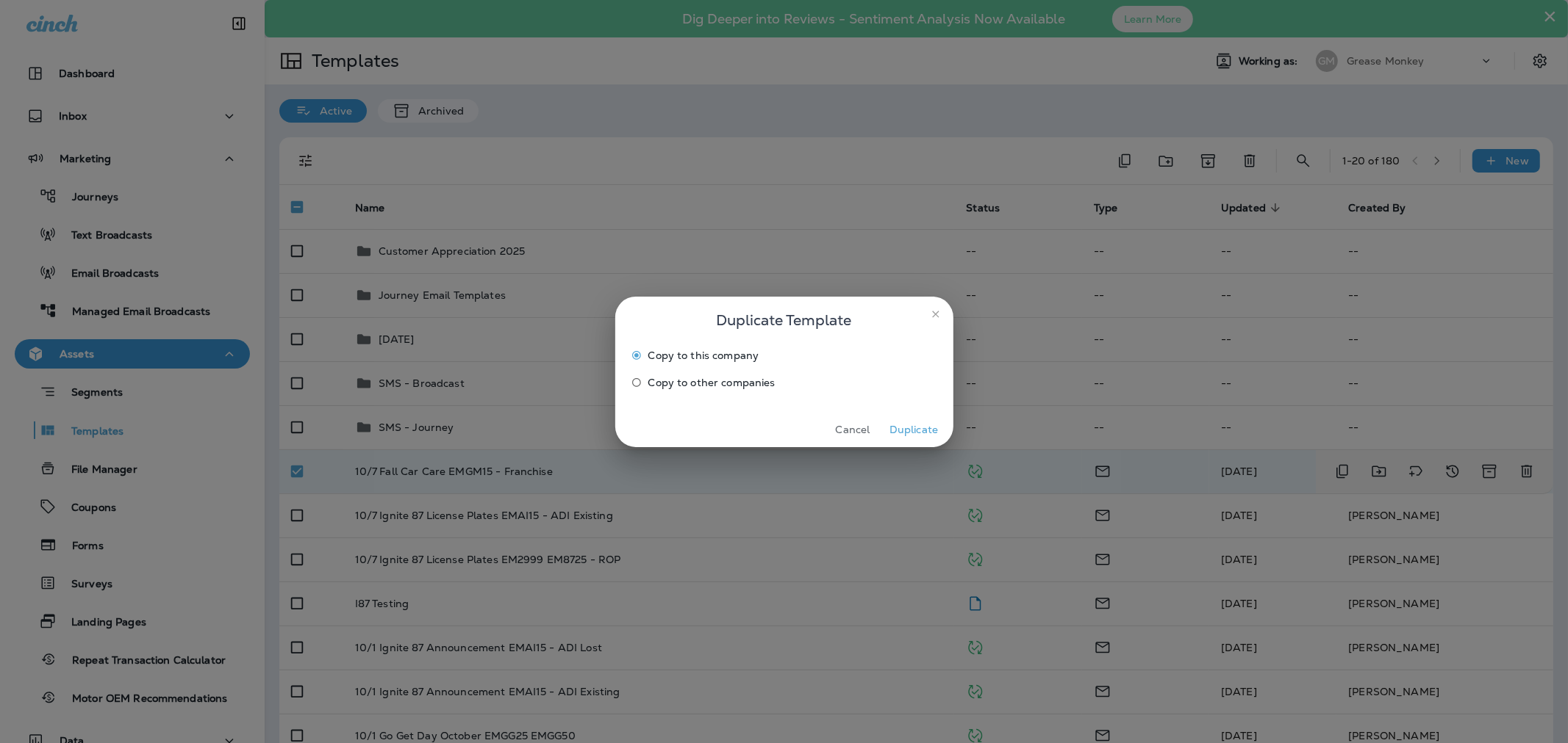
click at [716, 385] on span "Copy to other companies" at bounding box center [712, 383] width 127 height 12
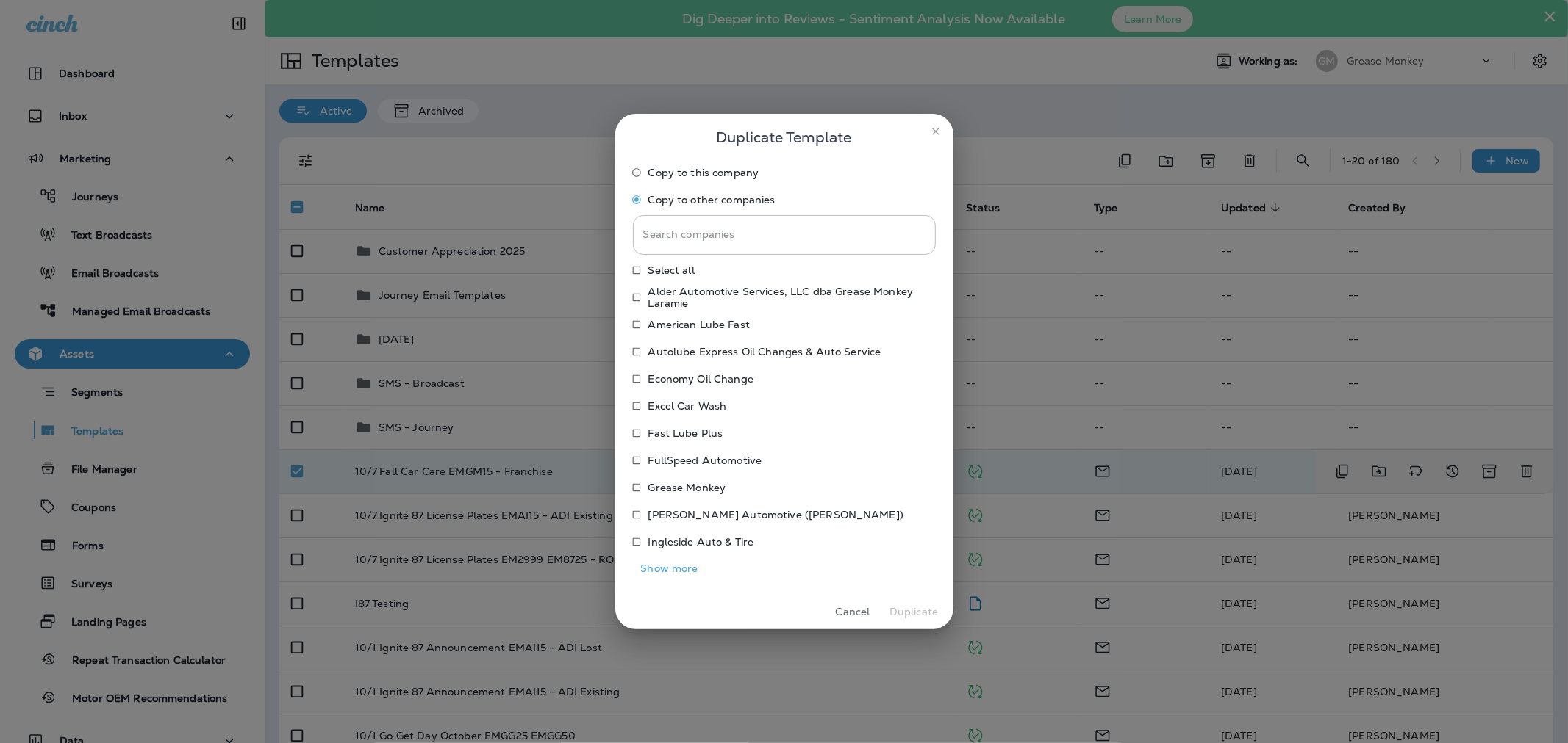
click at [660, 567] on button "Show more" at bounding box center [669, 570] width 73 height 23
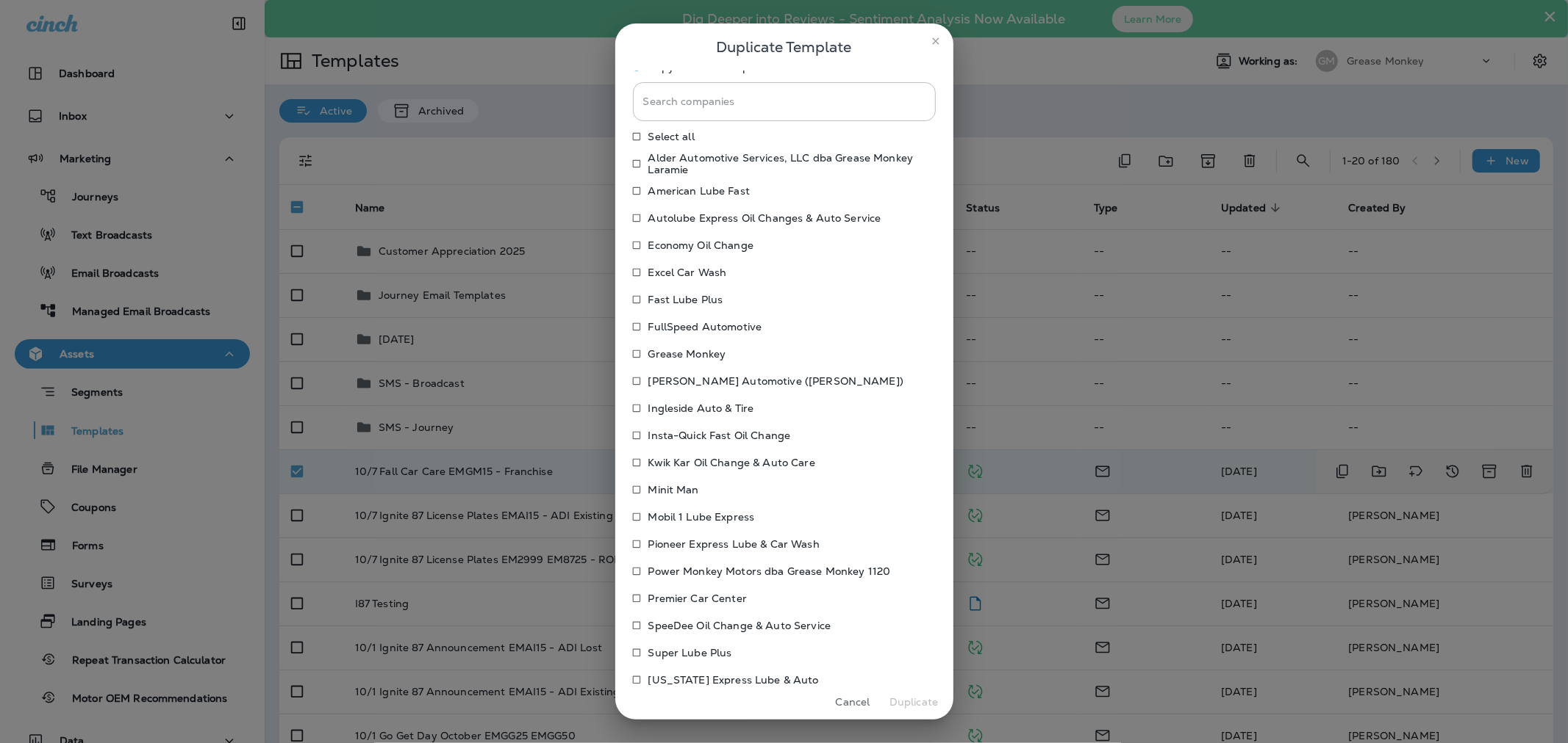
scroll to position [82, 0]
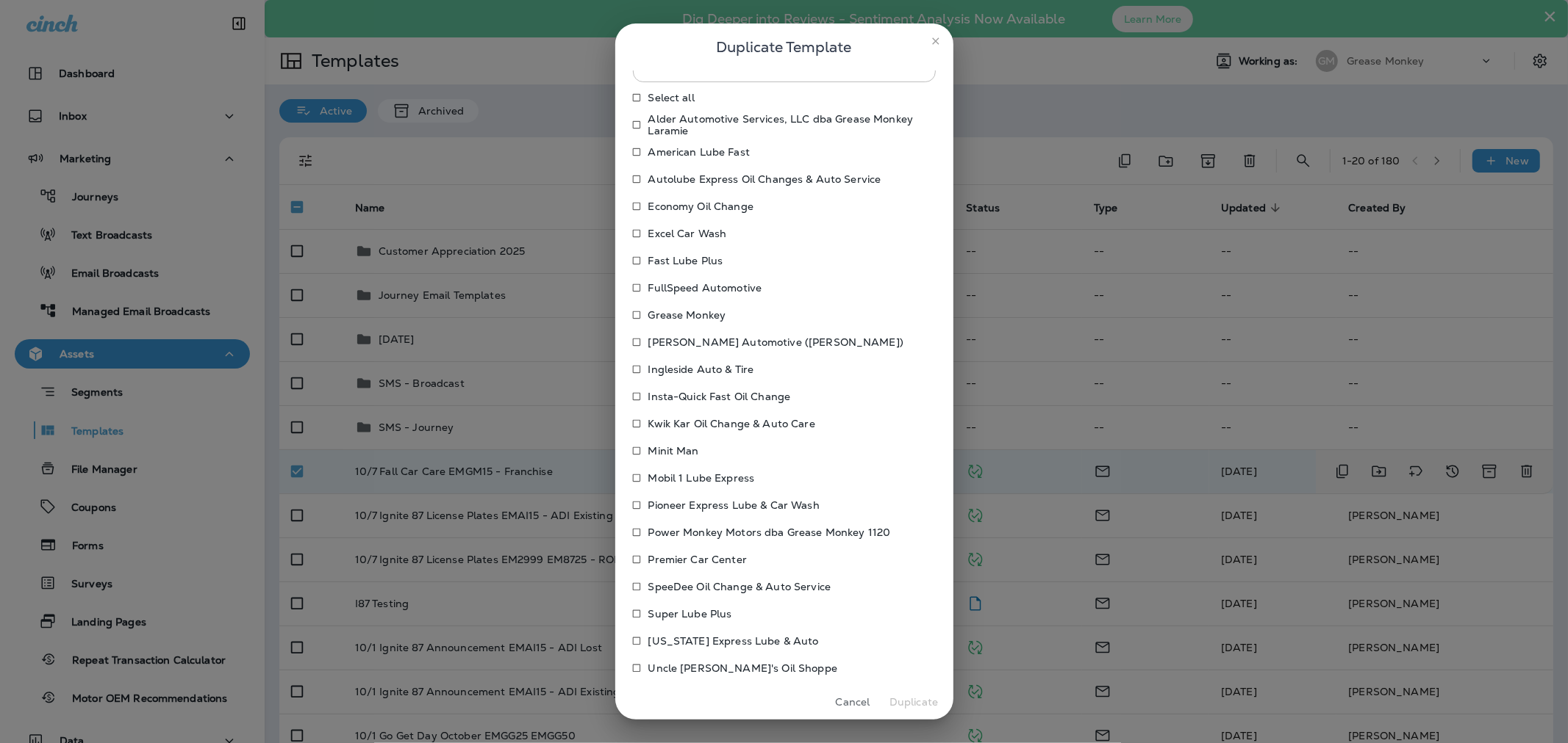
click at [651, 533] on p "Power Monkey Motors dba Grease Monkey 1120" at bounding box center [770, 533] width 243 height 12
click at [916, 705] on button "Duplicate" at bounding box center [913, 703] width 55 height 23
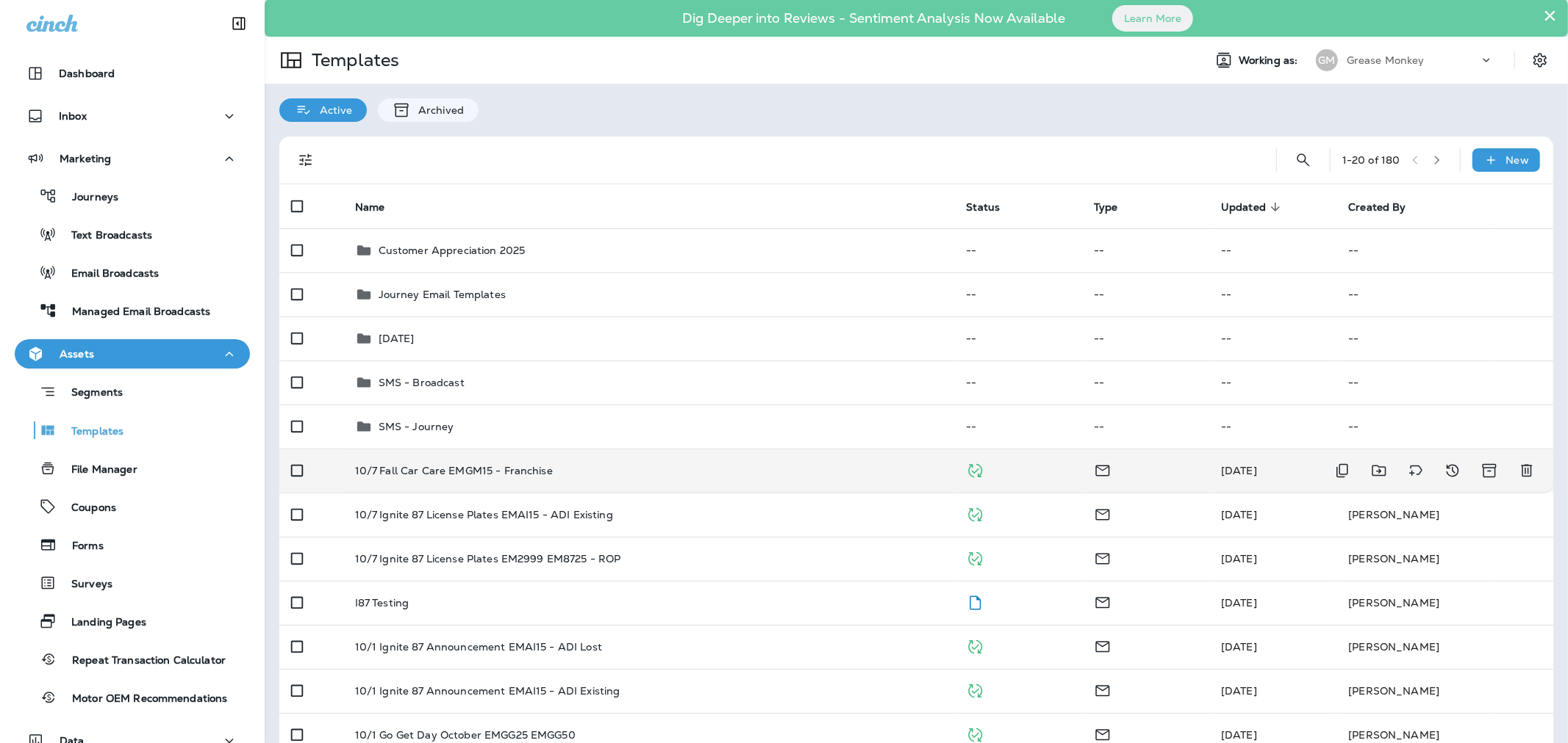
scroll to position [0, 0]
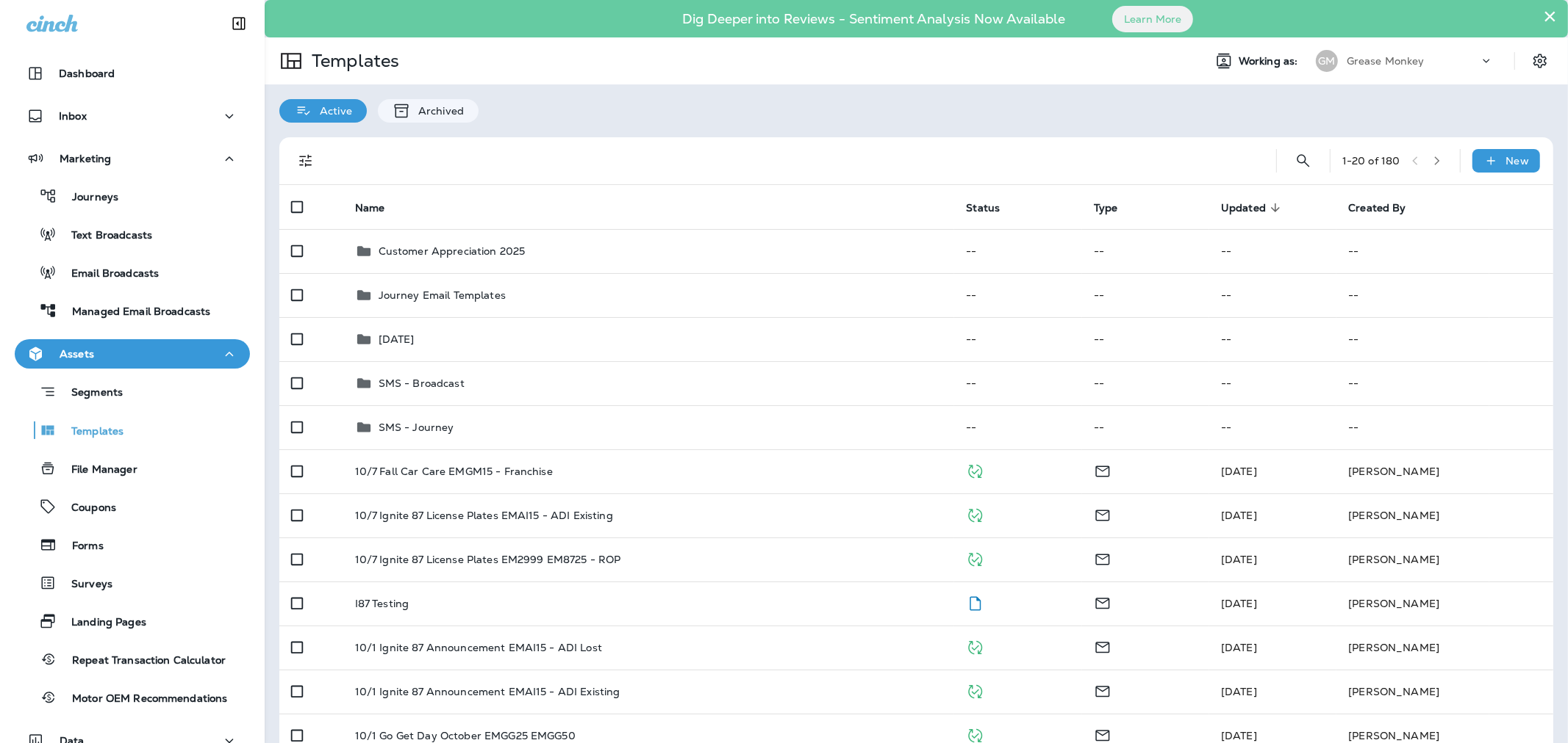
click at [1405, 54] on div "Grease Monkey" at bounding box center [1412, 61] width 132 height 22
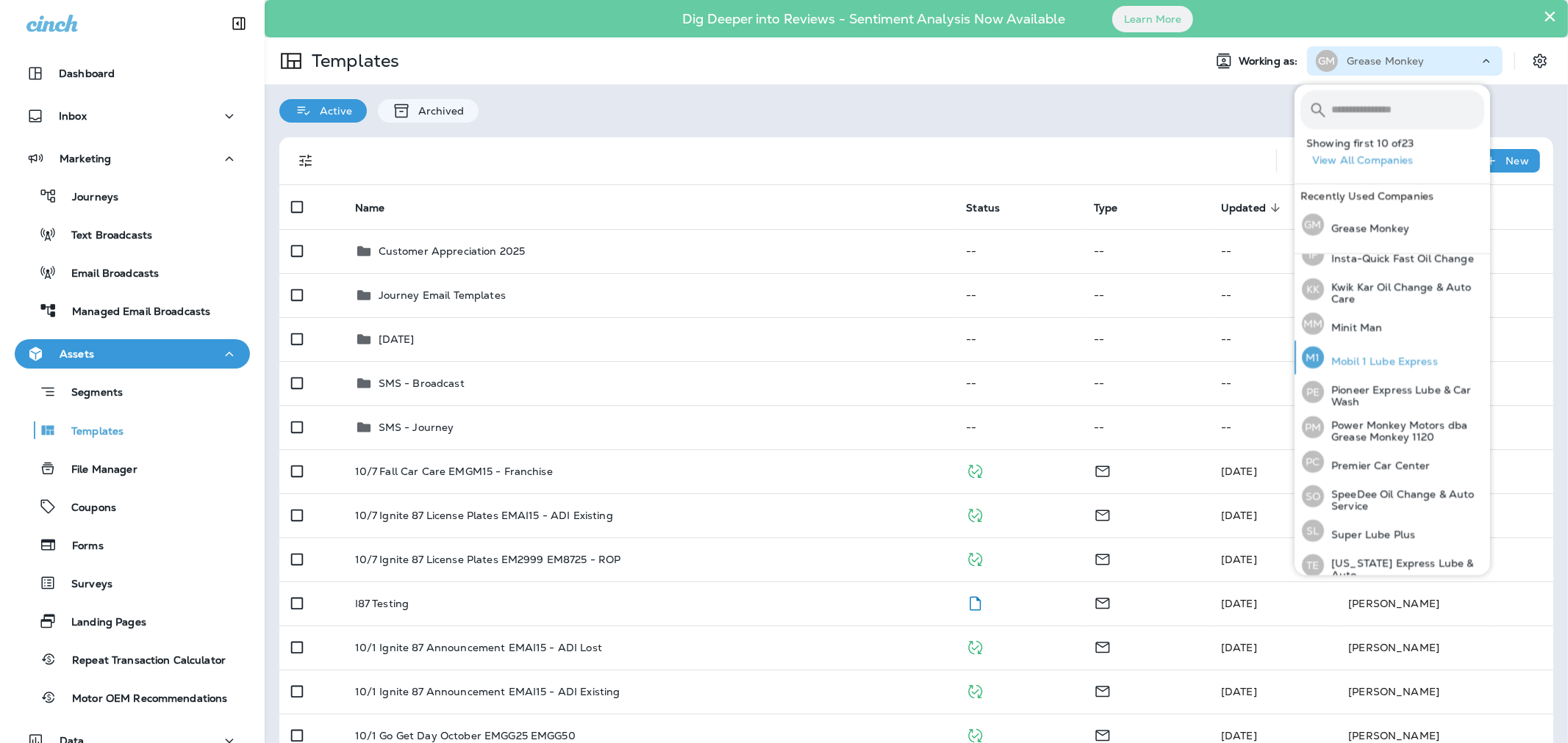
scroll to position [383, 0]
click at [1359, 418] on p "Power Monkey Motors dba Grease Monkey 1120" at bounding box center [1404, 430] width 160 height 23
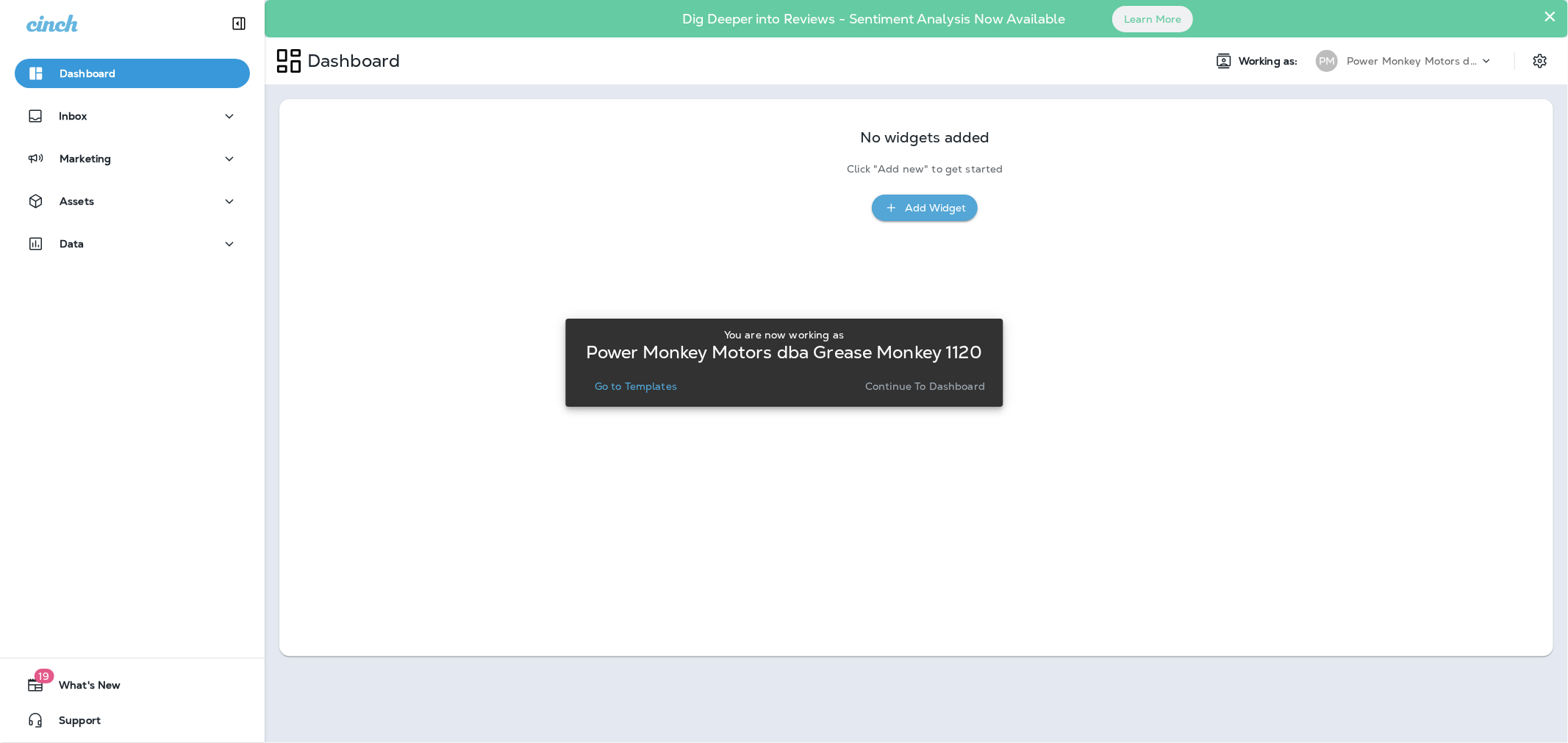
click at [913, 387] on p "Continue to Dashboard" at bounding box center [925, 386] width 120 height 12
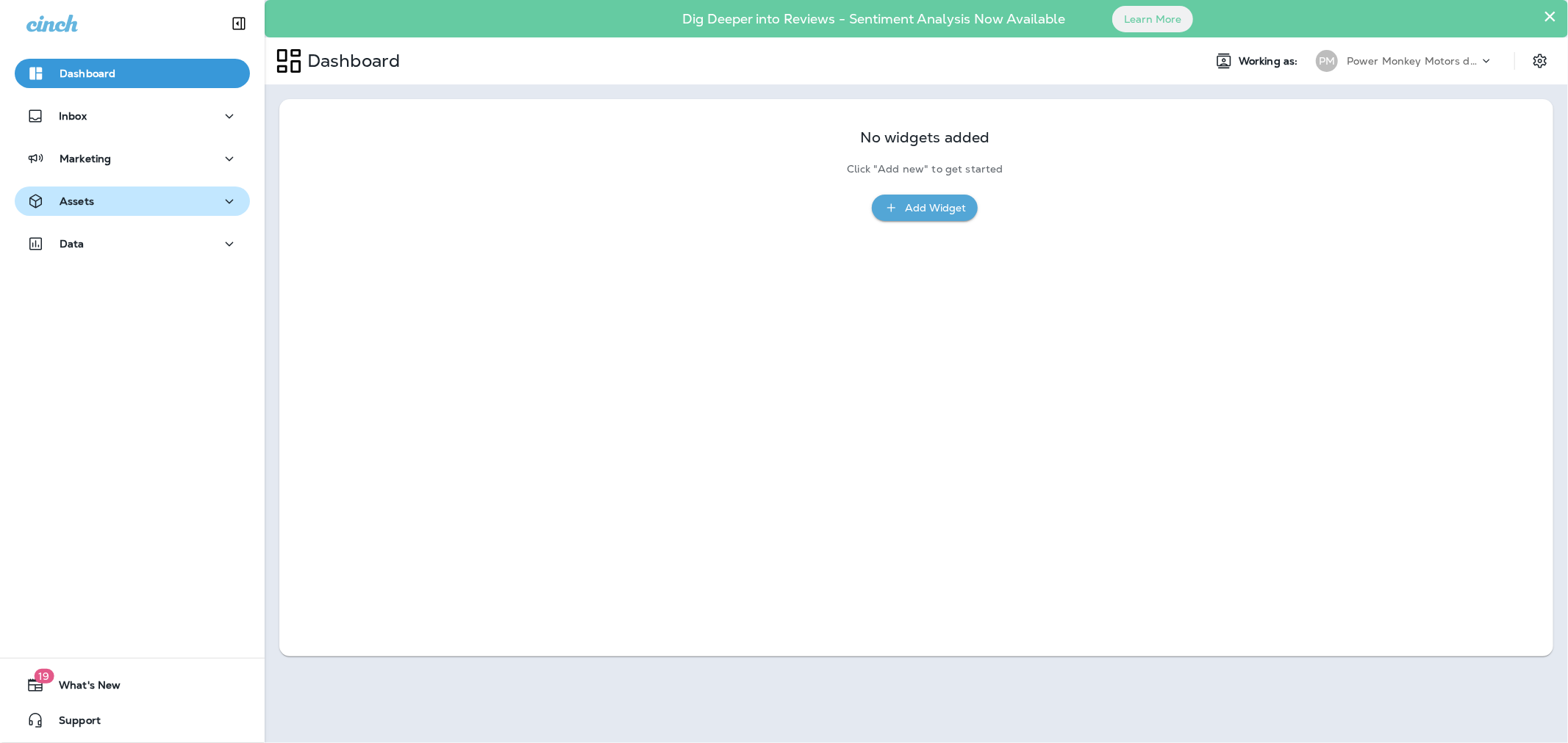
click at [137, 206] on div "Assets" at bounding box center [132, 201] width 212 height 18
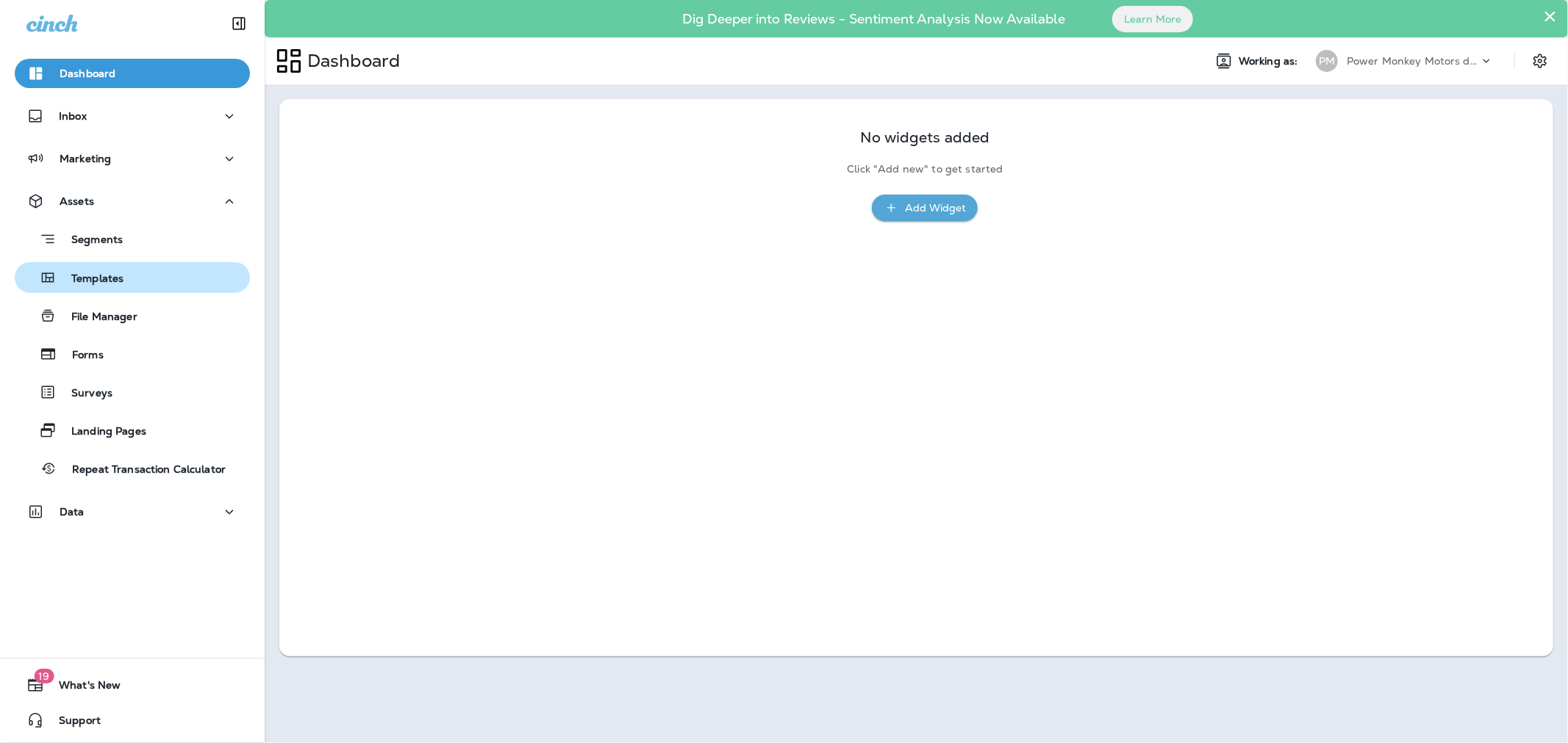
click at [112, 273] on p "Templates" at bounding box center [90, 279] width 67 height 13
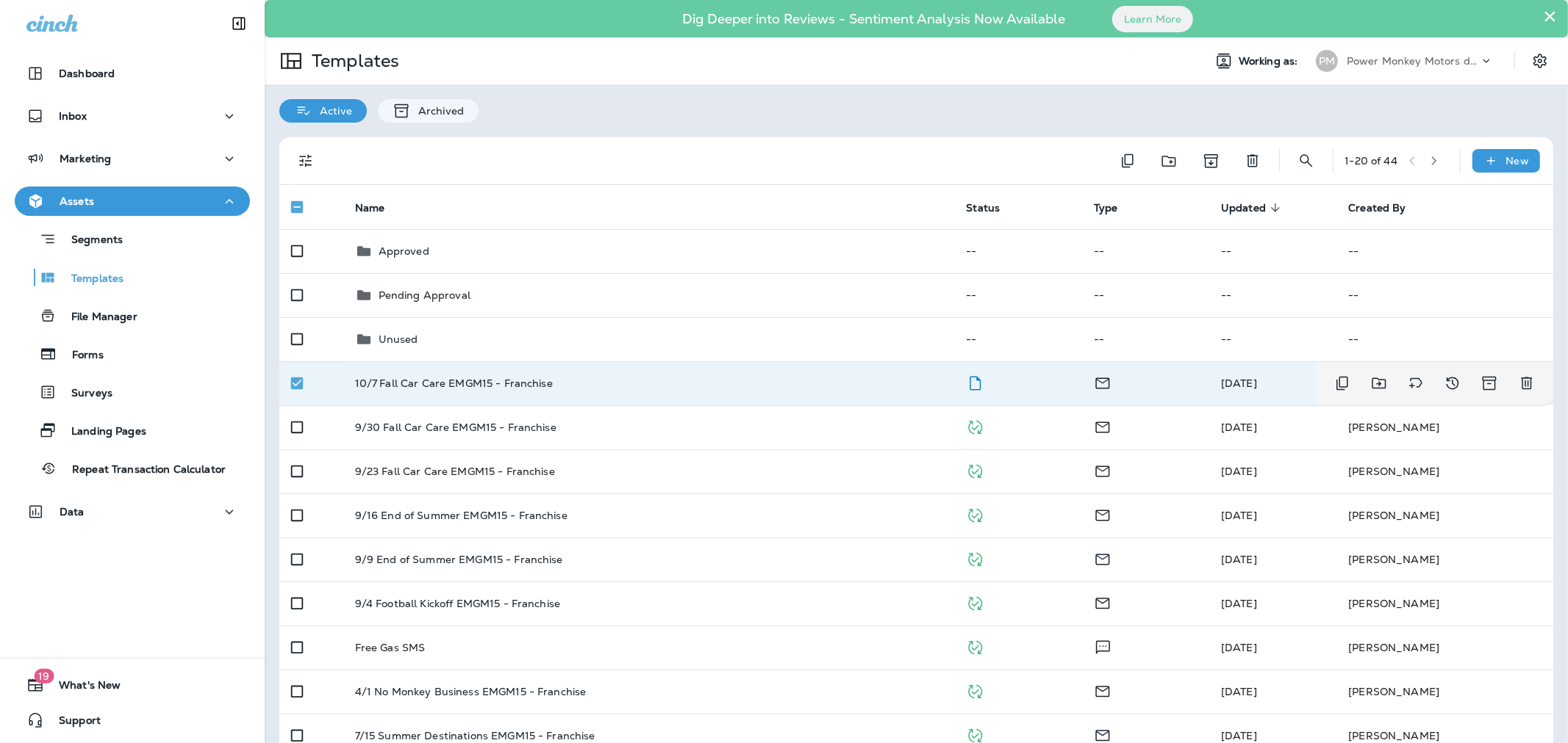
click at [419, 391] on td "10/7 Fall Car Care EMGM15 - Franchise" at bounding box center [649, 384] width 611 height 44
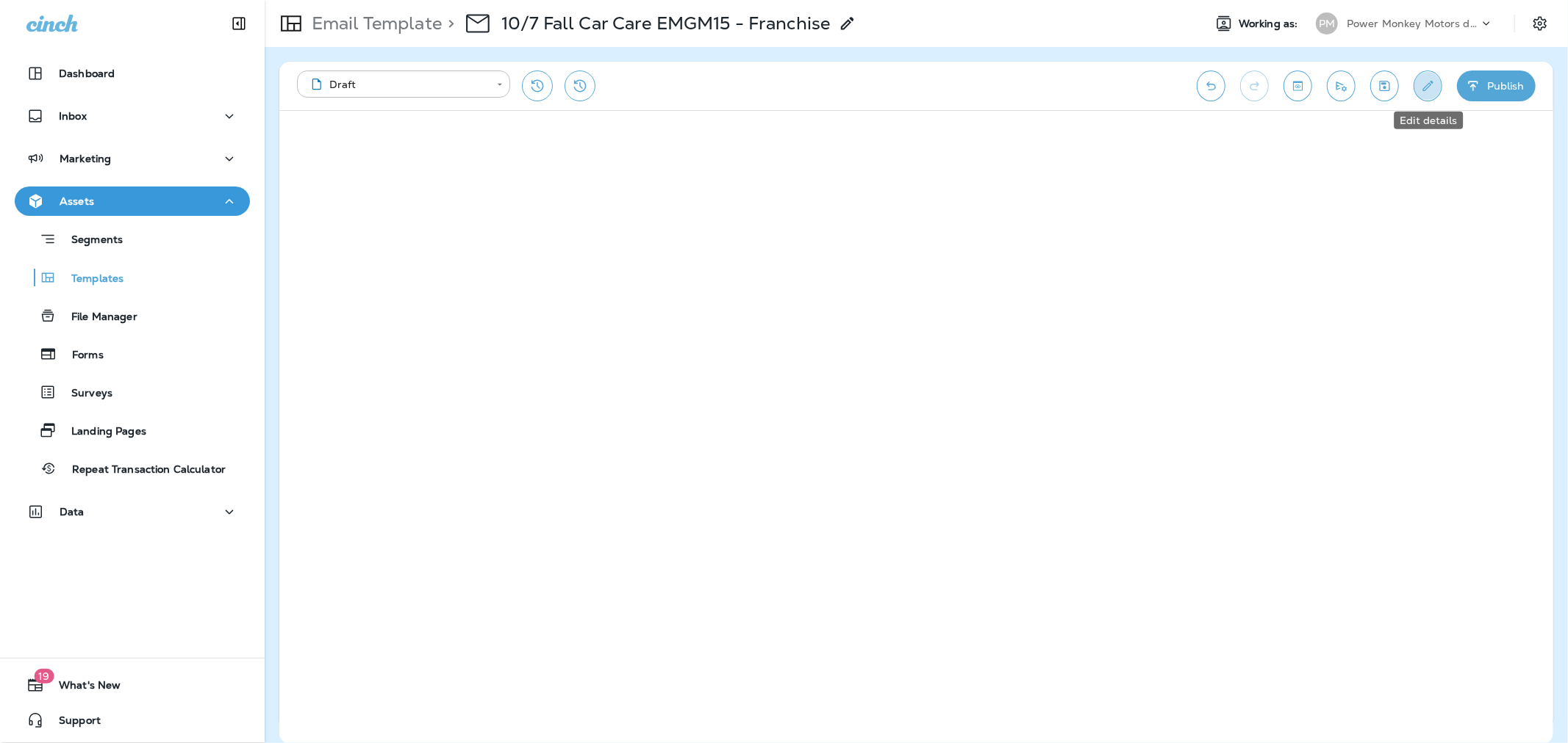
click at [1436, 88] on button "Edit details" at bounding box center [1428, 86] width 29 height 31
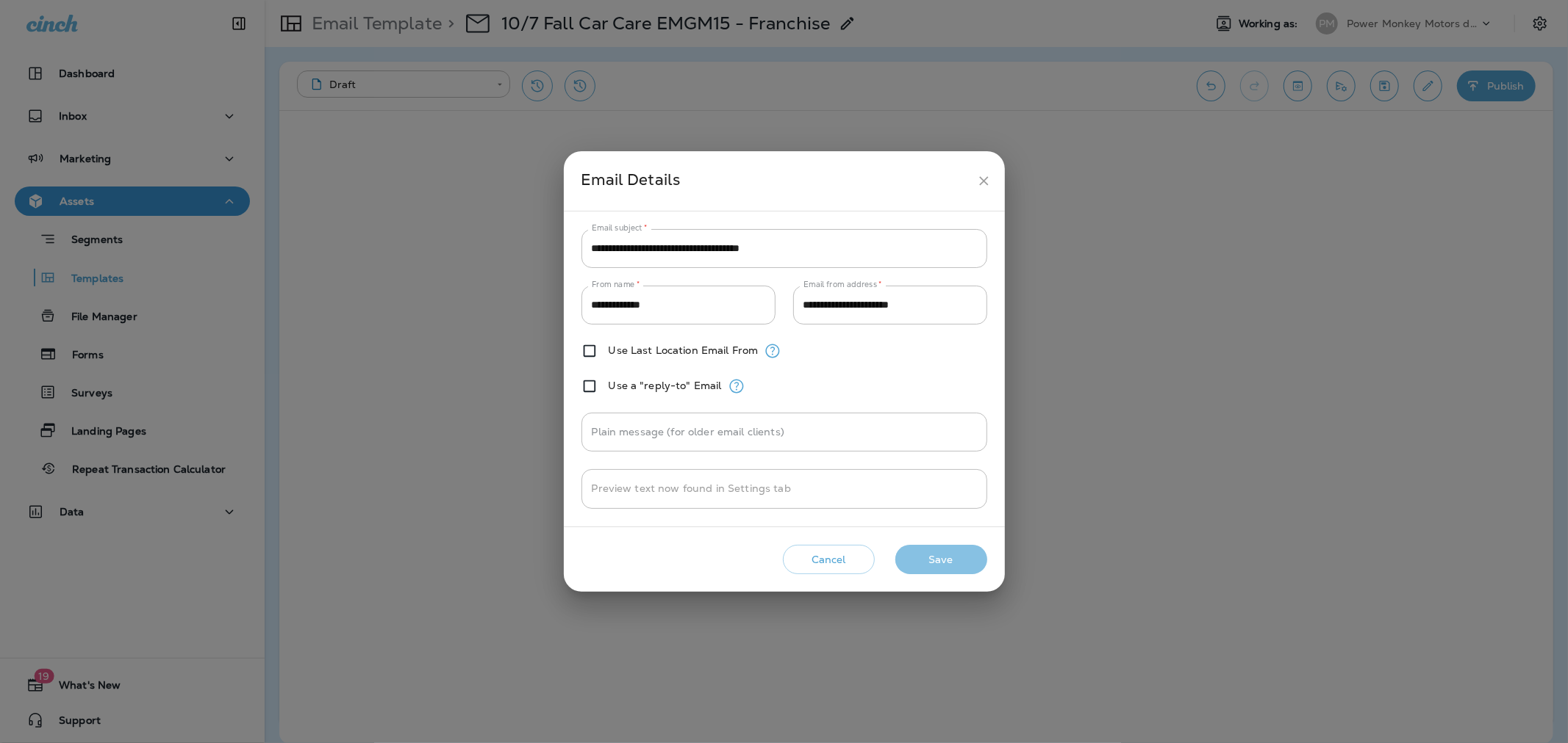
click at [911, 560] on button "Save" at bounding box center [940, 560] width 92 height 30
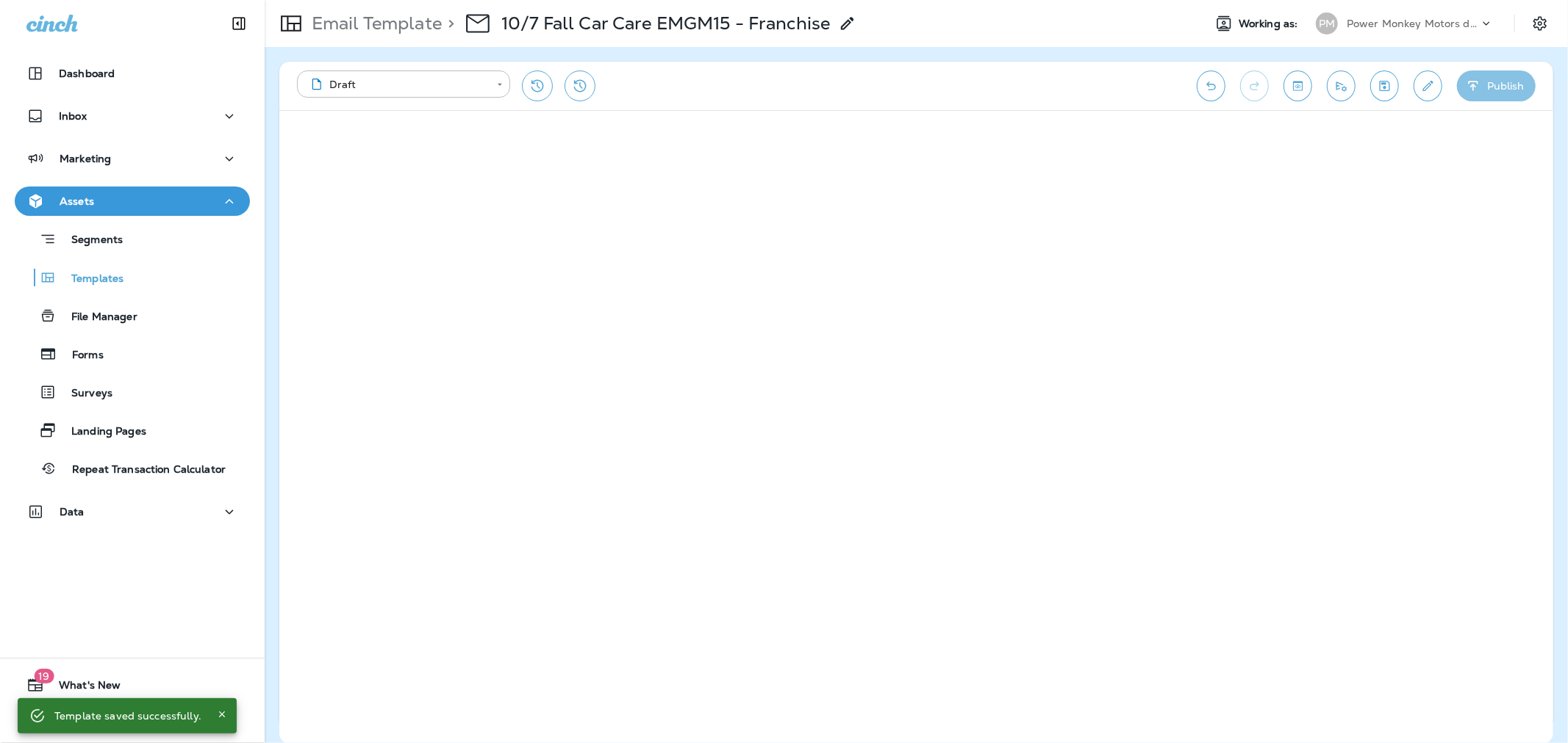
click at [1469, 81] on icon "button" at bounding box center [1473, 86] width 15 height 14
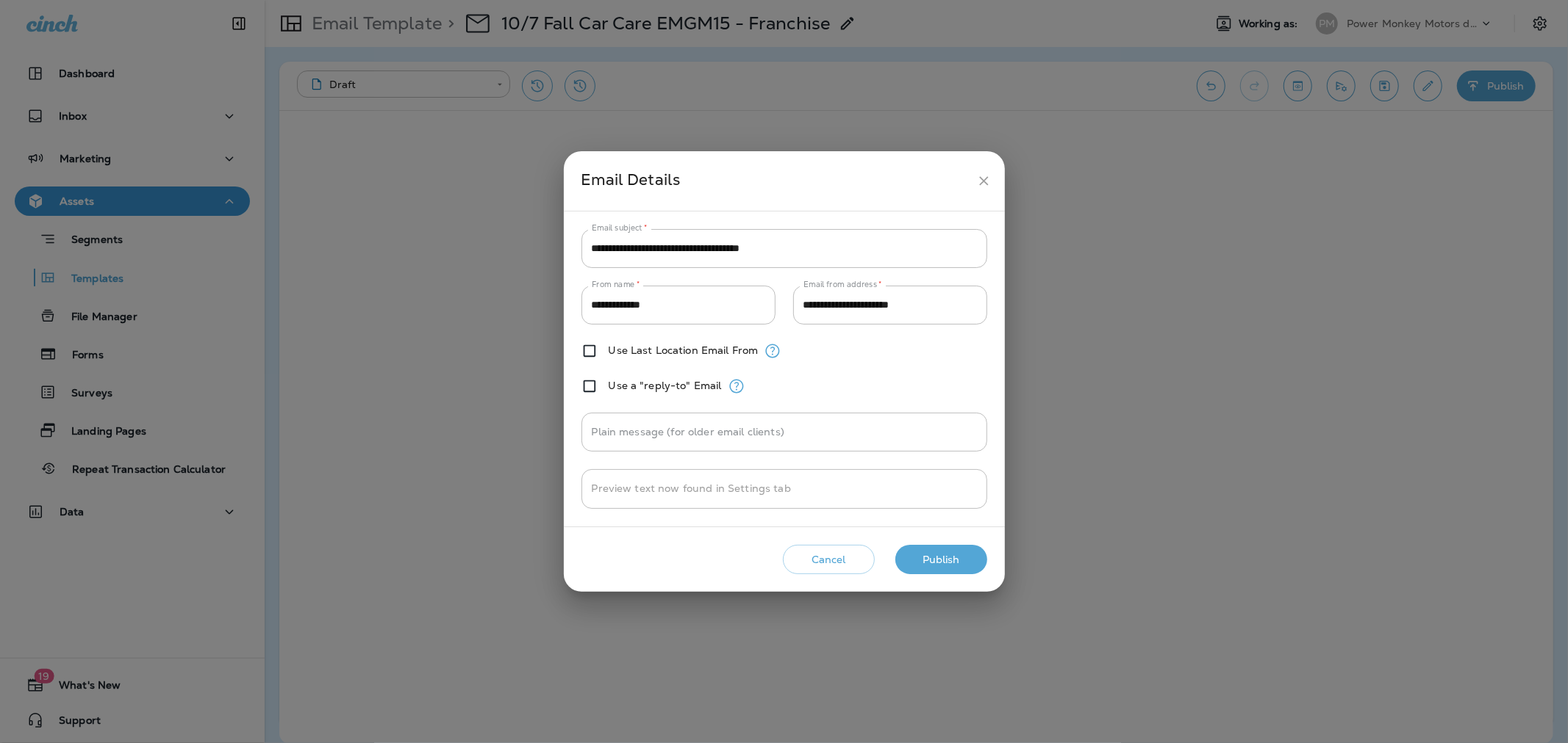
click at [921, 560] on button "Publish" at bounding box center [940, 560] width 92 height 30
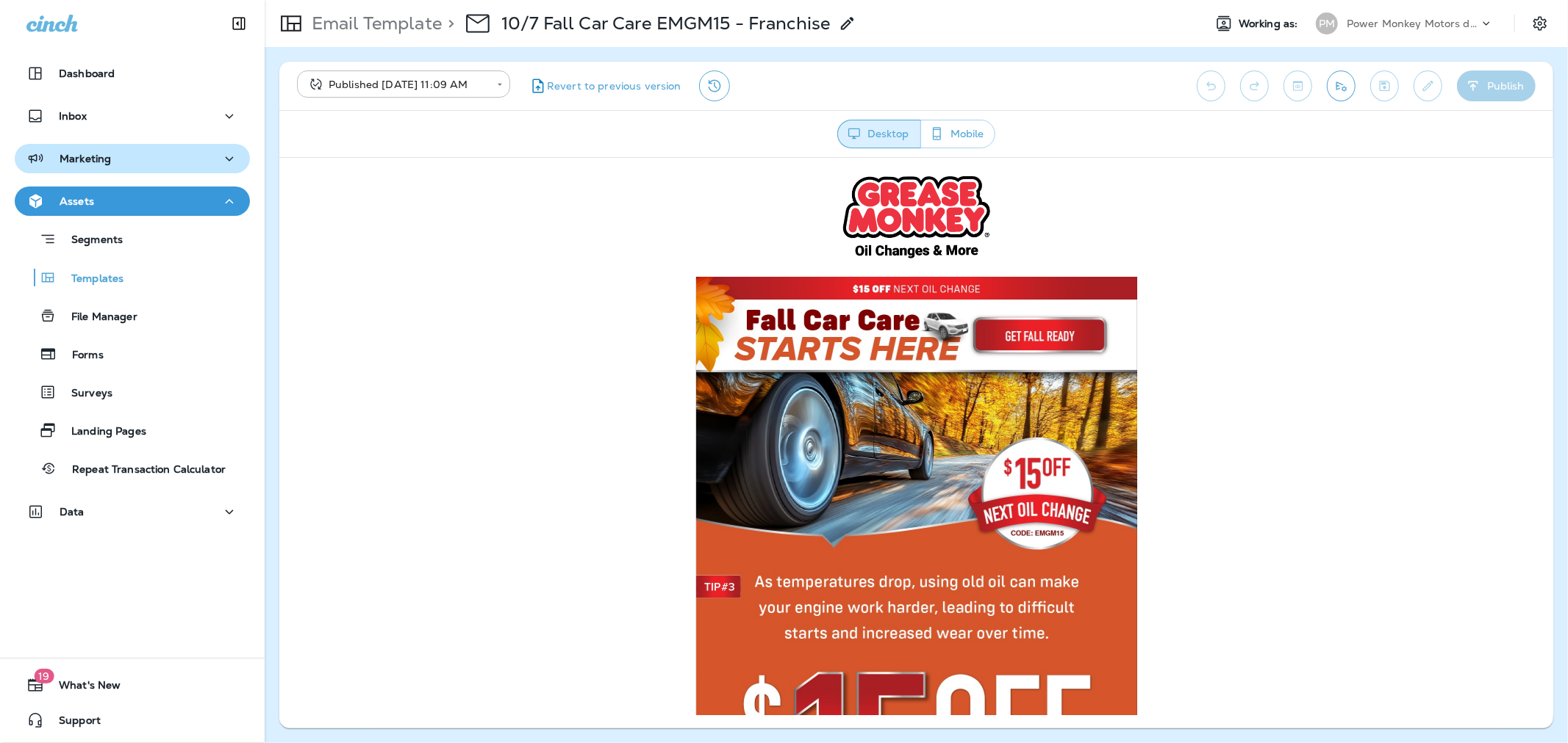
click at [95, 146] on button "Marketing" at bounding box center [132, 158] width 235 height 29
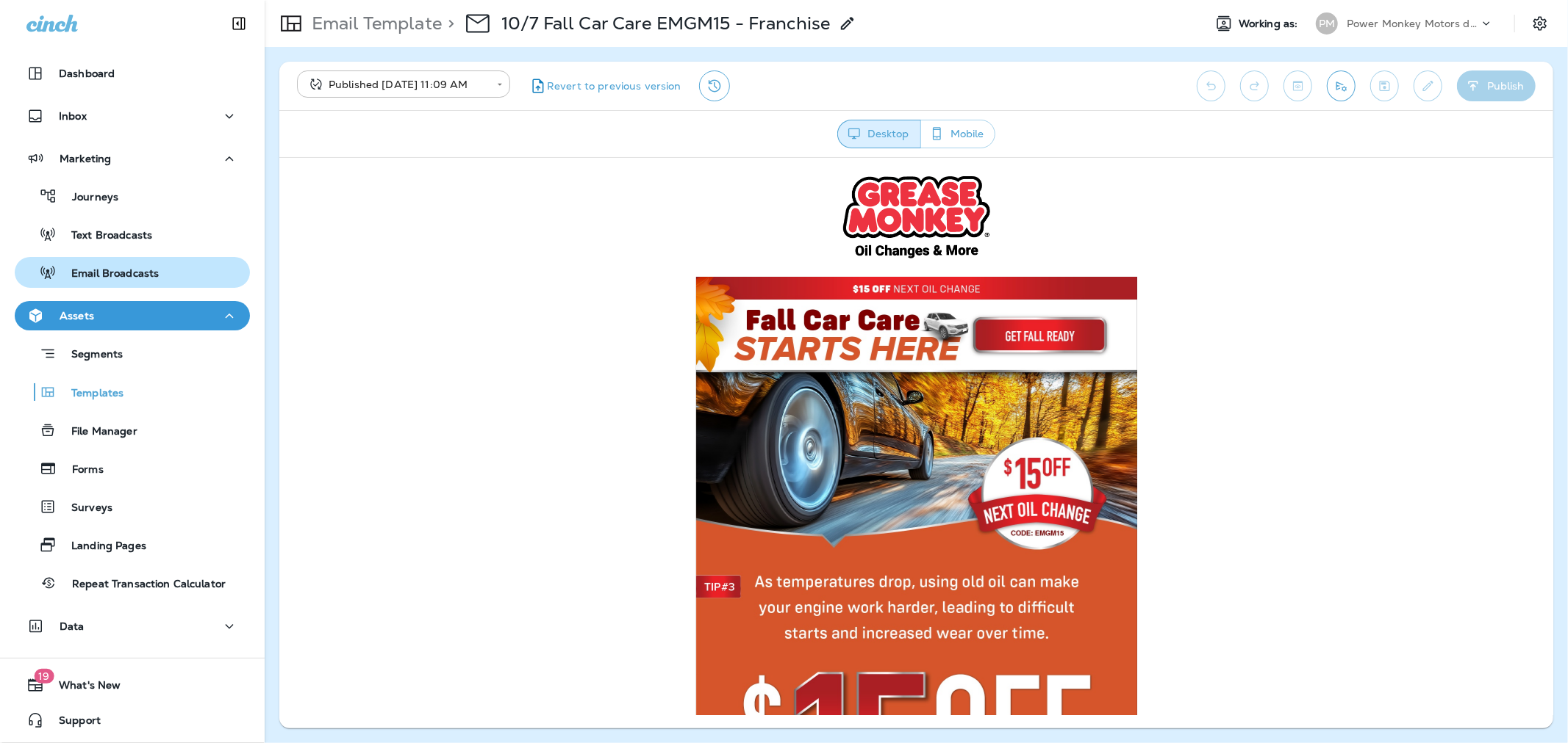
click at [98, 270] on p "Email Broadcasts" at bounding box center [108, 274] width 102 height 13
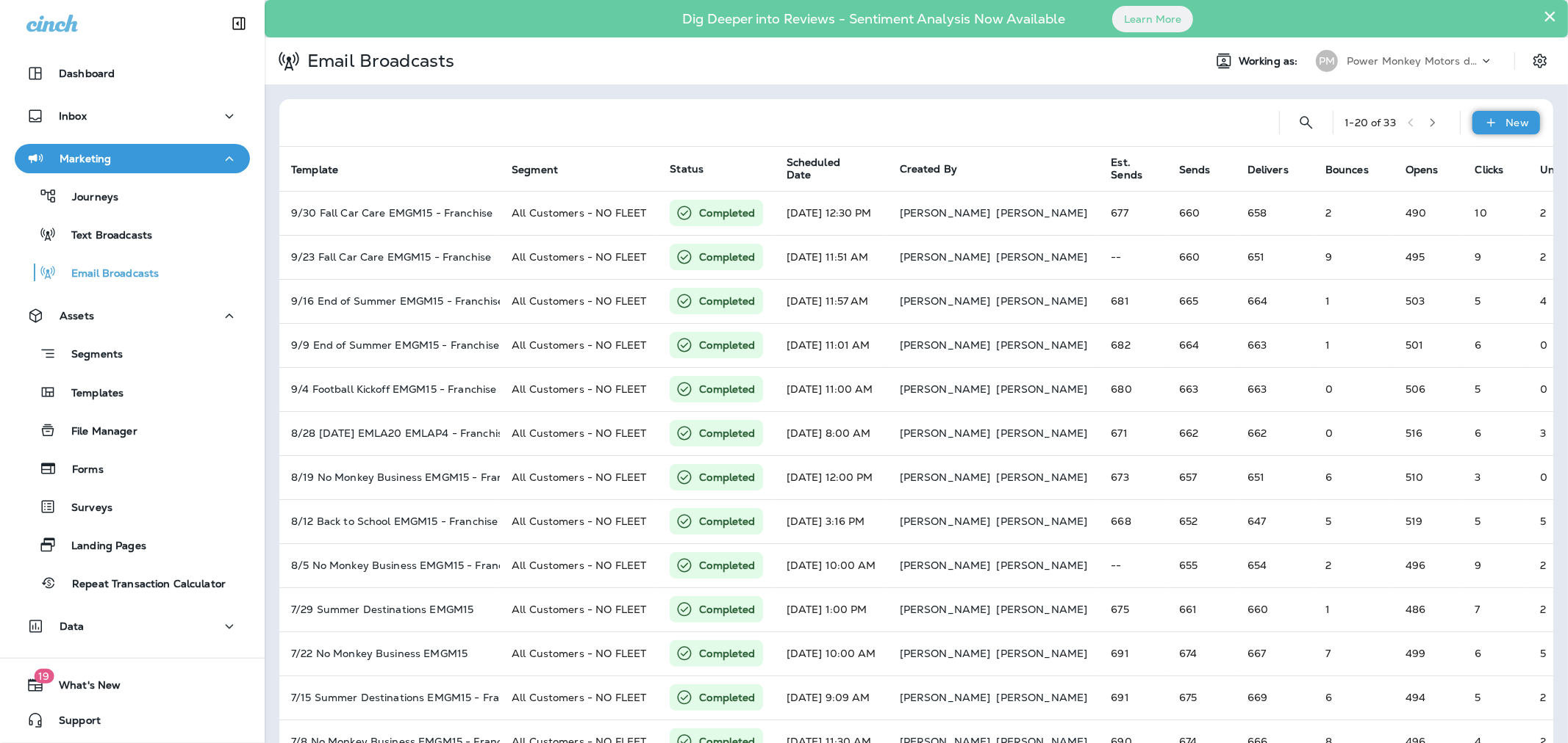
click at [1473, 119] on div "New" at bounding box center [1506, 122] width 68 height 23
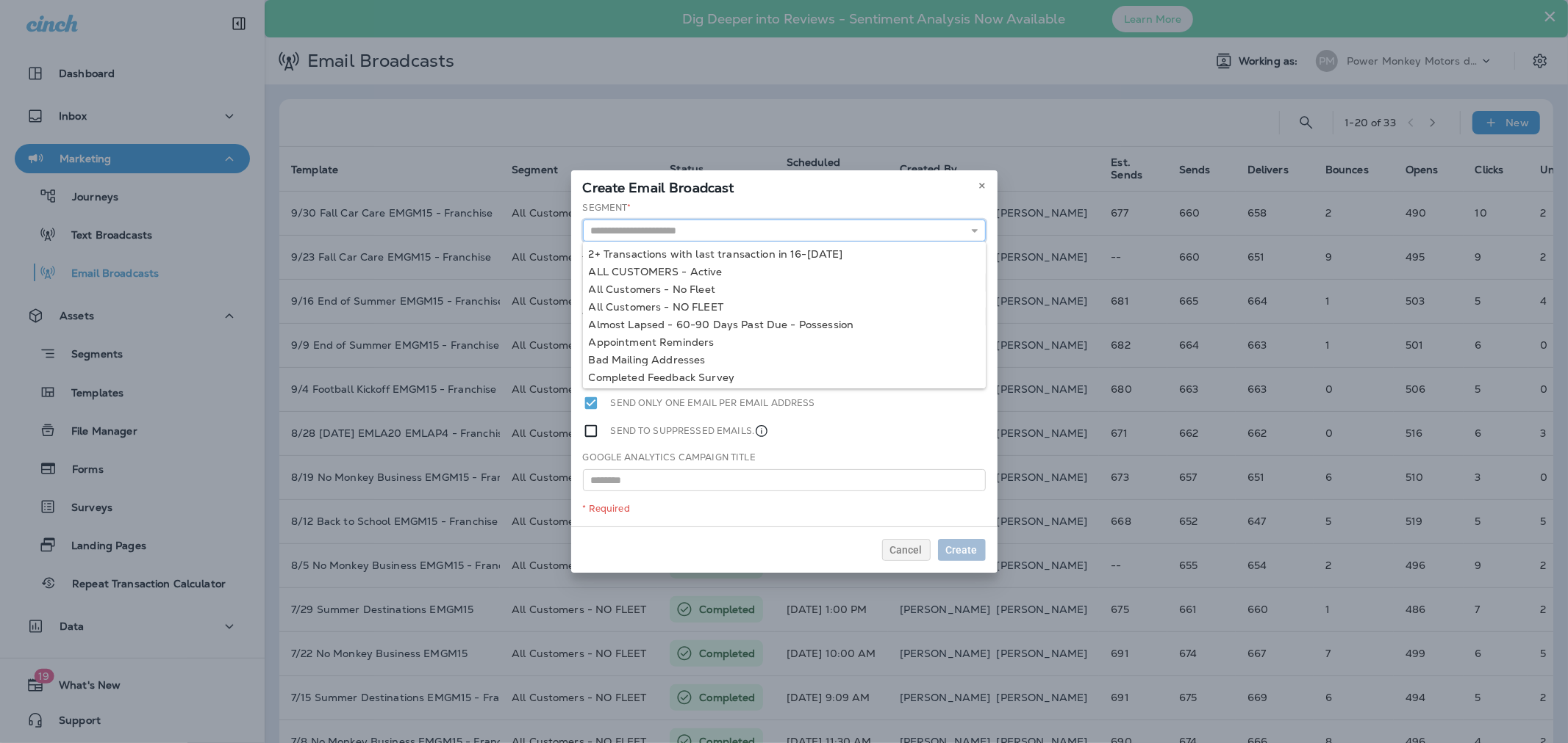
click at [802, 231] on input "text" at bounding box center [784, 230] width 403 height 22
type input "**********"
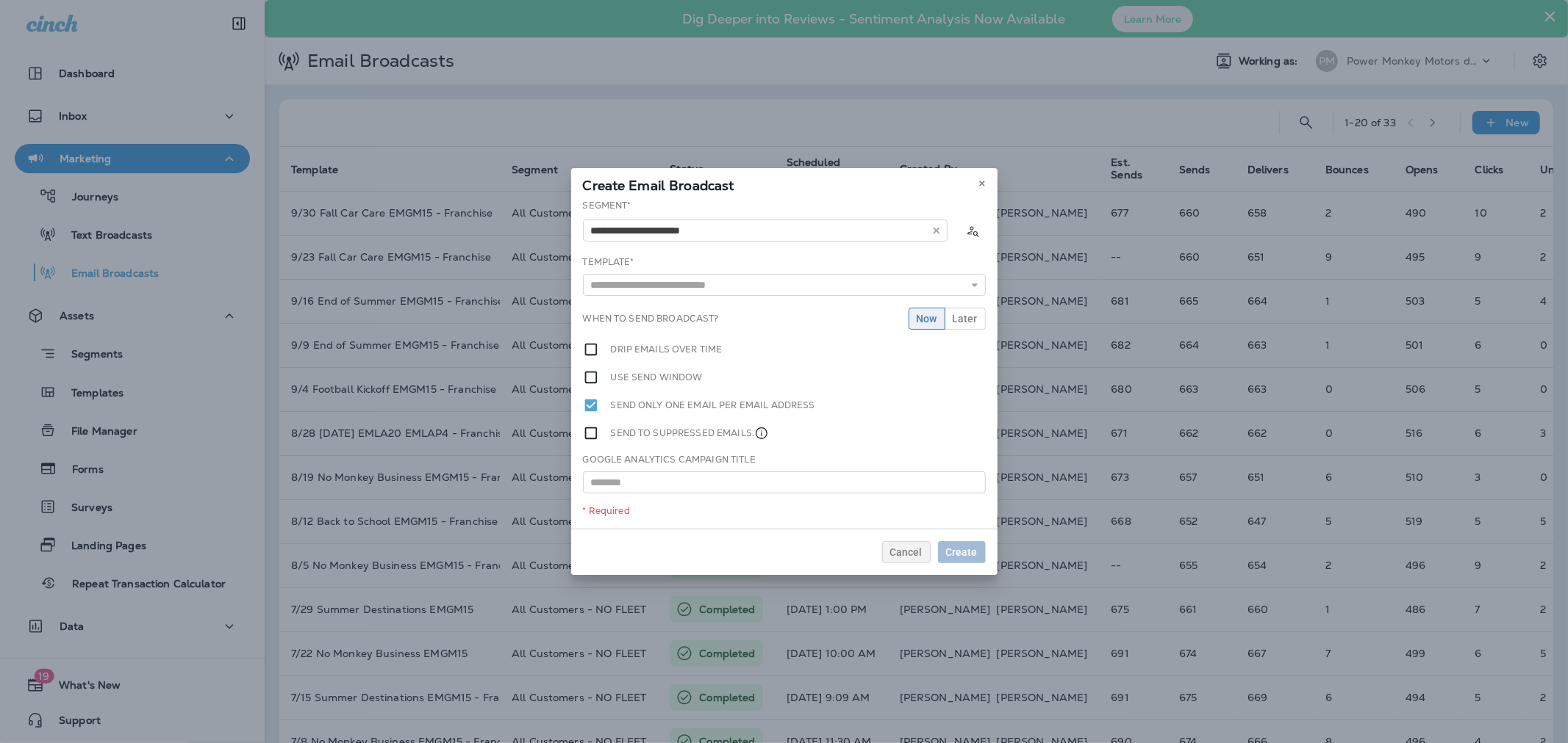
click at [704, 304] on div "**********" at bounding box center [784, 364] width 426 height 330
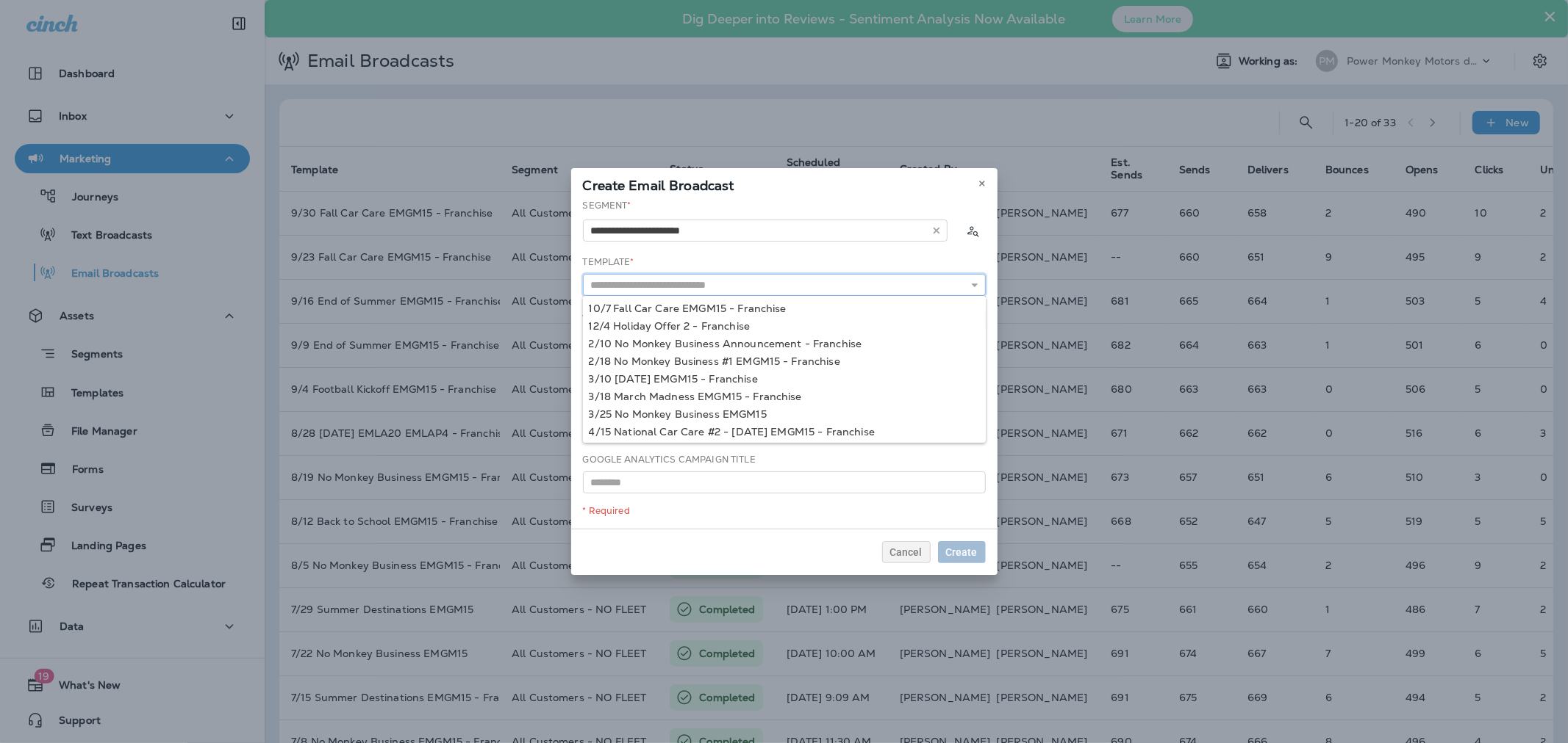
click at [689, 288] on input "text" at bounding box center [784, 284] width 403 height 22
type input "**********"
click at [684, 309] on div "**********" at bounding box center [784, 364] width 426 height 330
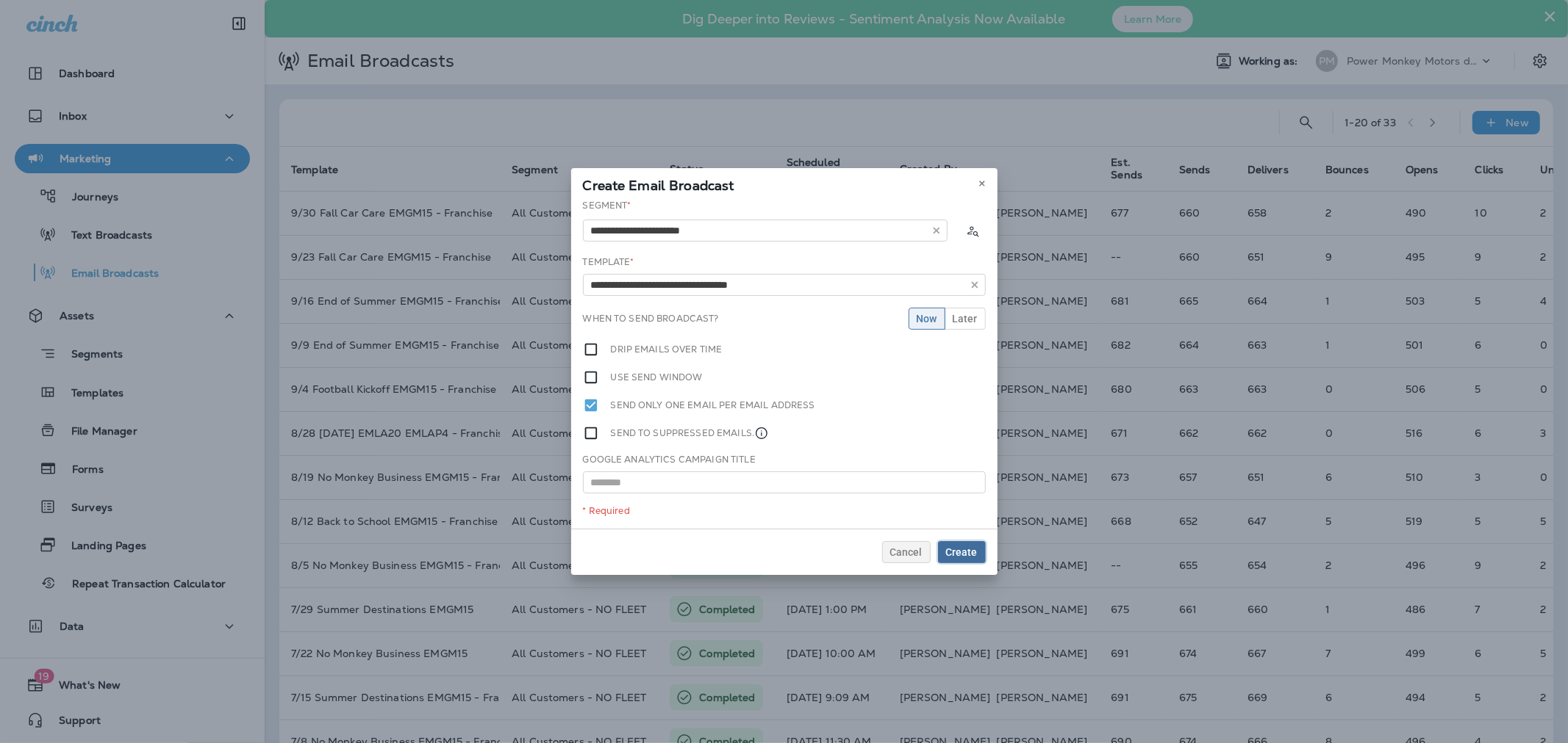
click at [960, 555] on span "Create" at bounding box center [961, 552] width 32 height 11
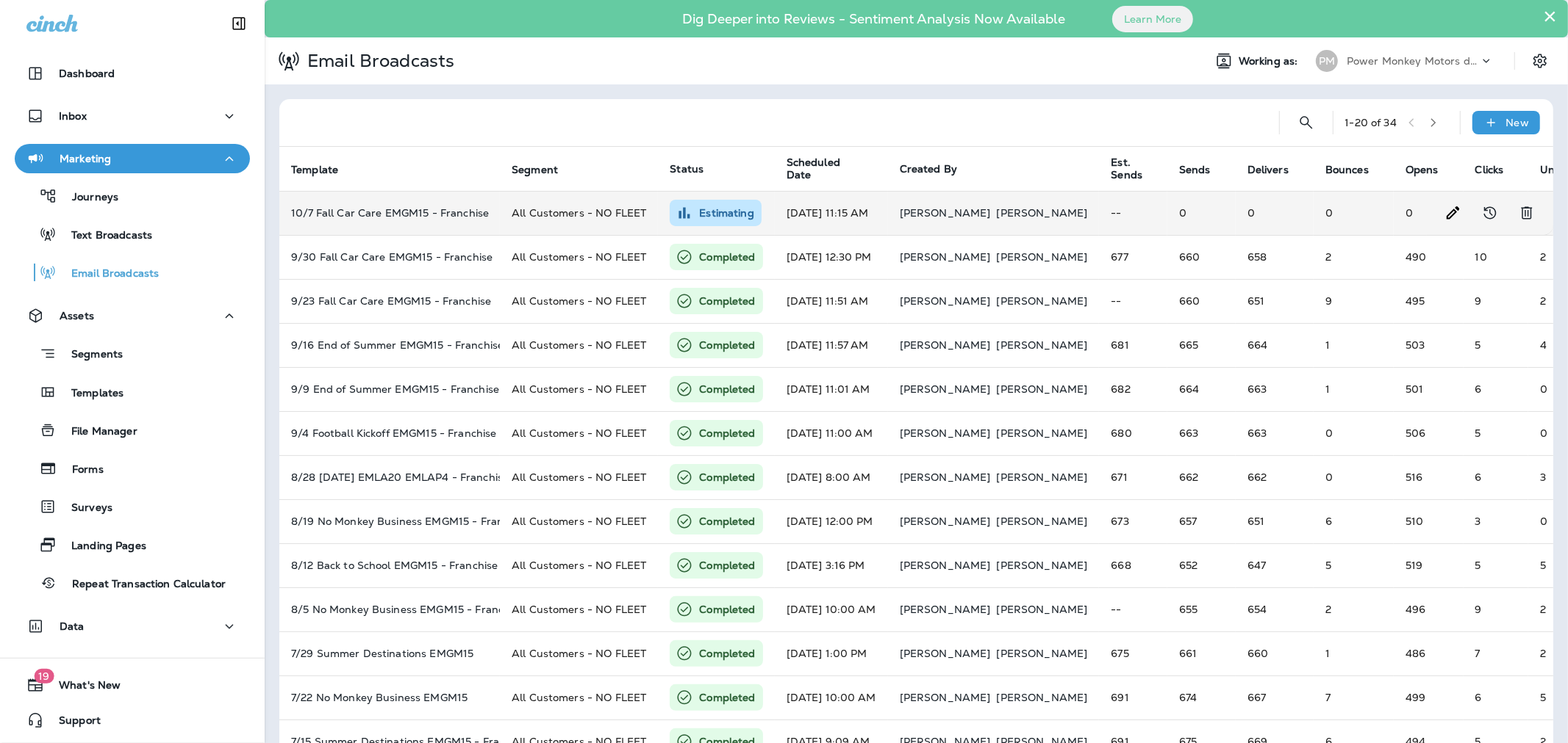
click at [596, 222] on td "All Customers - NO FLEET" at bounding box center [579, 213] width 158 height 44
type input "**********"
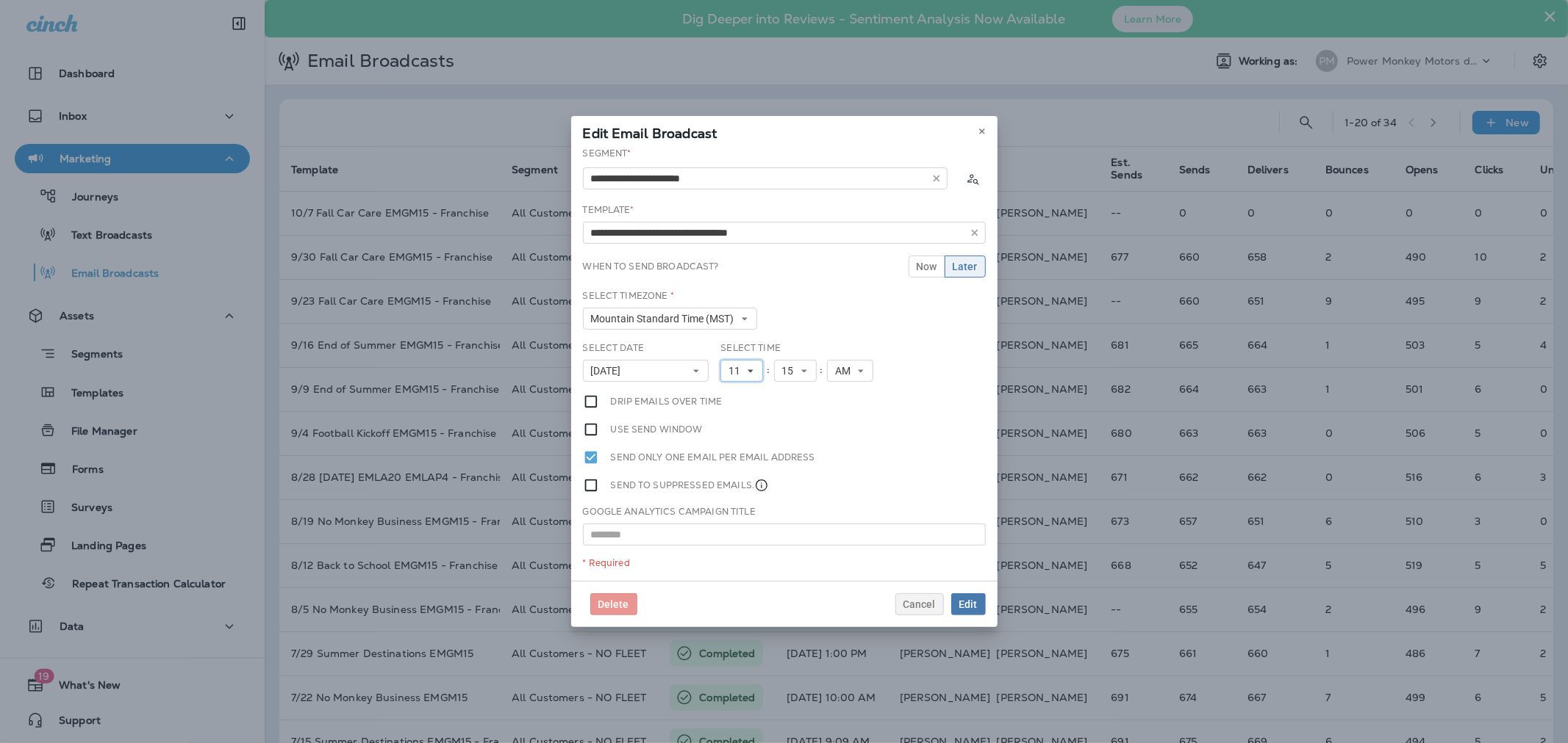
click at [752, 368] on icon at bounding box center [750, 370] width 9 height 9
click at [731, 576] on link "12" at bounding box center [742, 575] width 42 height 17
click at [972, 603] on span "Edit" at bounding box center [968, 604] width 18 height 11
